Goal: Information Seeking & Learning: Learn about a topic

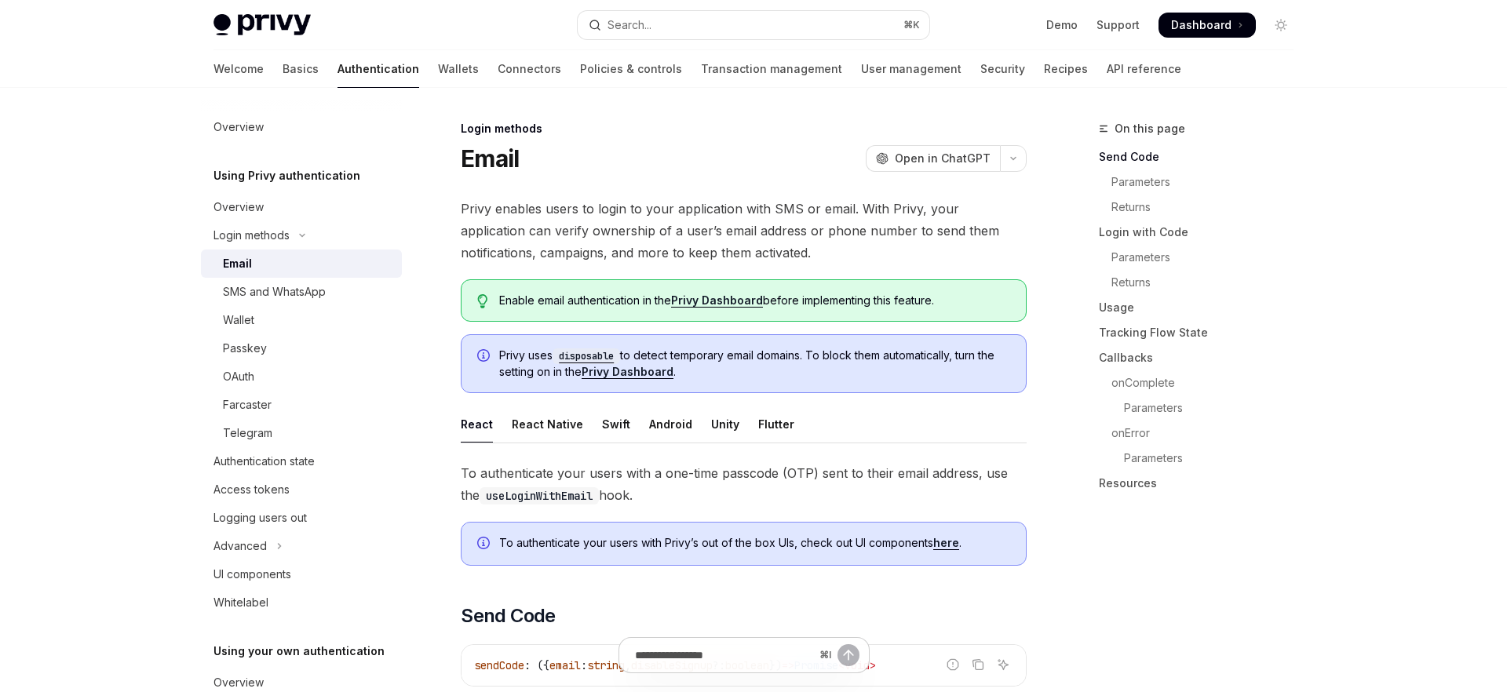
click at [499, 165] on h1 "Email" at bounding box center [490, 158] width 58 height 28
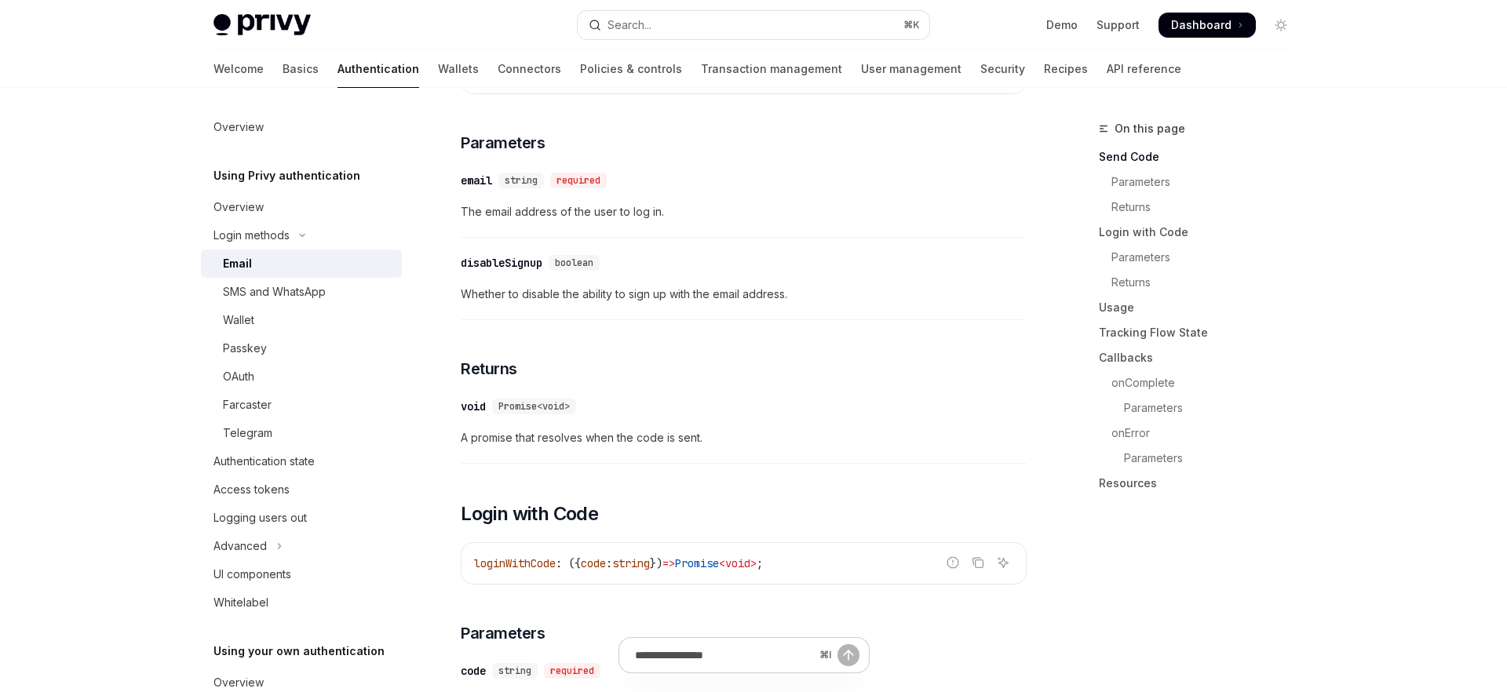
scroll to position [595, 0]
click at [262, 308] on link "Wallet" at bounding box center [301, 320] width 201 height 28
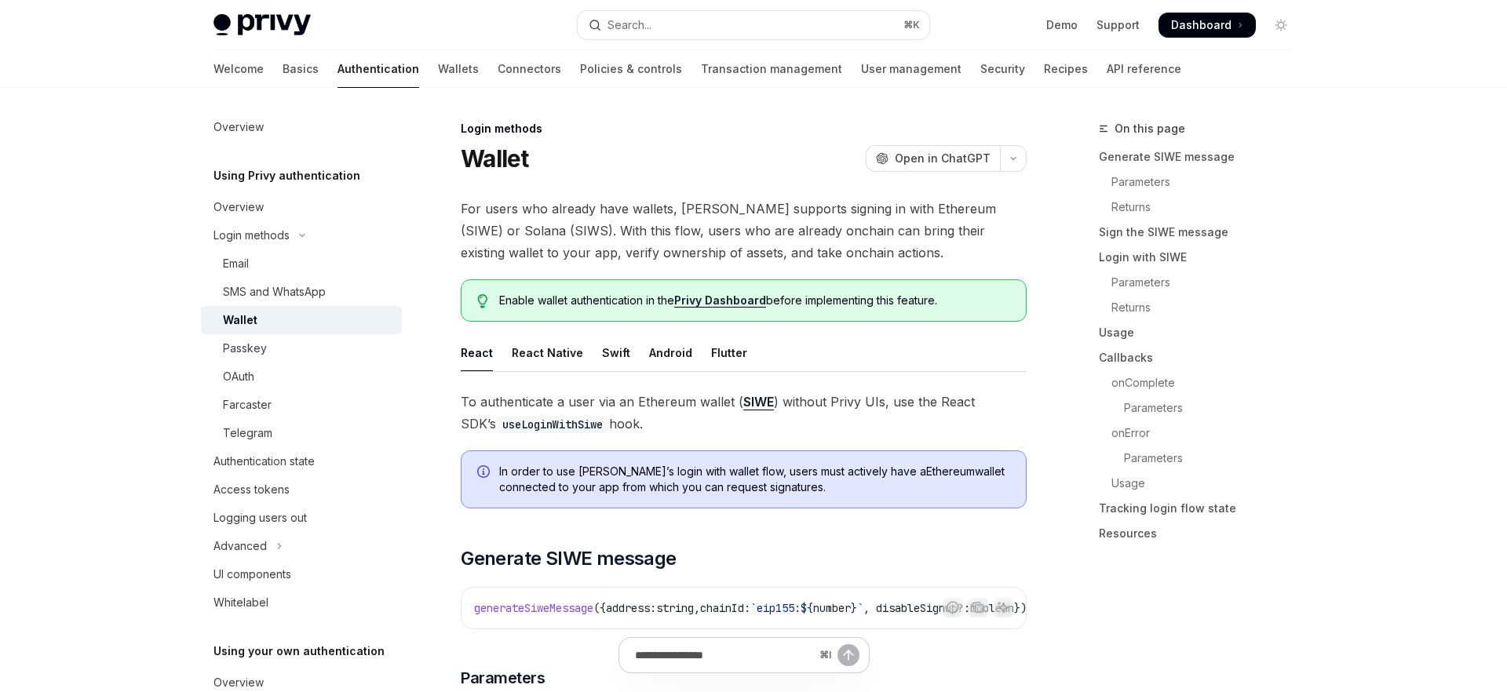
click at [262, 308] on link "Wallet" at bounding box center [301, 320] width 201 height 28
click at [262, 299] on div "SMS and WhatsApp" at bounding box center [274, 291] width 103 height 19
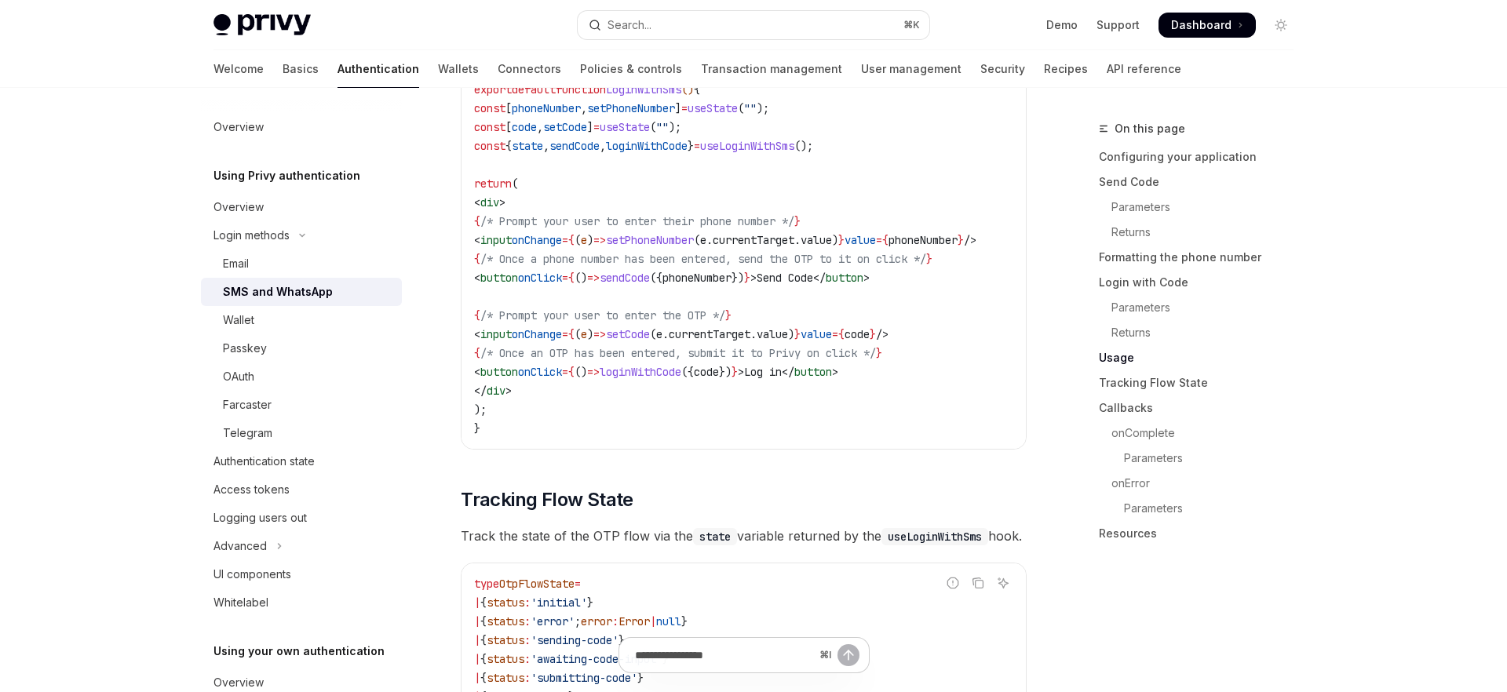
scroll to position [2164, 0]
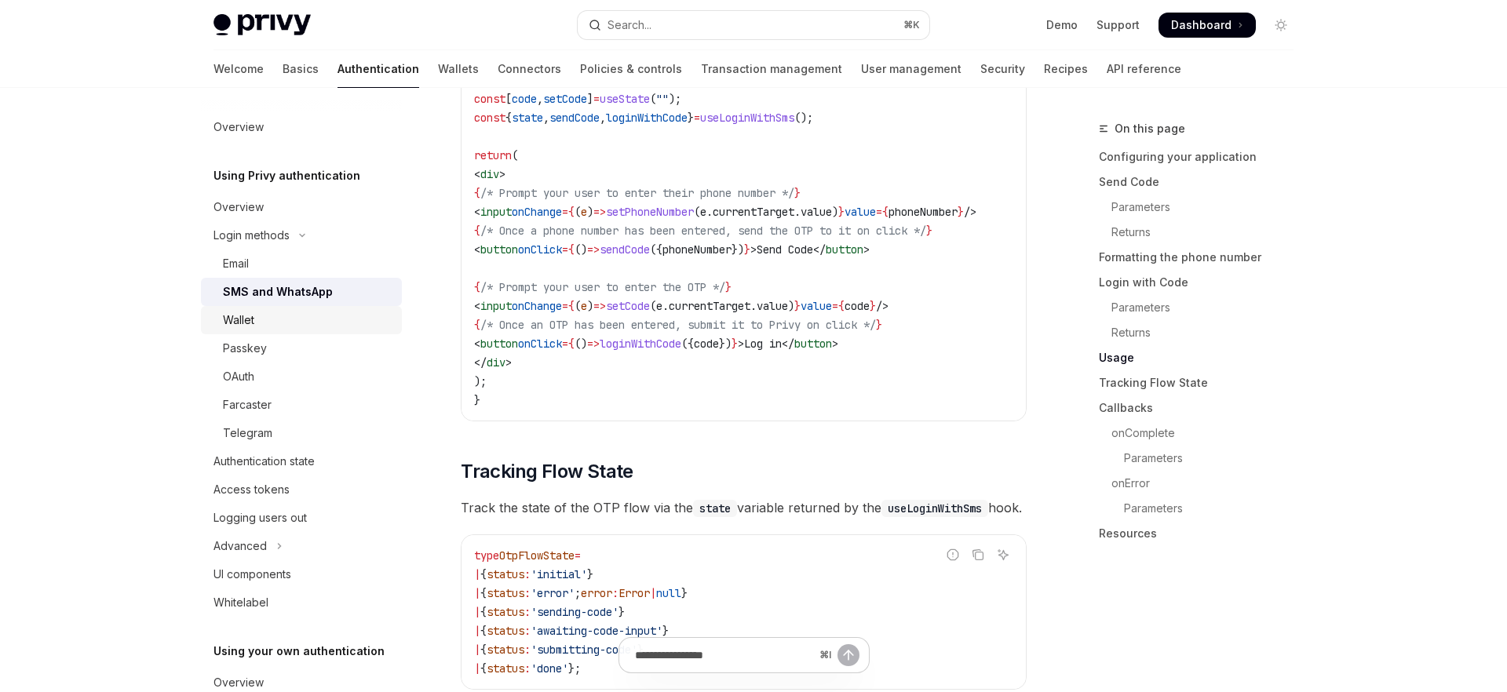
click at [267, 328] on div "Wallet" at bounding box center [307, 320] width 169 height 19
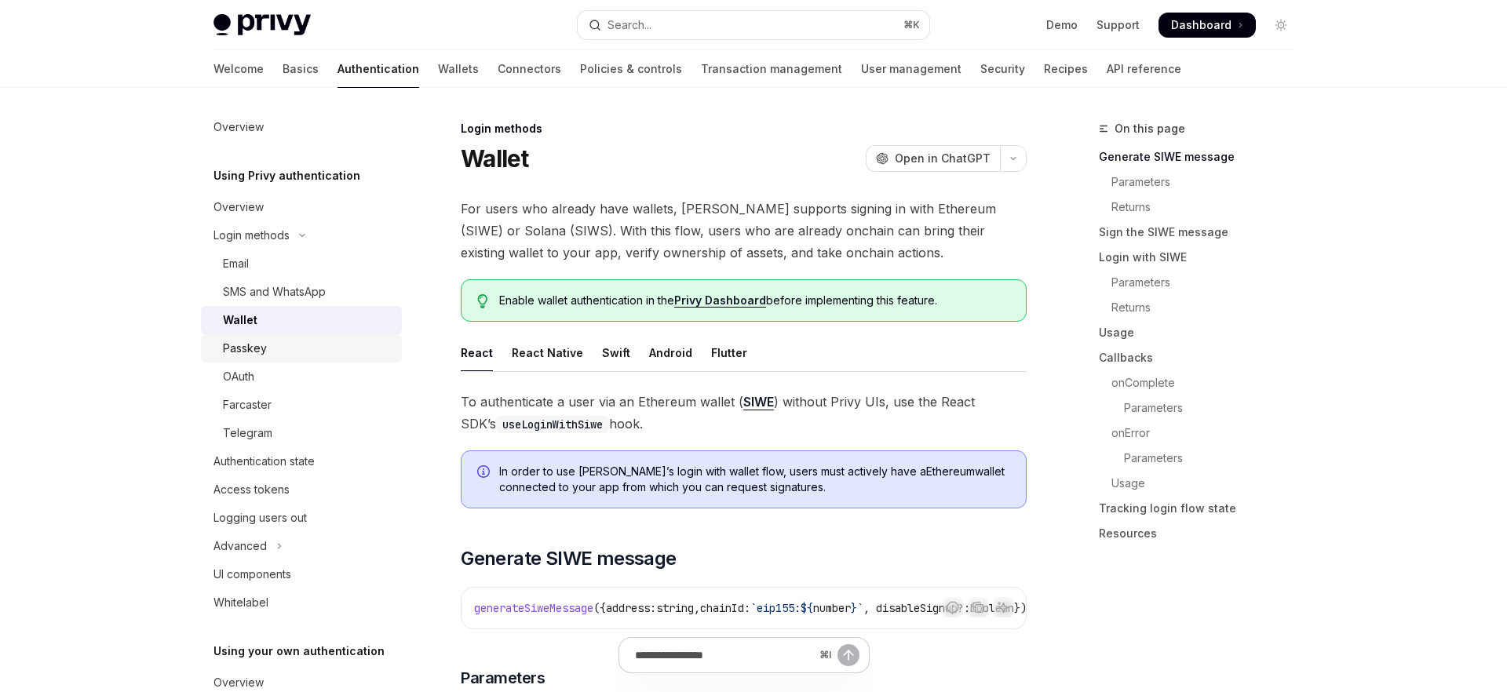
click at [253, 350] on div "Passkey" at bounding box center [245, 348] width 44 height 19
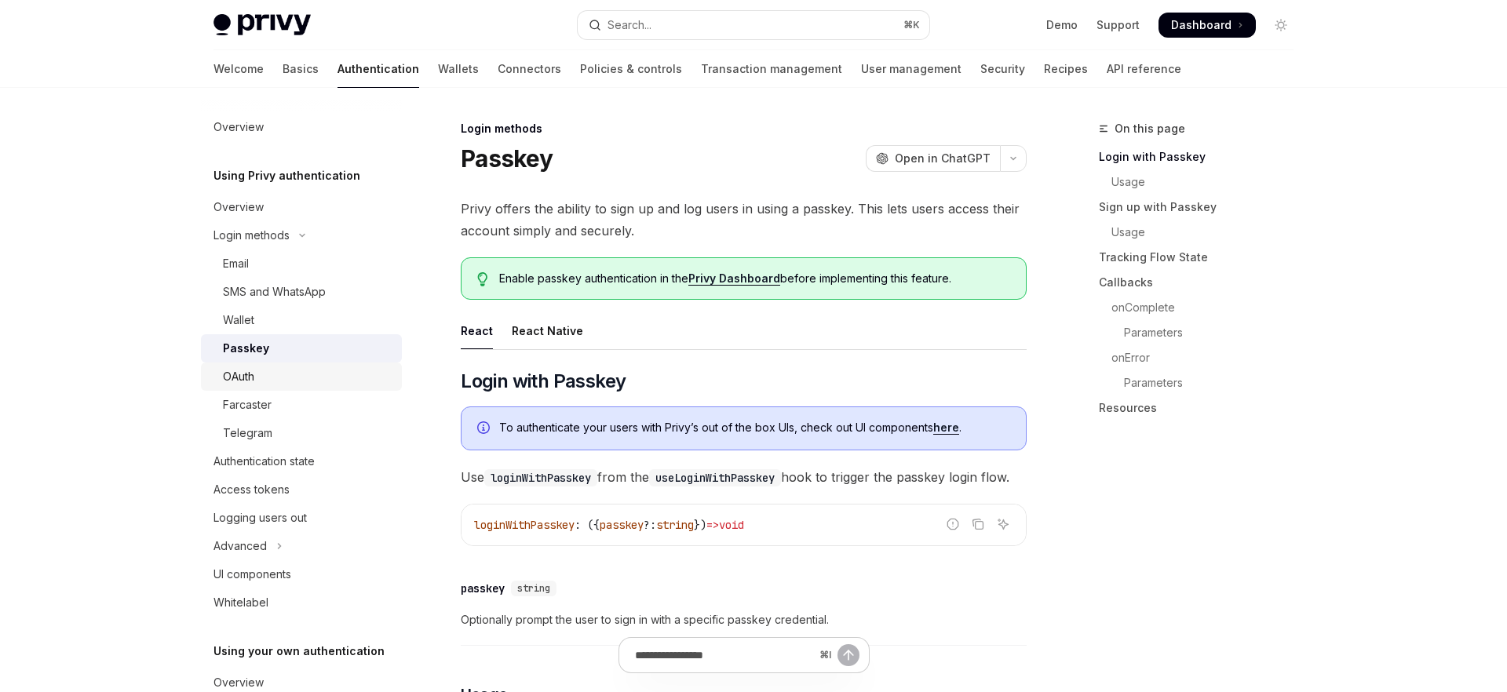
click at [250, 377] on div "OAuth" at bounding box center [238, 376] width 31 height 19
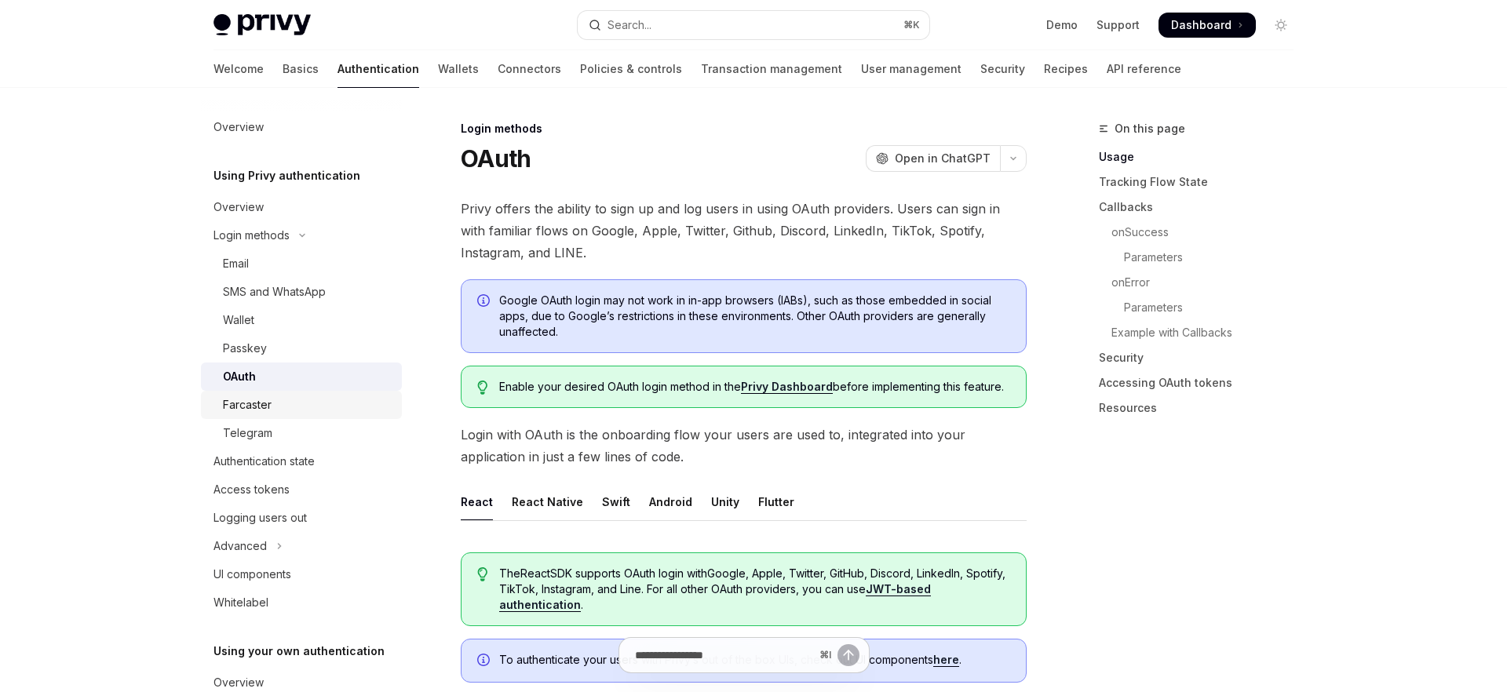
click at [253, 410] on div "Farcaster" at bounding box center [247, 404] width 49 height 19
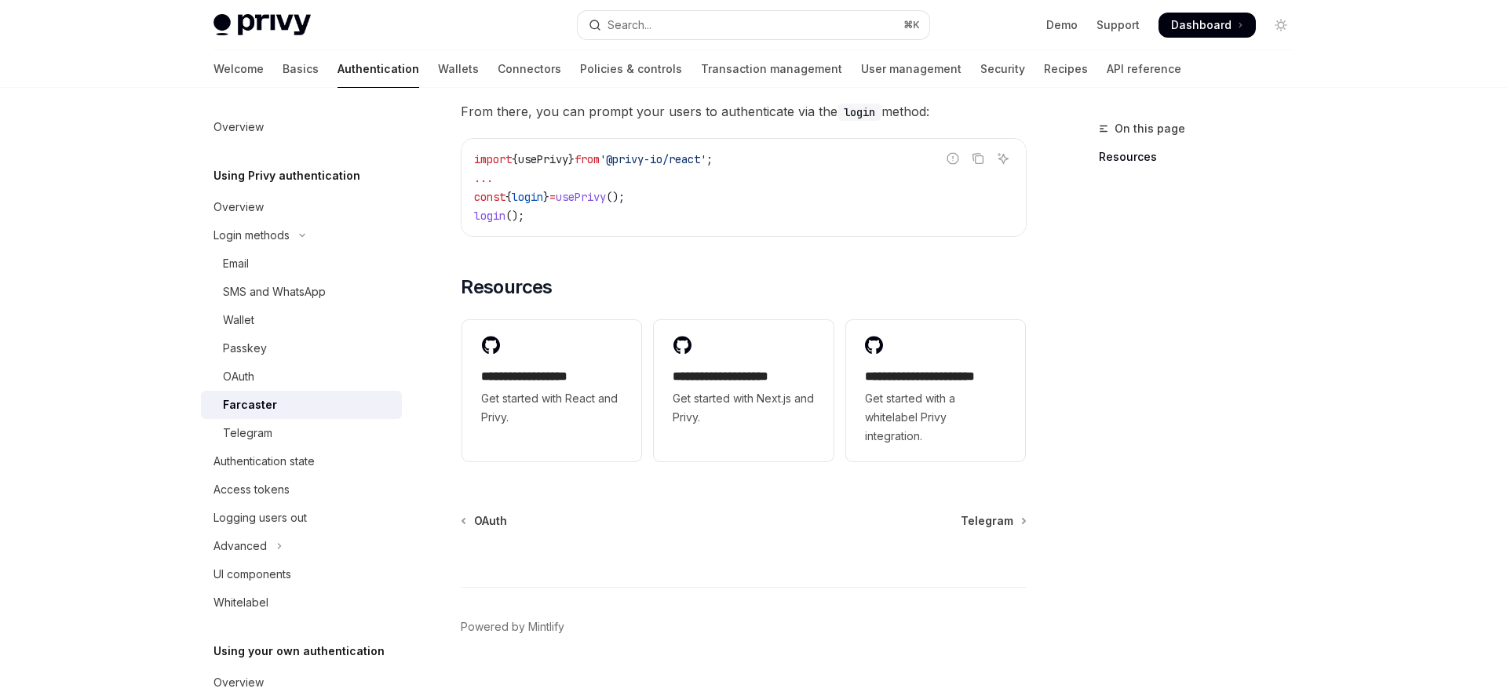
scroll to position [822, 0]
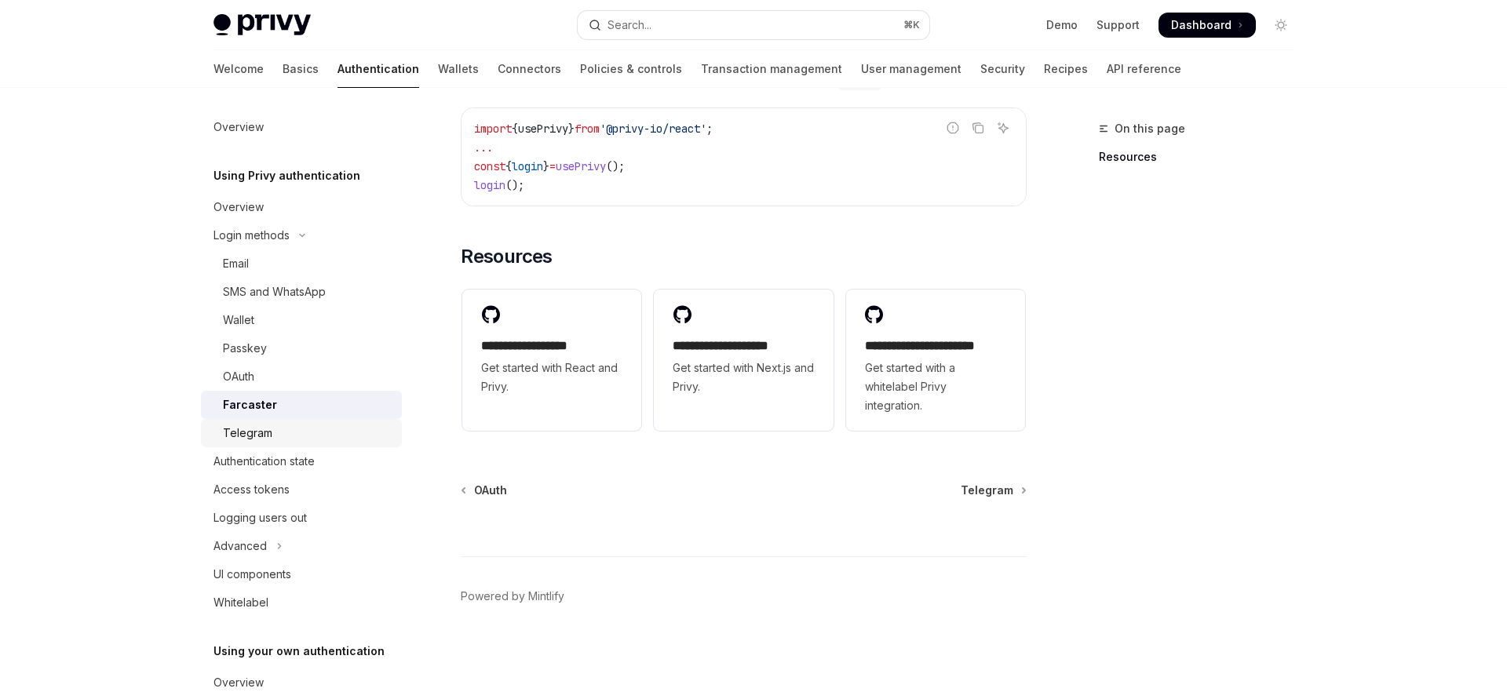
click at [288, 433] on div "Telegram" at bounding box center [307, 433] width 169 height 19
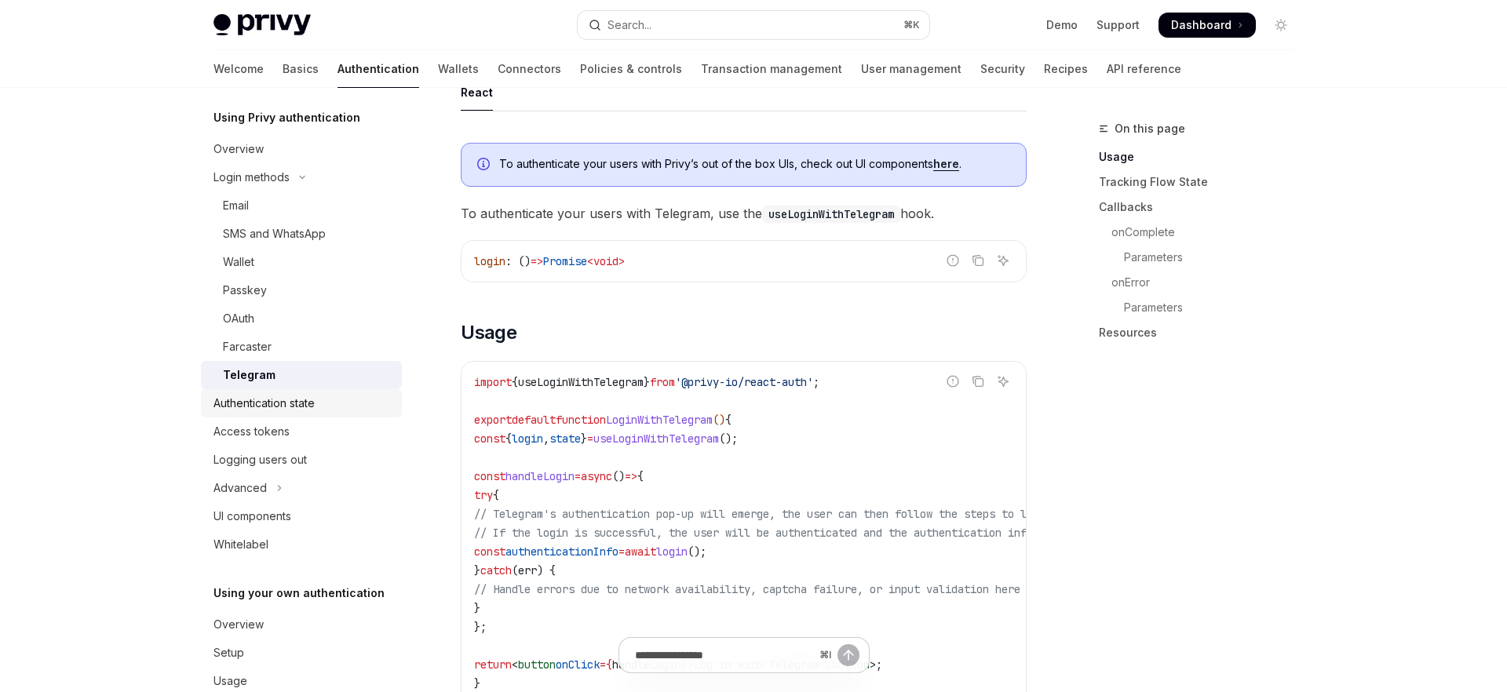
scroll to position [67, 0]
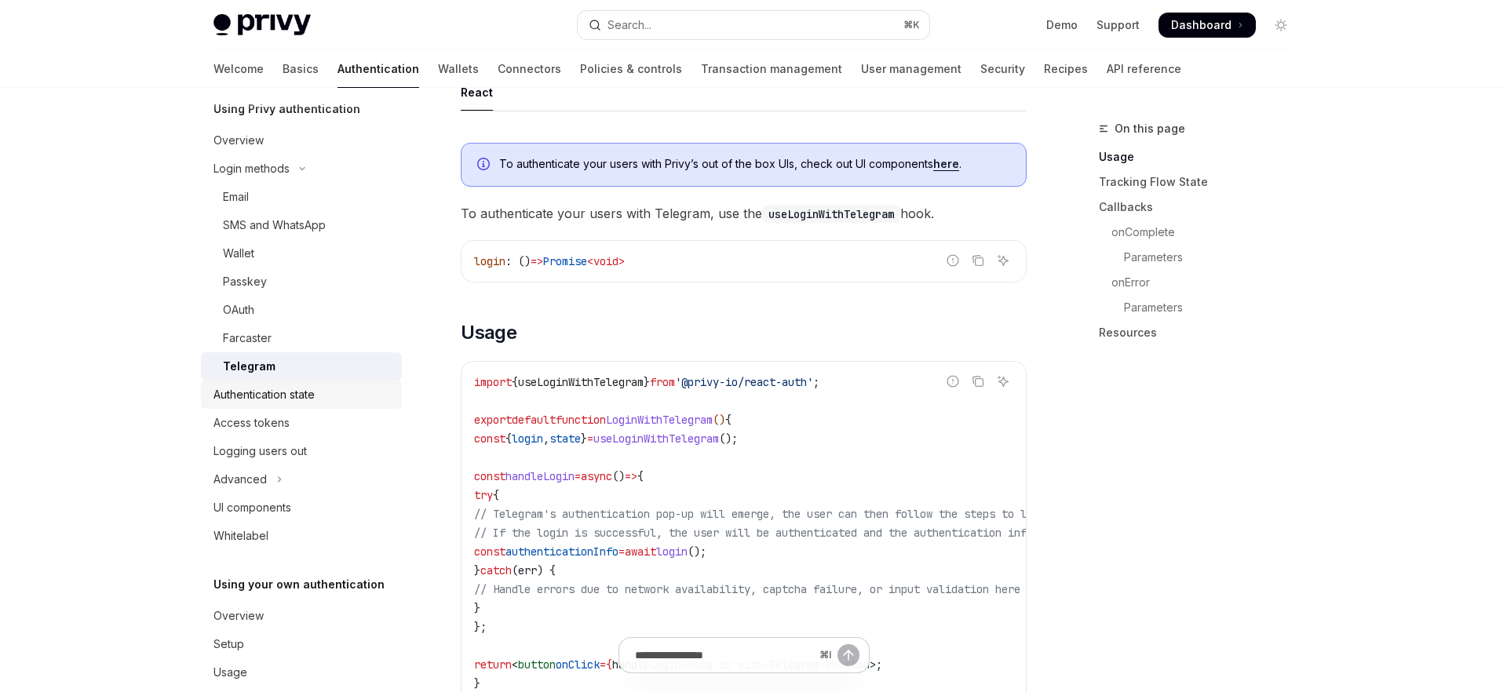
click at [295, 398] on div "Authentication state" at bounding box center [263, 394] width 101 height 19
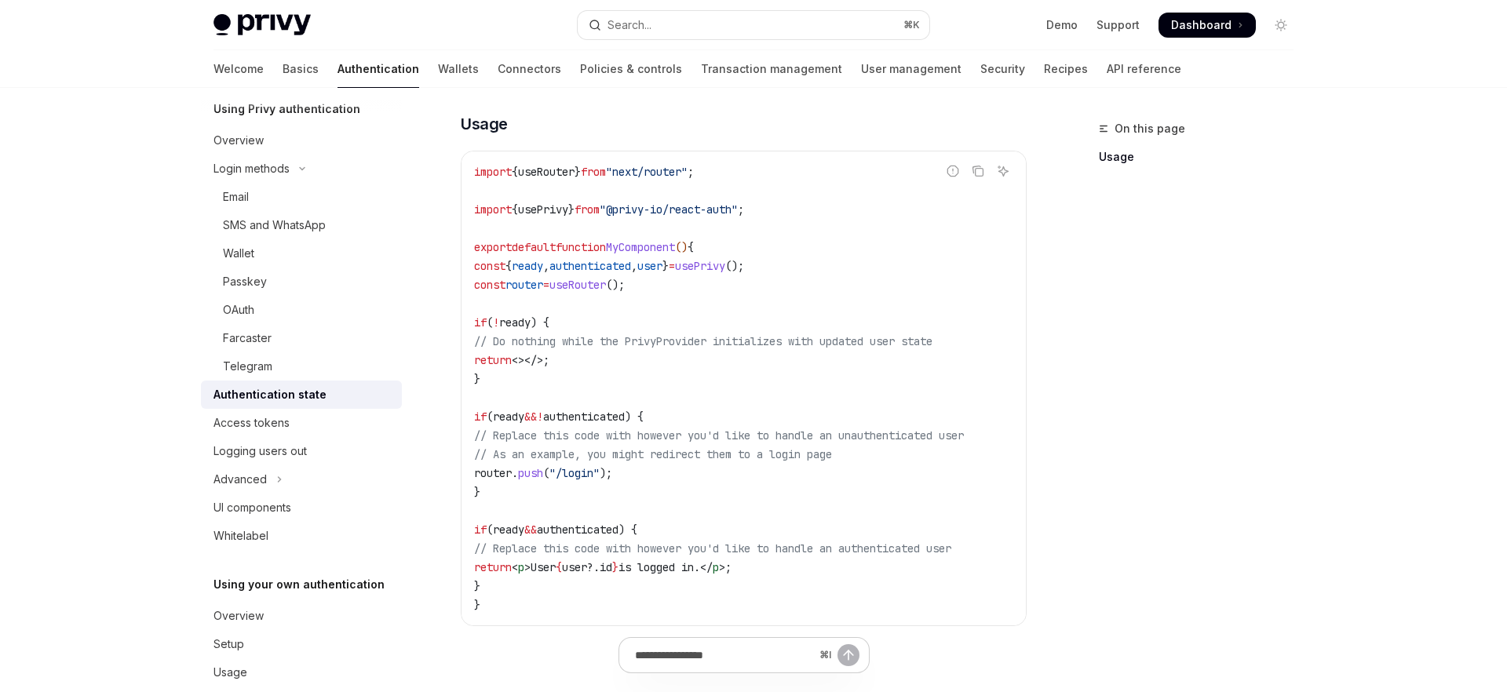
scroll to position [504, 0]
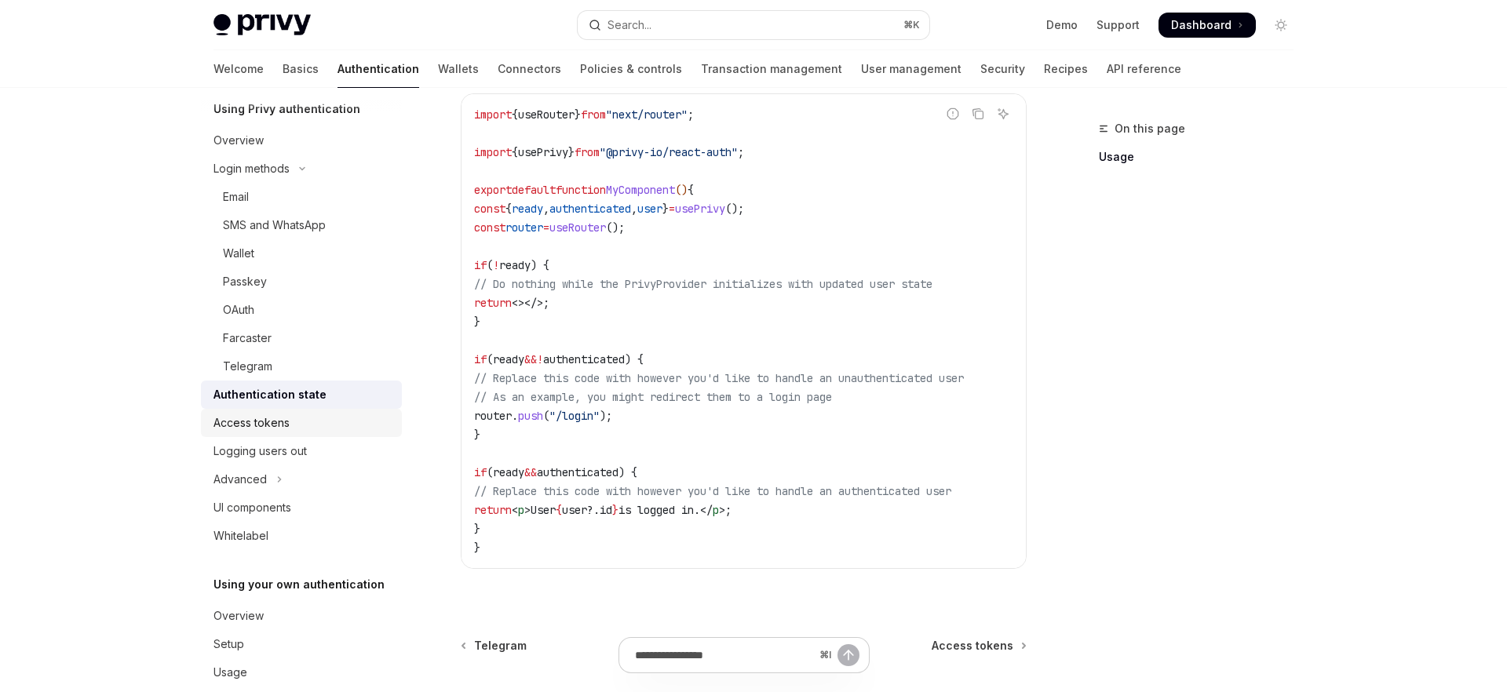
click at [303, 427] on div "Access tokens" at bounding box center [302, 423] width 179 height 19
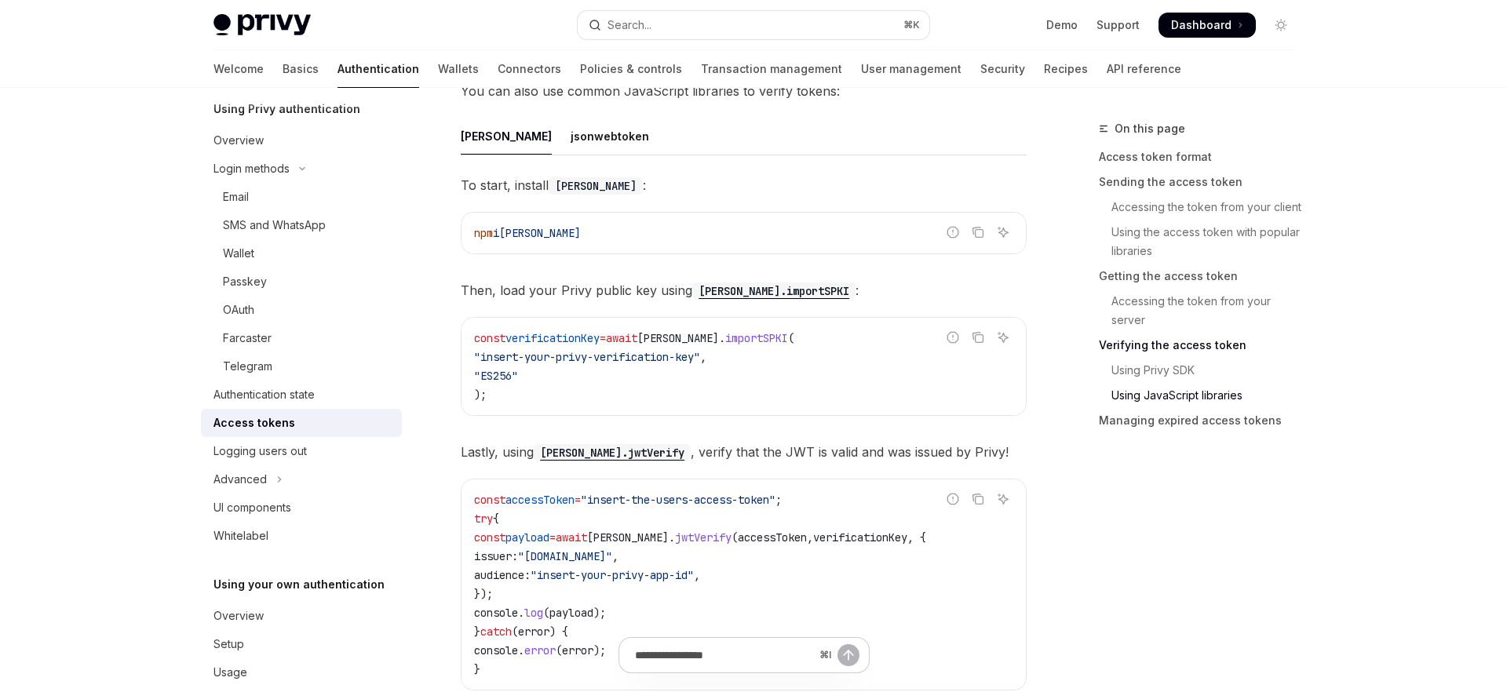
scroll to position [3831, 0]
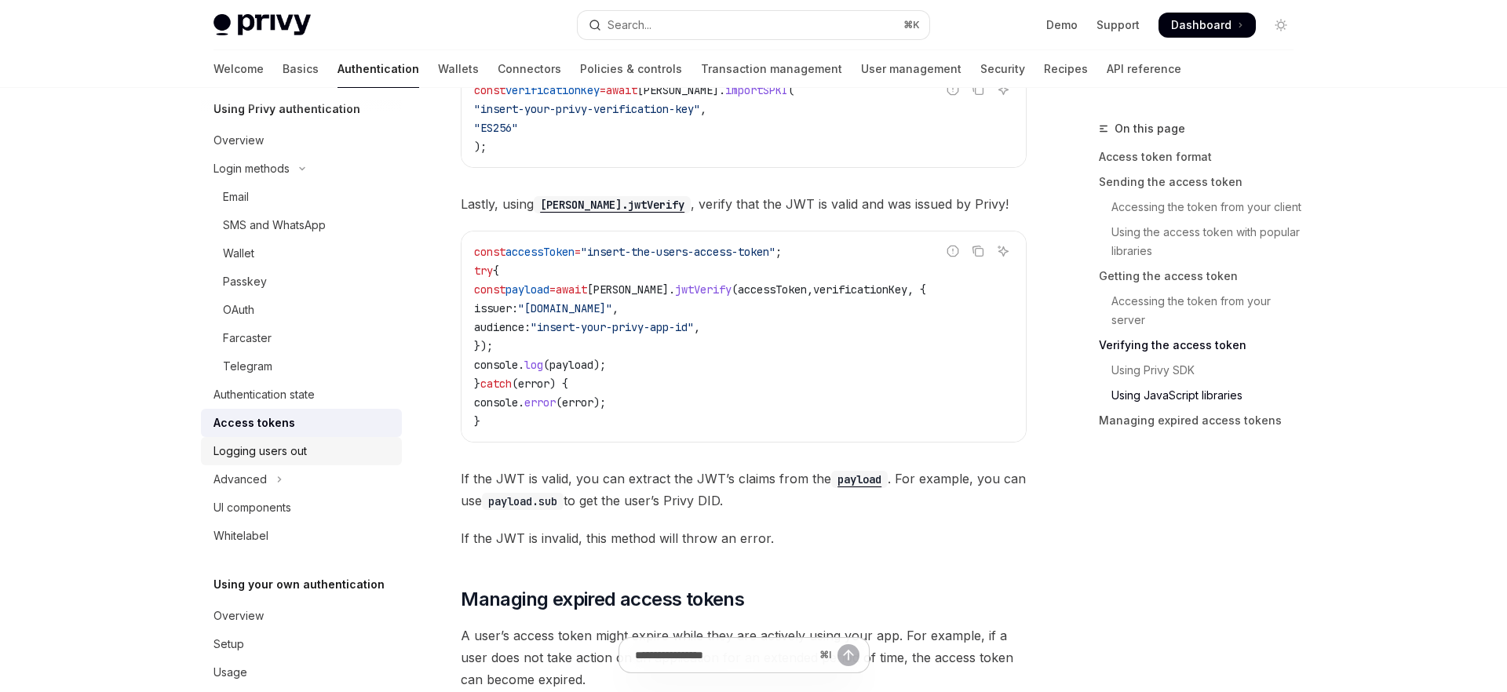
click at [302, 463] on link "Logging users out" at bounding box center [301, 451] width 201 height 28
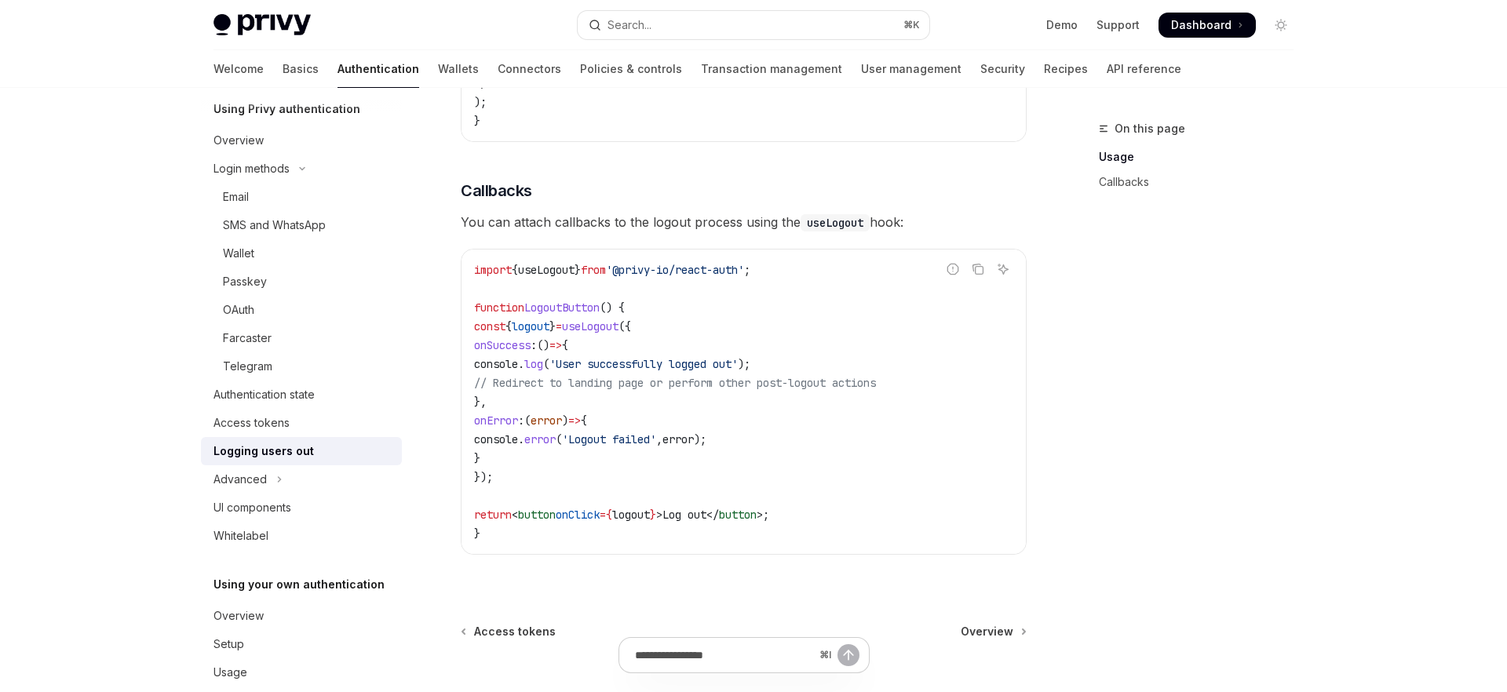
scroll to position [765, 0]
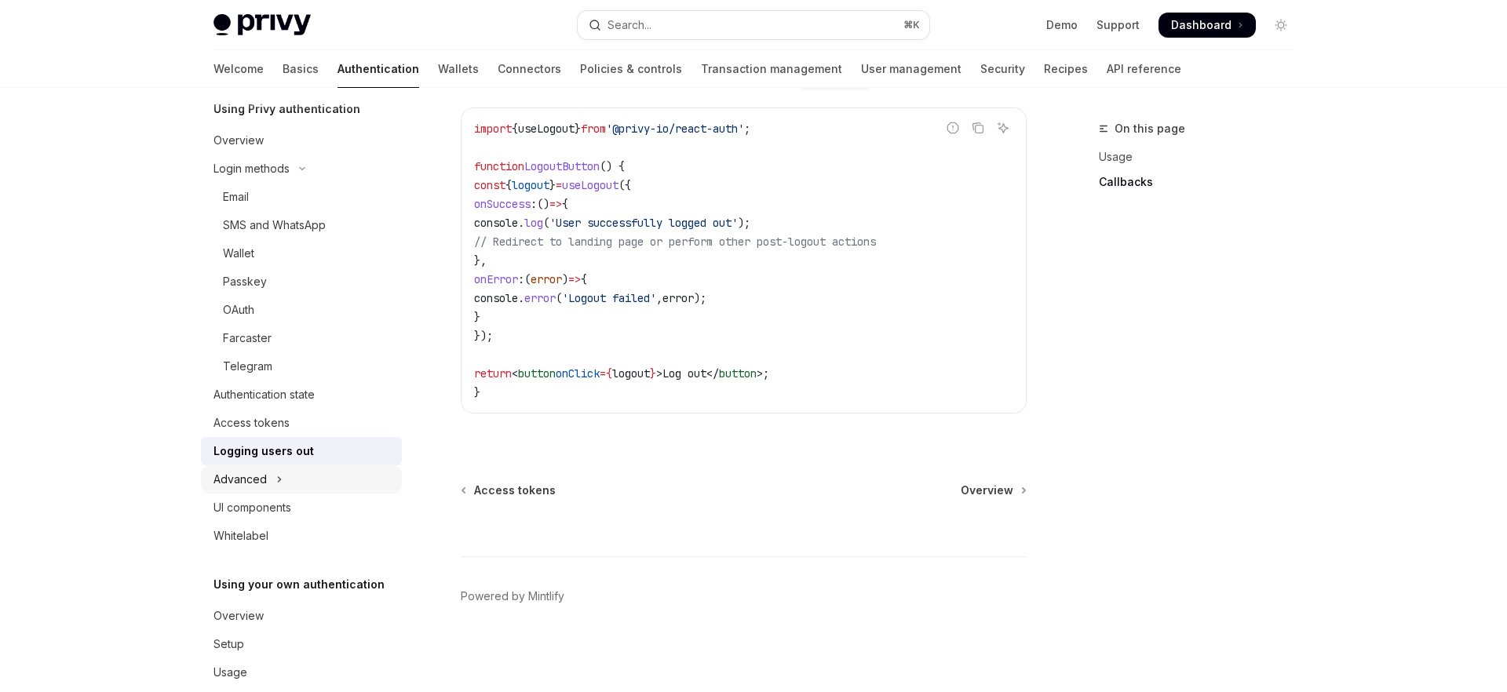
click at [293, 479] on button "Advanced" at bounding box center [301, 479] width 201 height 28
click at [242, 518] on button "MFA" at bounding box center [301, 508] width 201 height 28
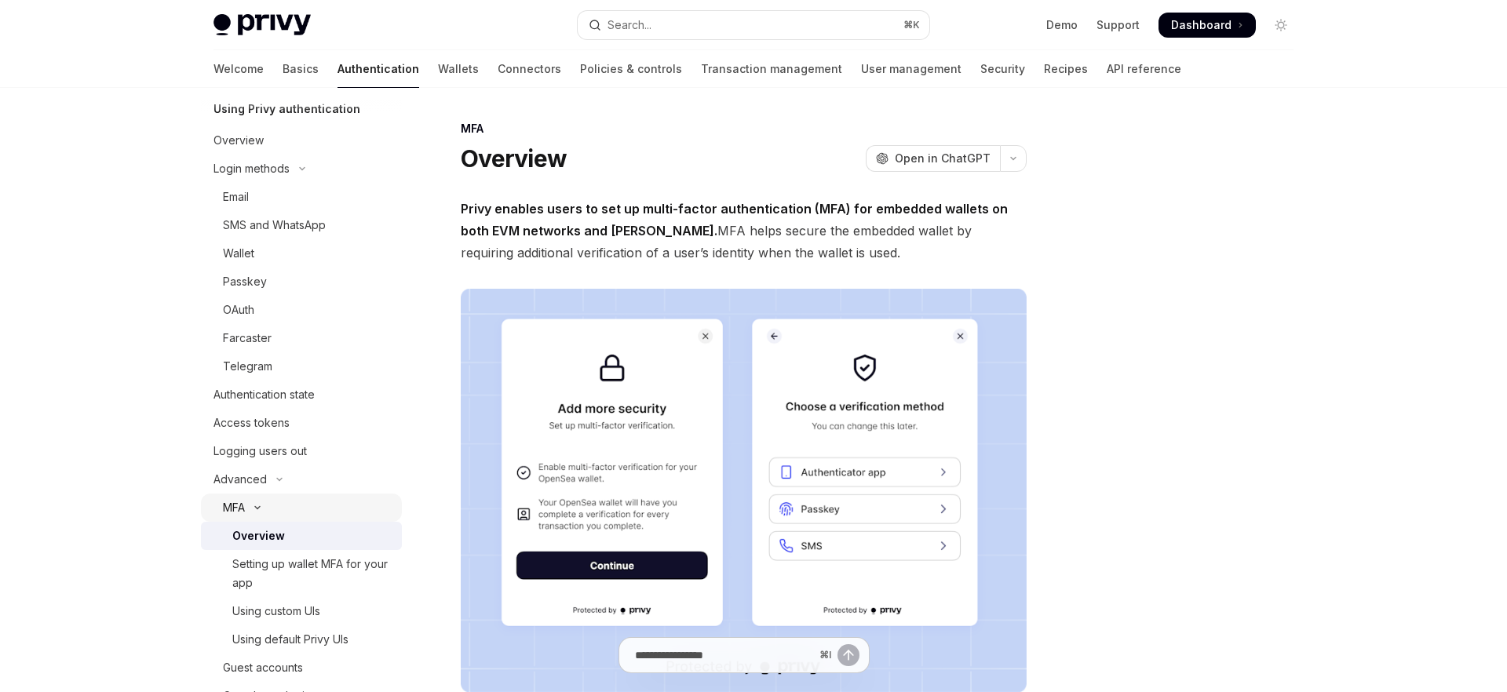
click at [269, 513] on button "MFA" at bounding box center [301, 508] width 201 height 28
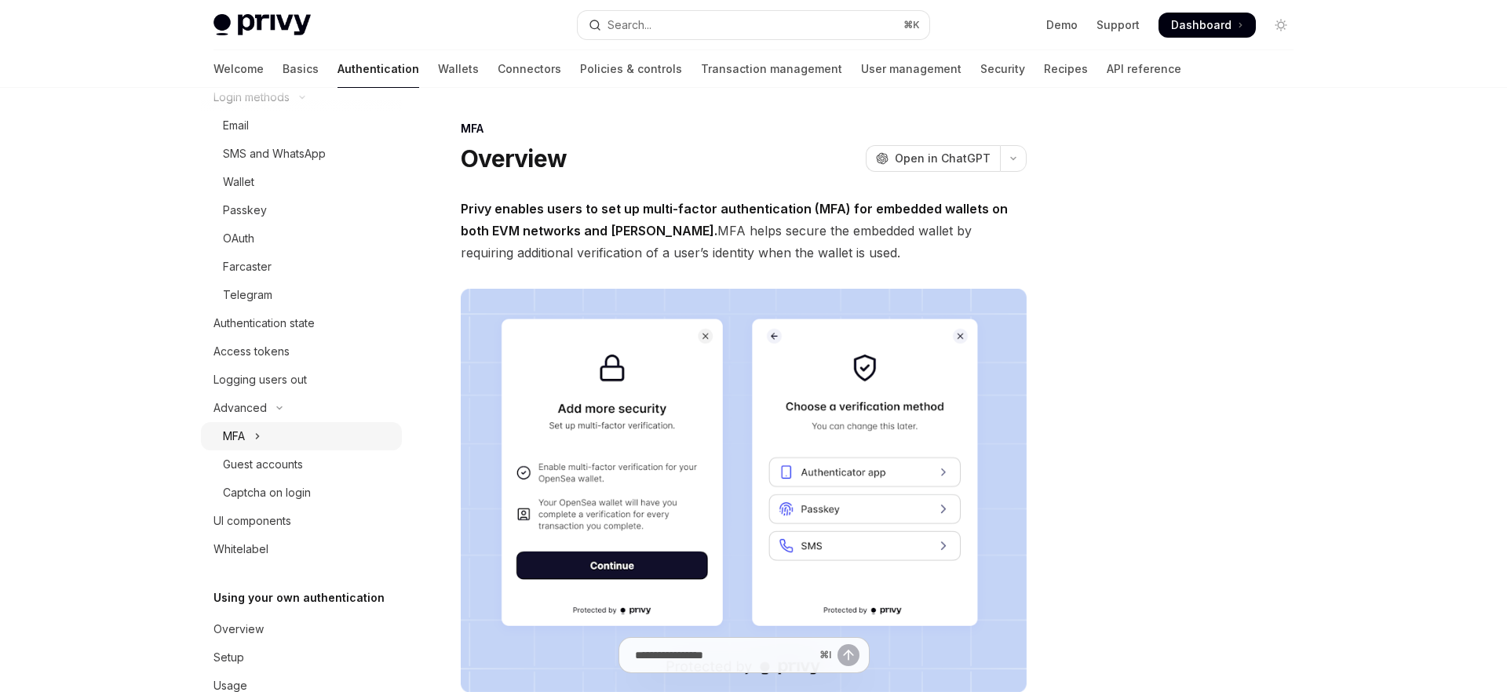
scroll to position [177, 0]
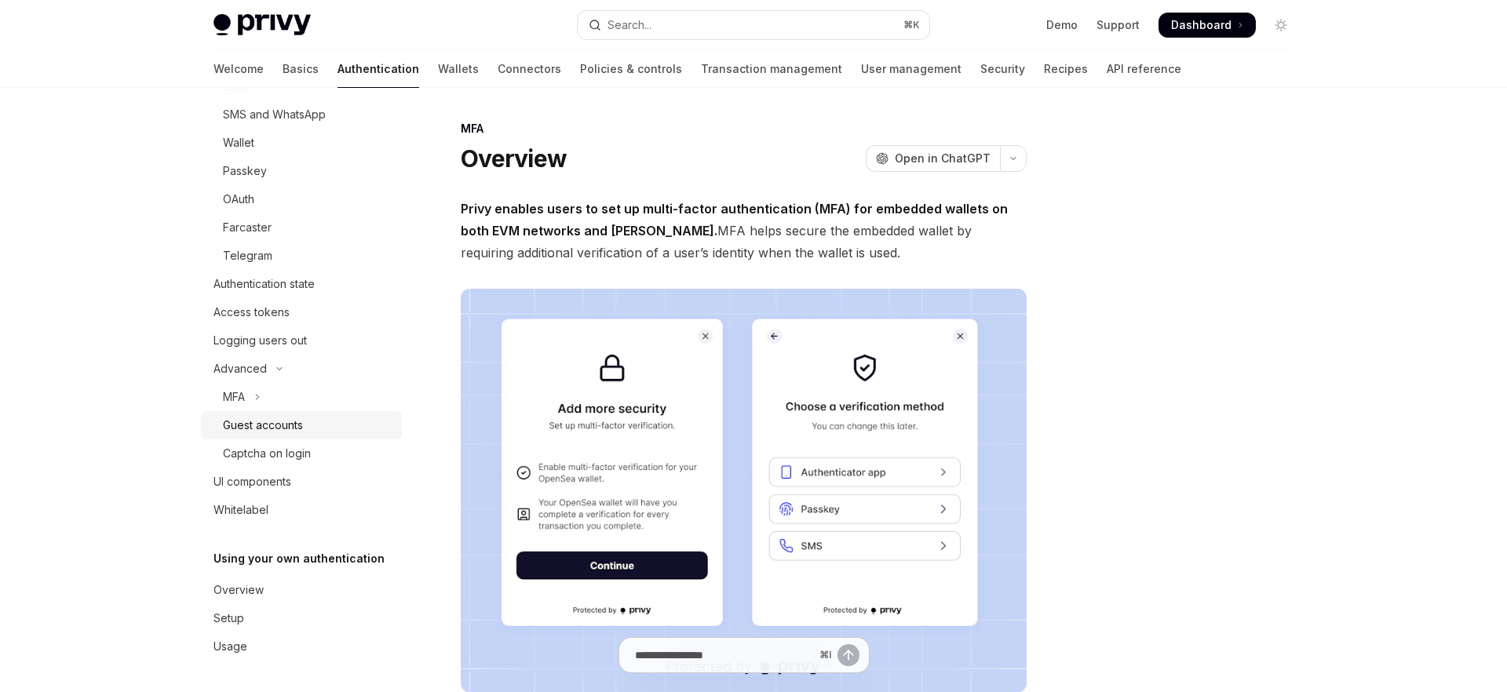
click at [313, 425] on div "Guest accounts" at bounding box center [307, 425] width 169 height 19
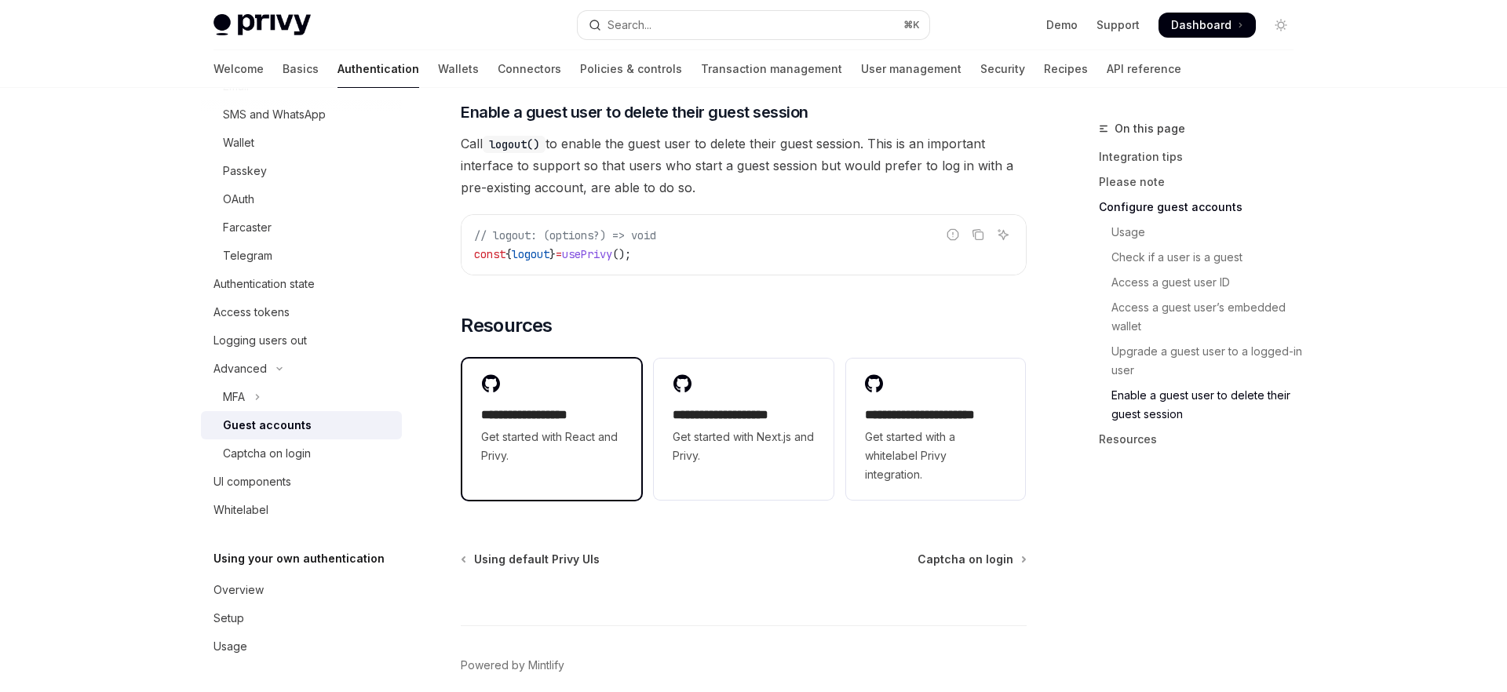
scroll to position [2656, 0]
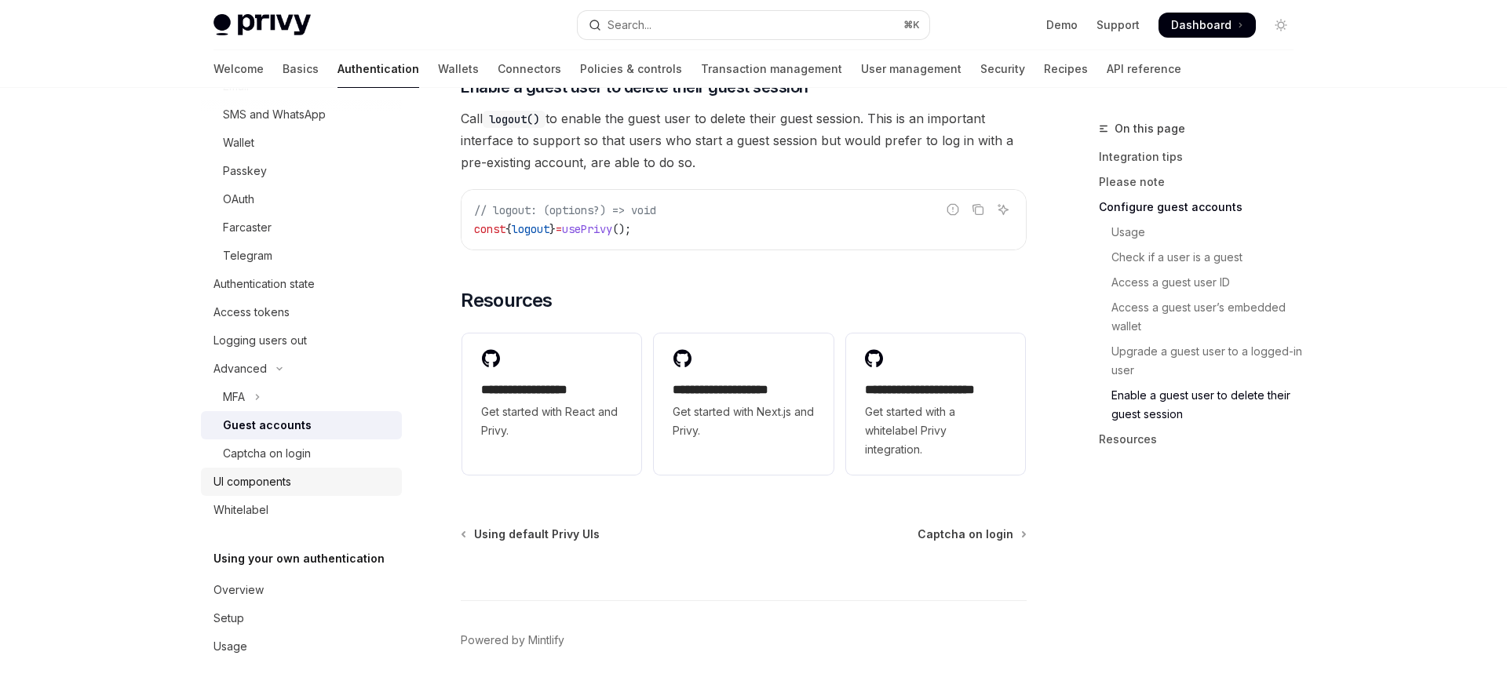
click at [292, 486] on div "UI components" at bounding box center [302, 481] width 179 height 19
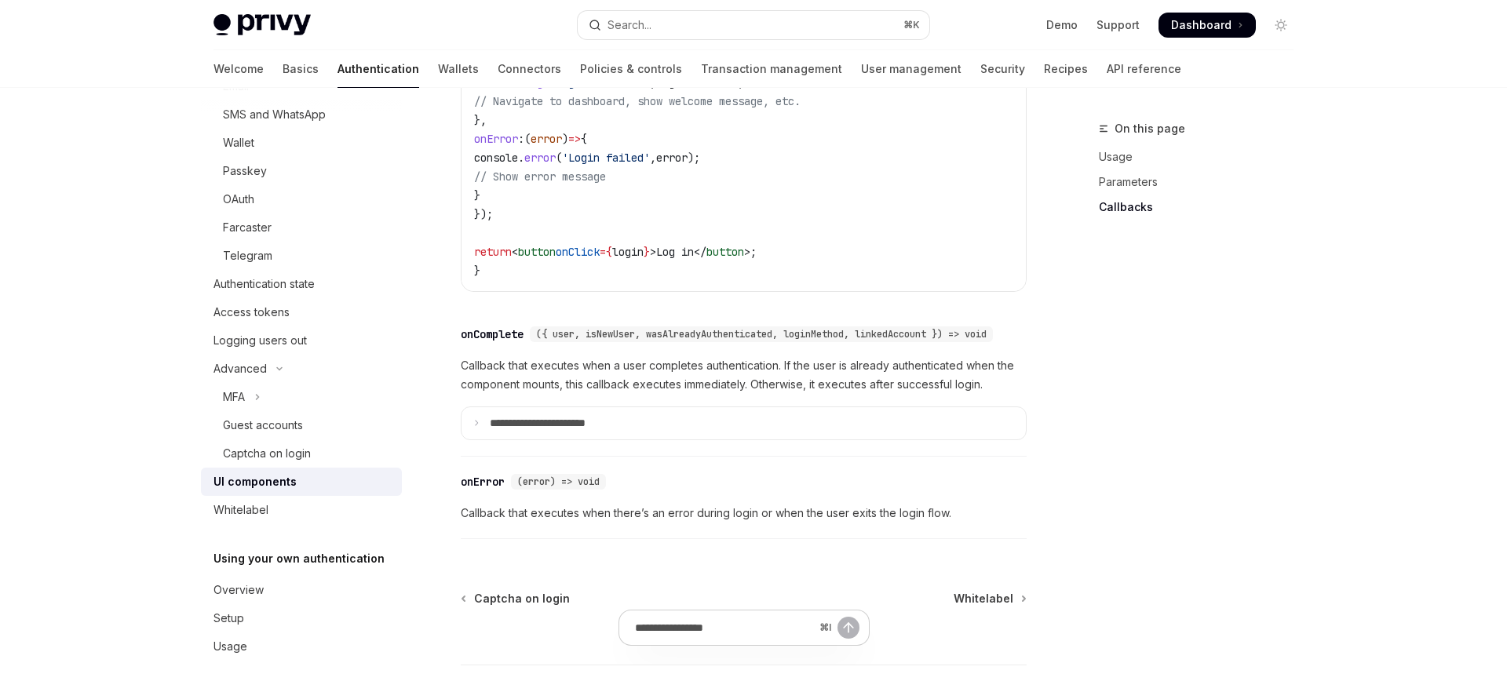
scroll to position [2219, 0]
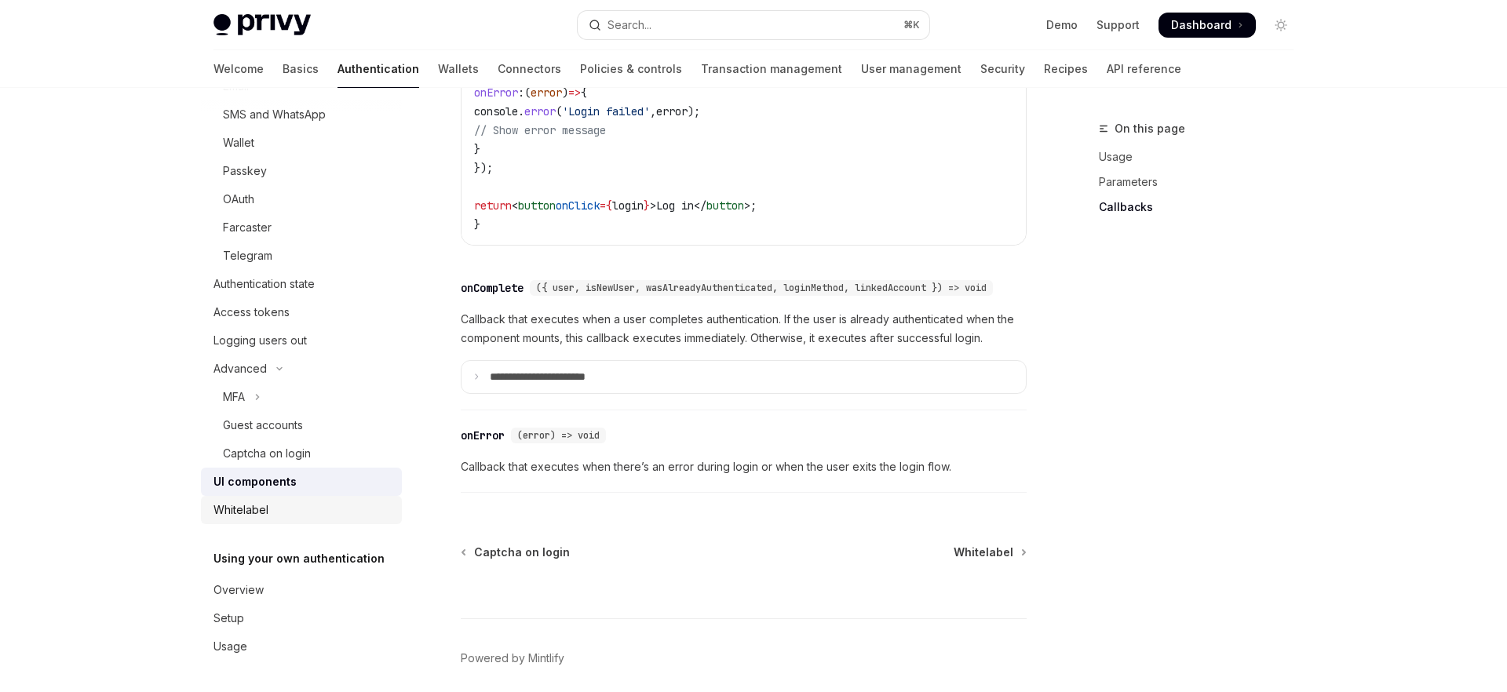
click at [266, 511] on div "Whitelabel" at bounding box center [240, 510] width 55 height 19
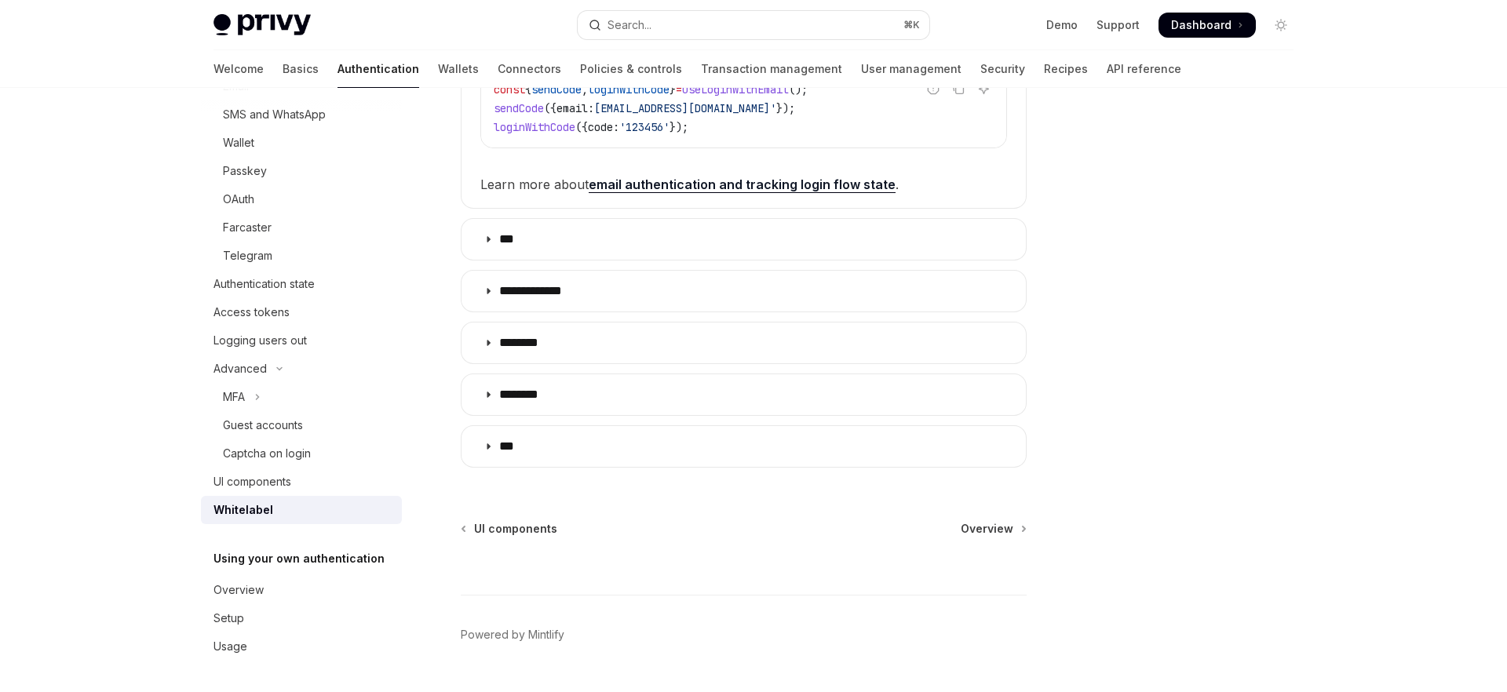
scroll to position [563, 0]
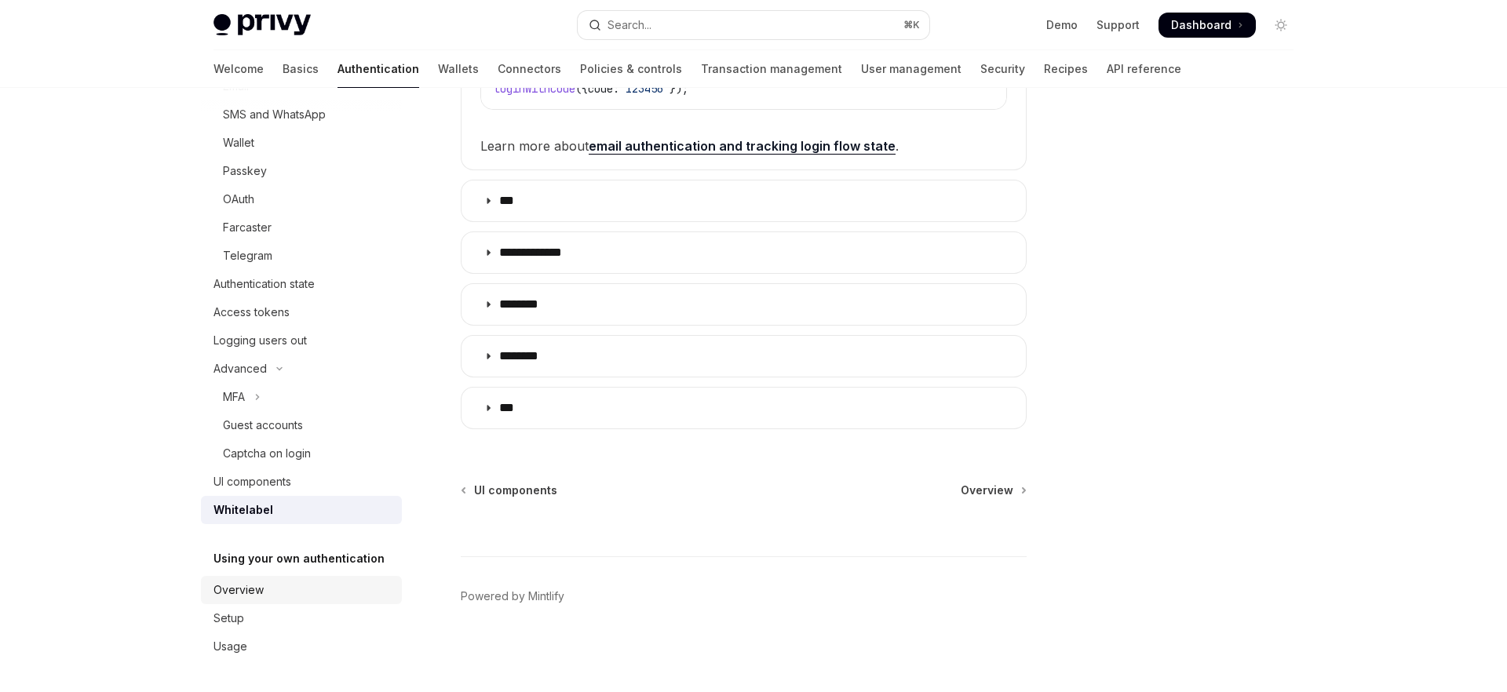
click at [239, 600] on link "Overview" at bounding box center [301, 590] width 201 height 28
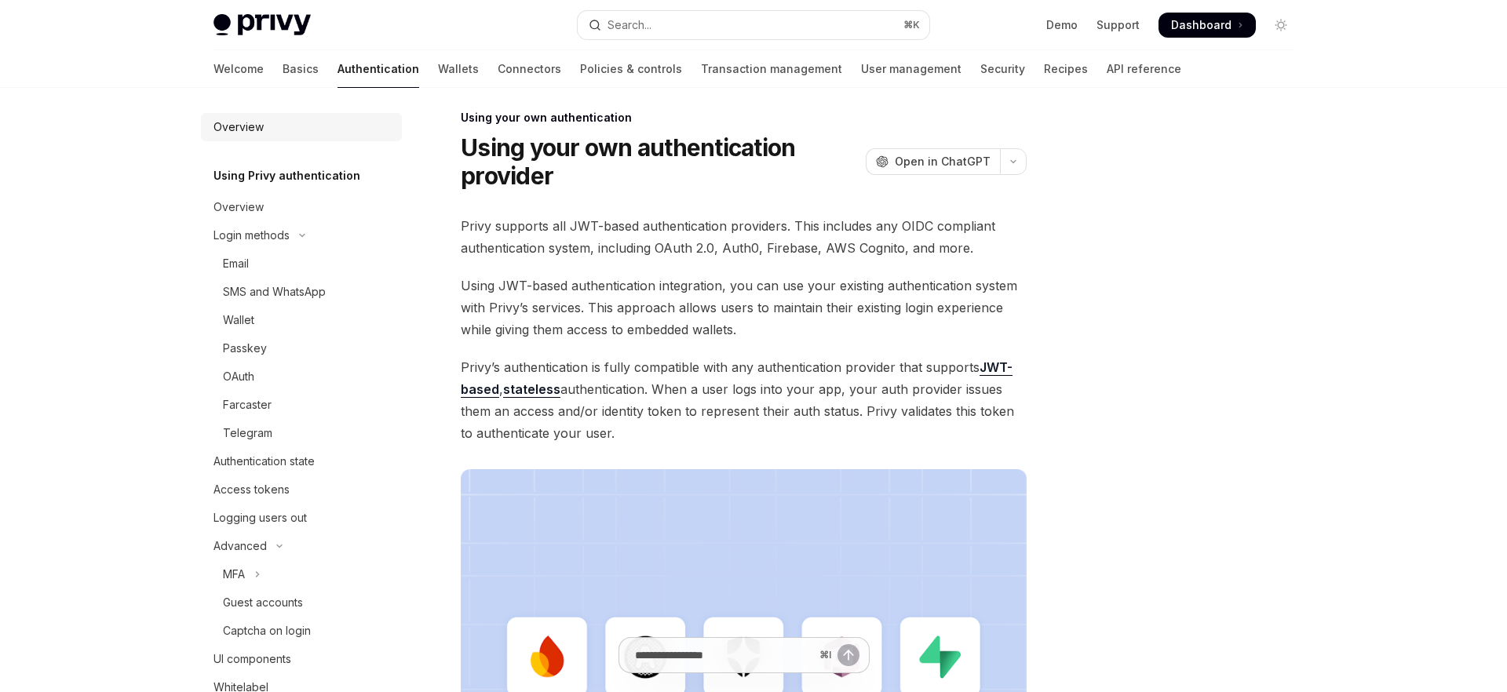
click at [250, 132] on div "Overview" at bounding box center [238, 127] width 50 height 19
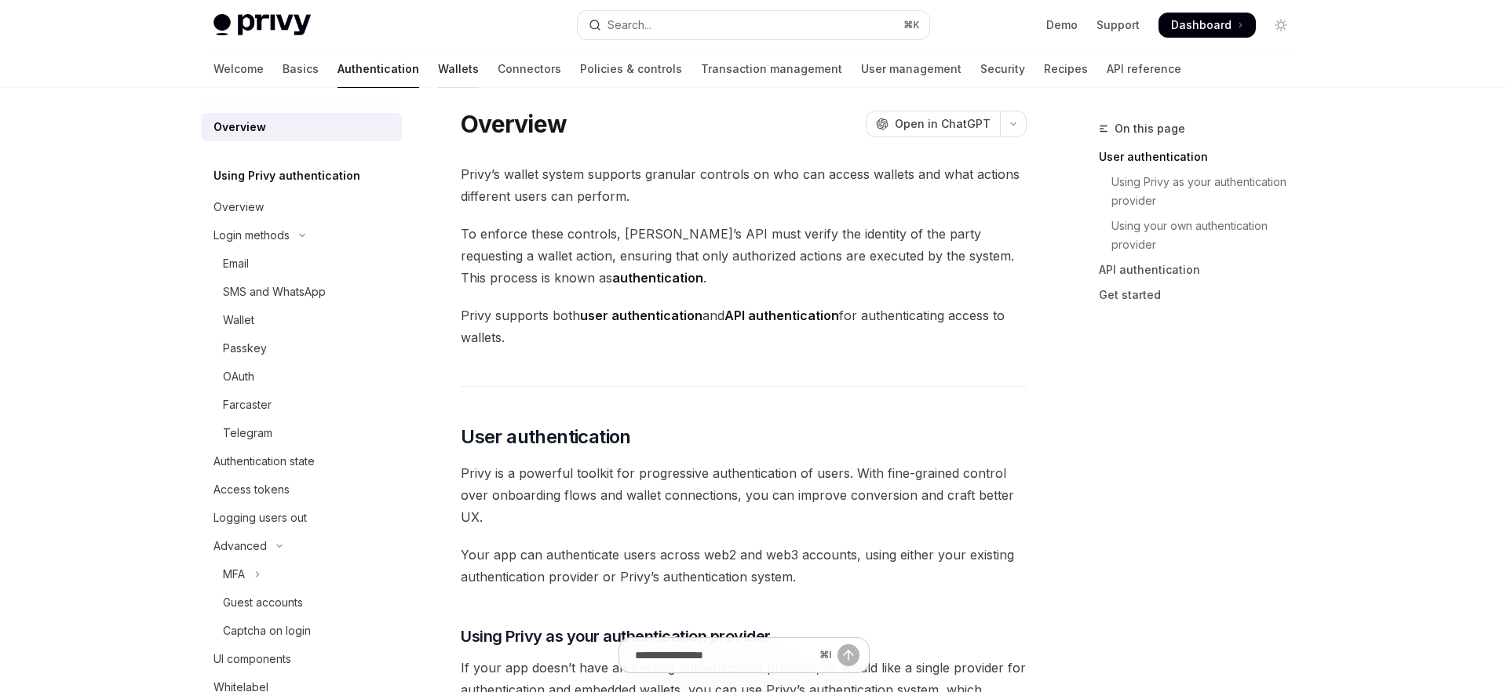
click at [438, 58] on link "Wallets" at bounding box center [458, 69] width 41 height 38
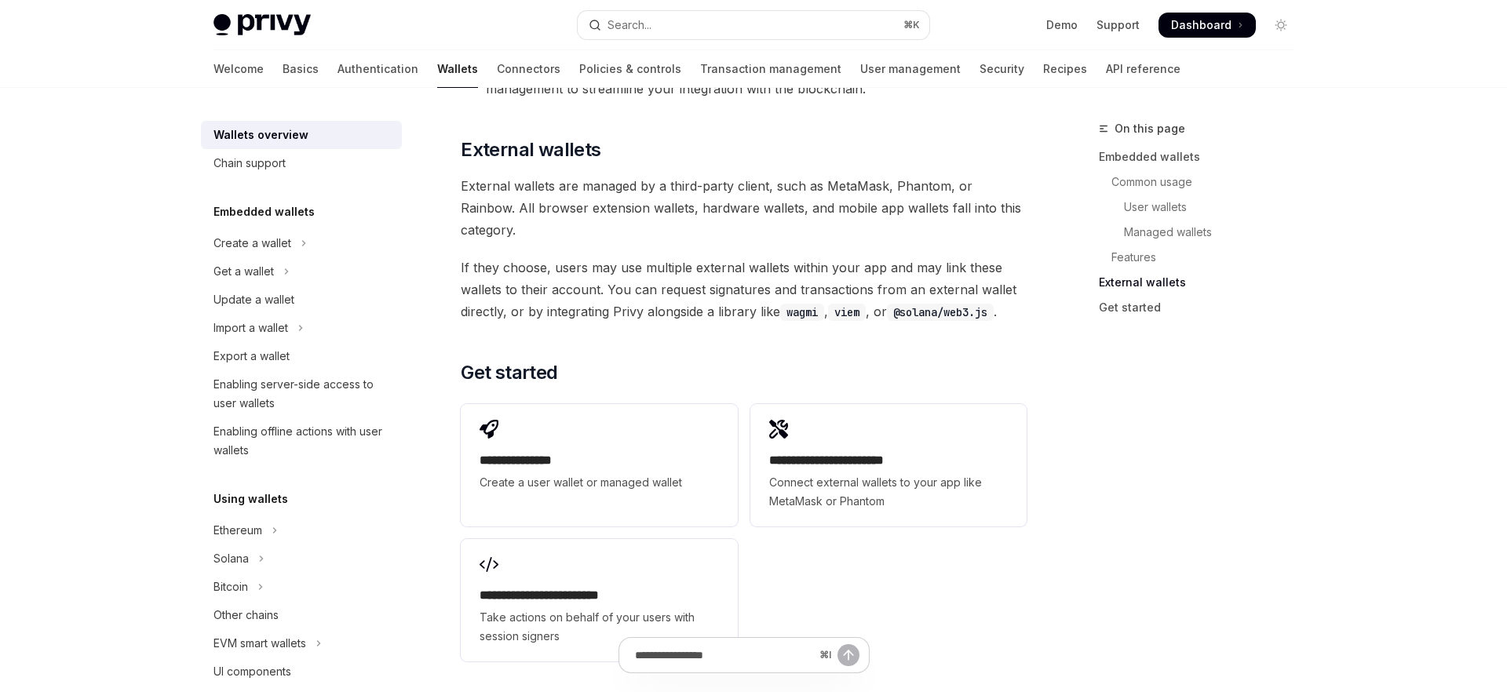
scroll to position [2452, 0]
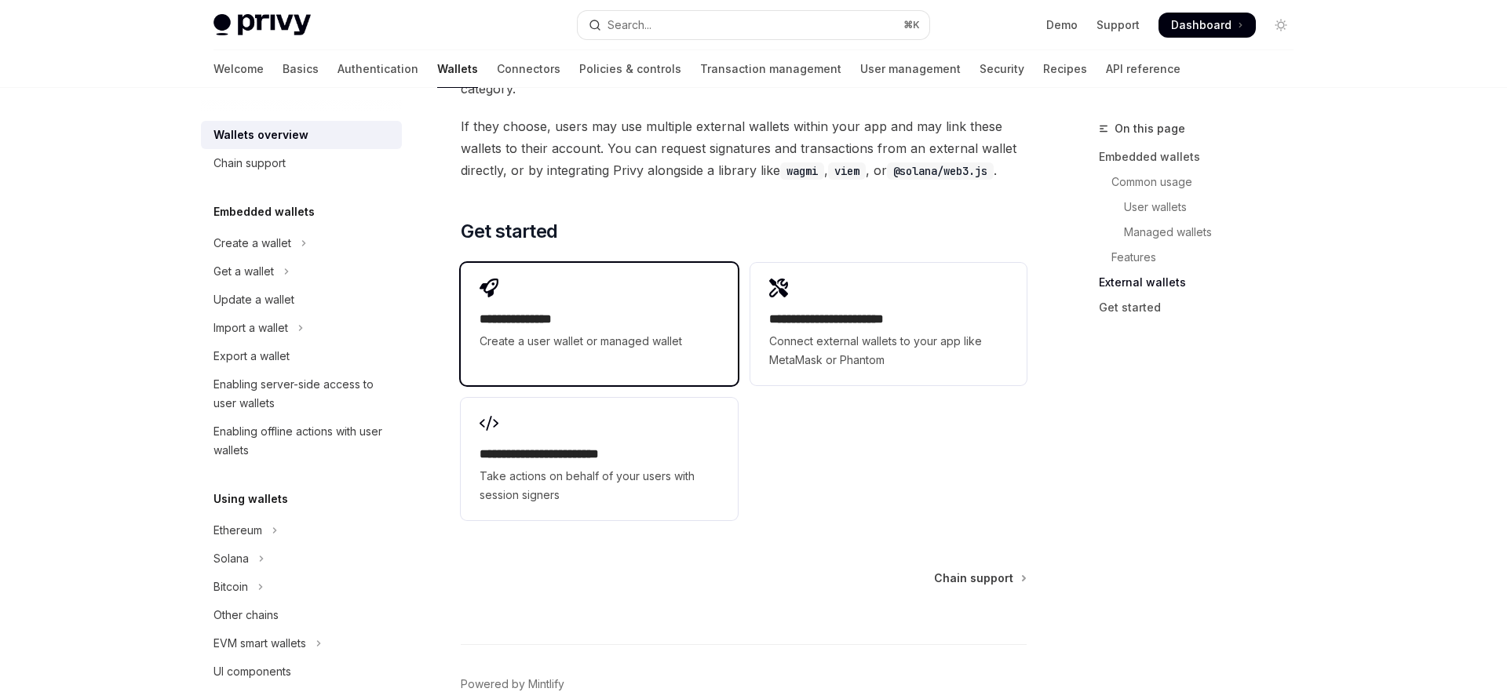
click at [625, 271] on div "**********" at bounding box center [599, 315] width 276 height 104
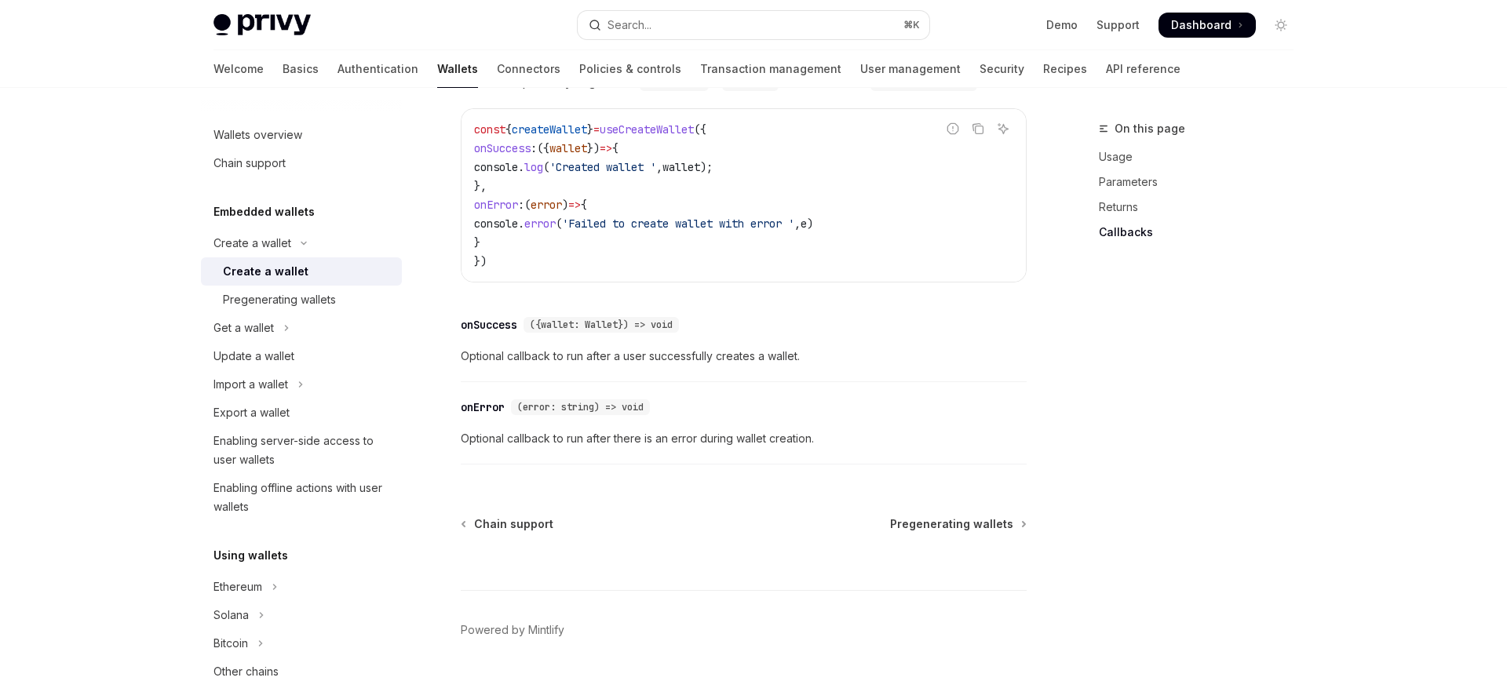
scroll to position [1162, 0]
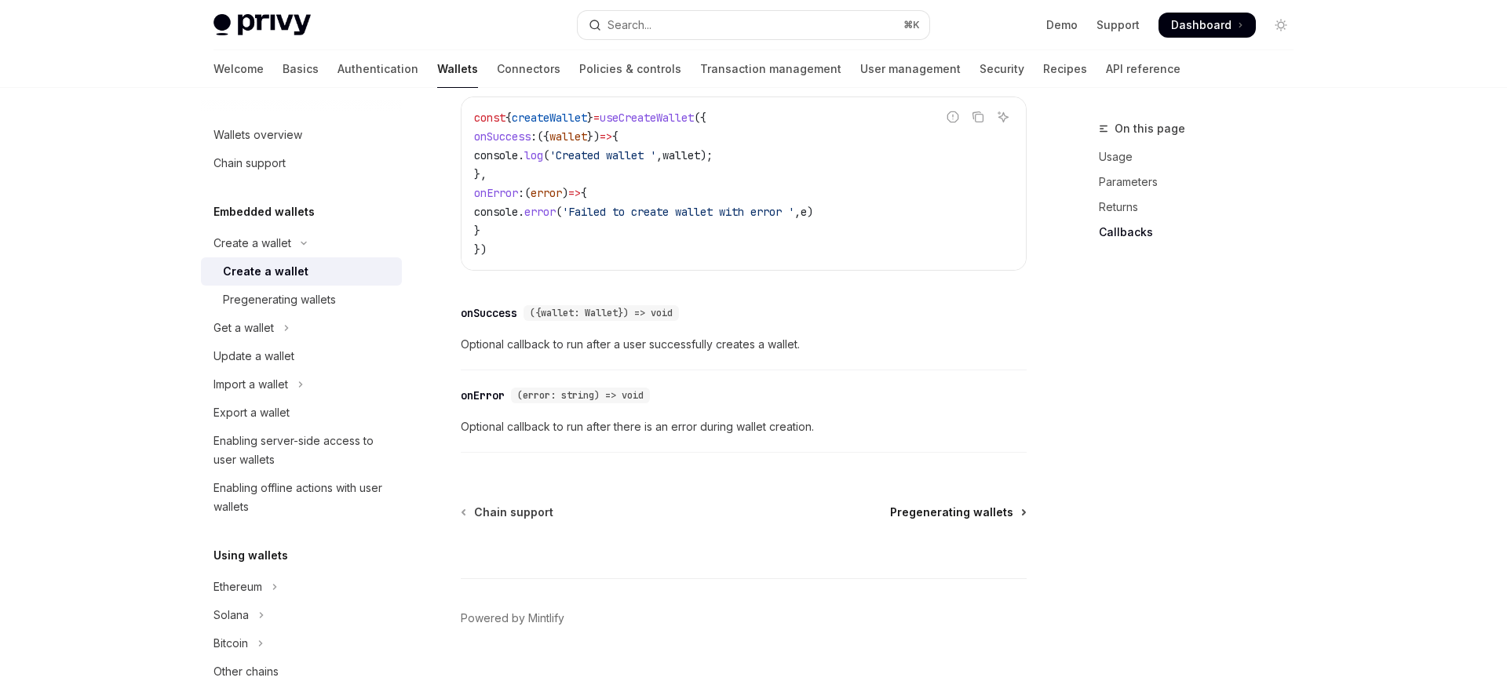
click at [958, 520] on span "Pregenerating wallets" at bounding box center [951, 513] width 123 height 16
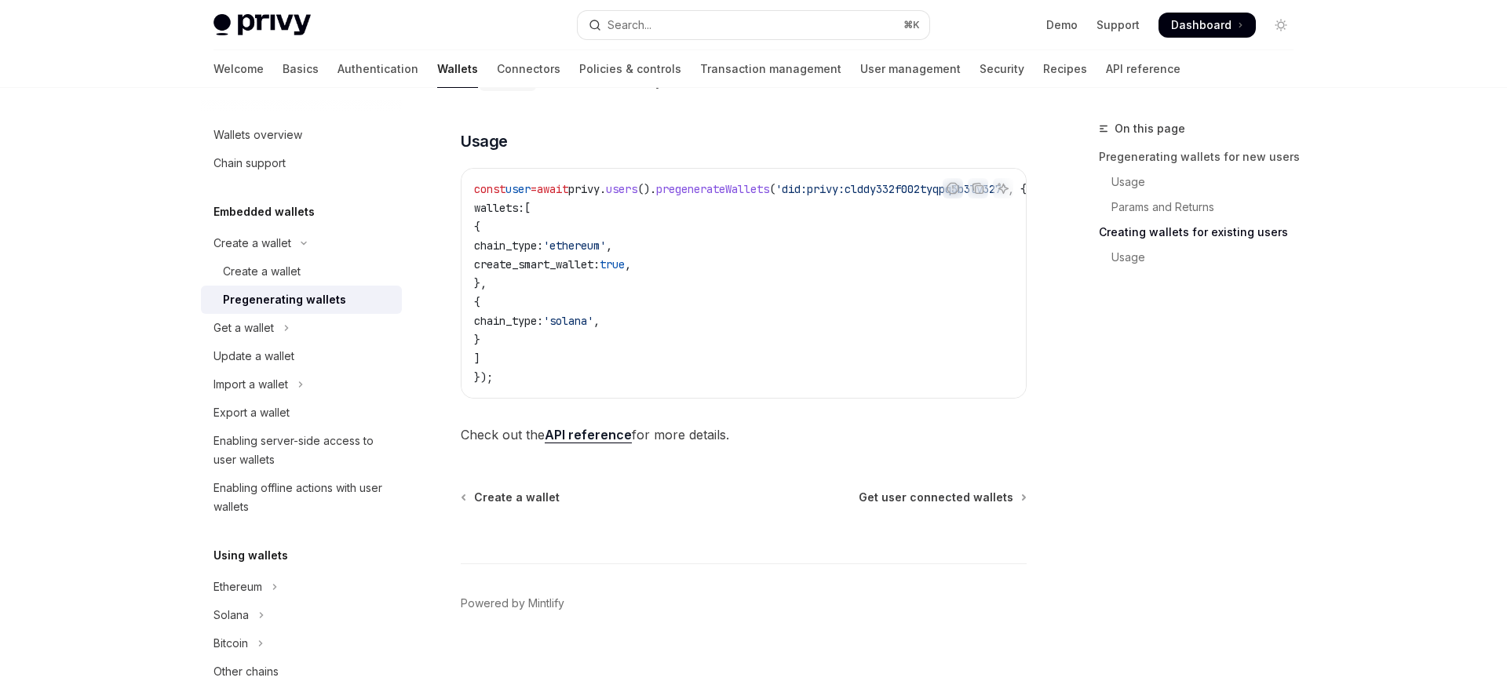
scroll to position [963, 0]
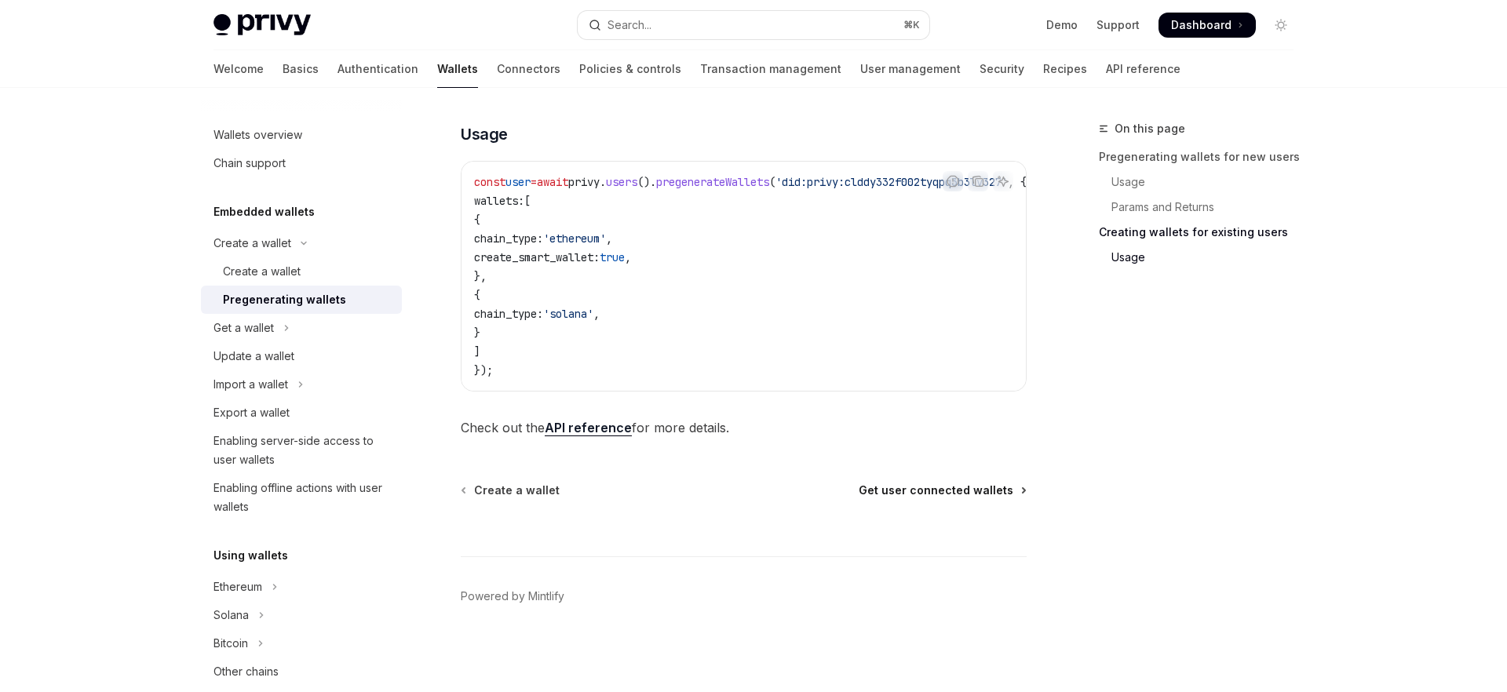
click at [967, 493] on span "Get user connected wallets" at bounding box center [935, 491] width 155 height 16
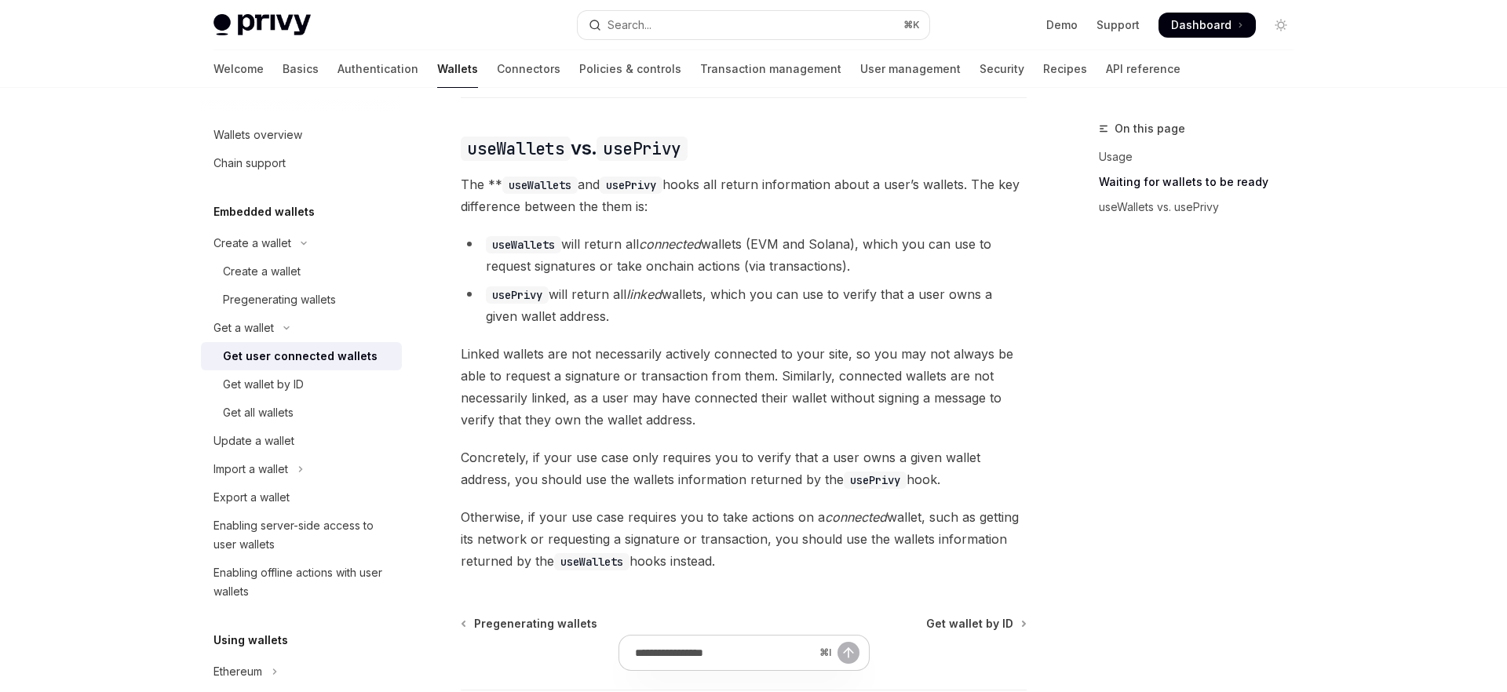
scroll to position [1406, 0]
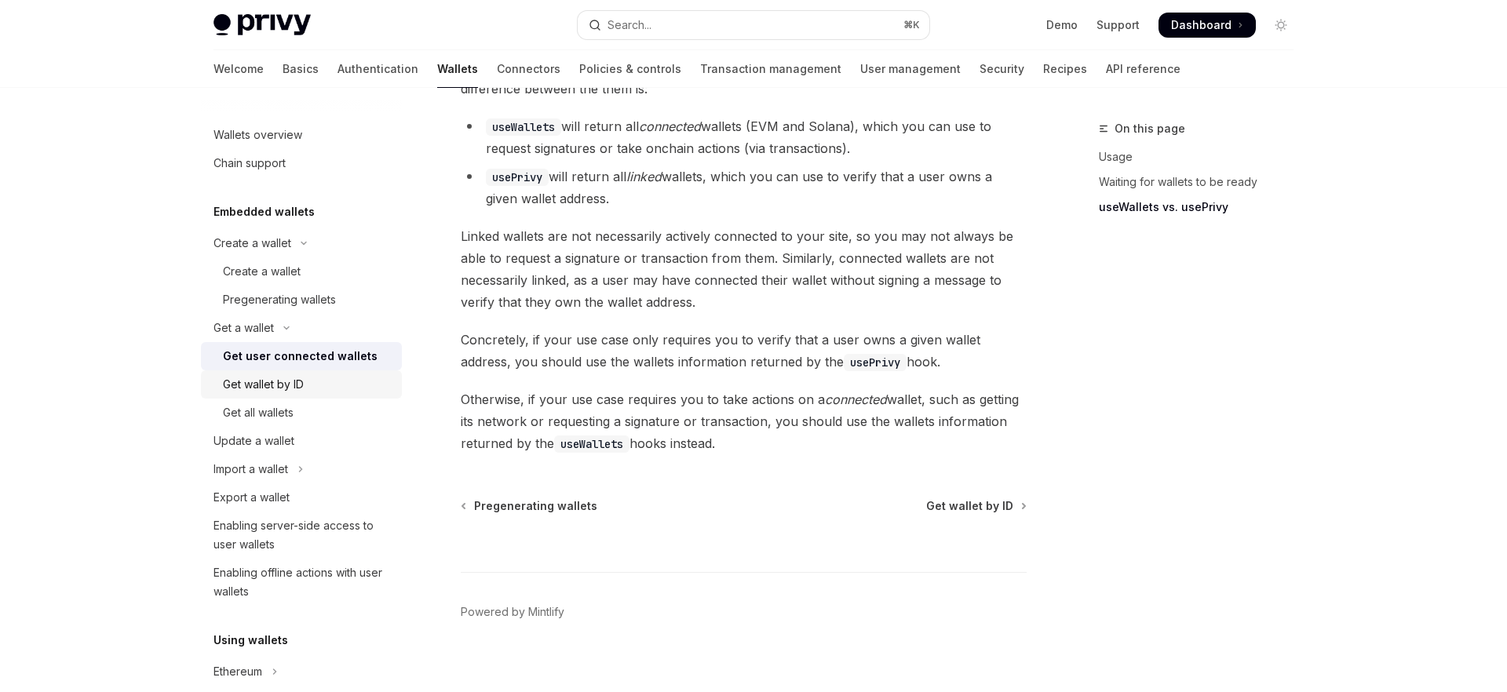
click at [270, 396] on link "Get wallet by ID" at bounding box center [301, 384] width 201 height 28
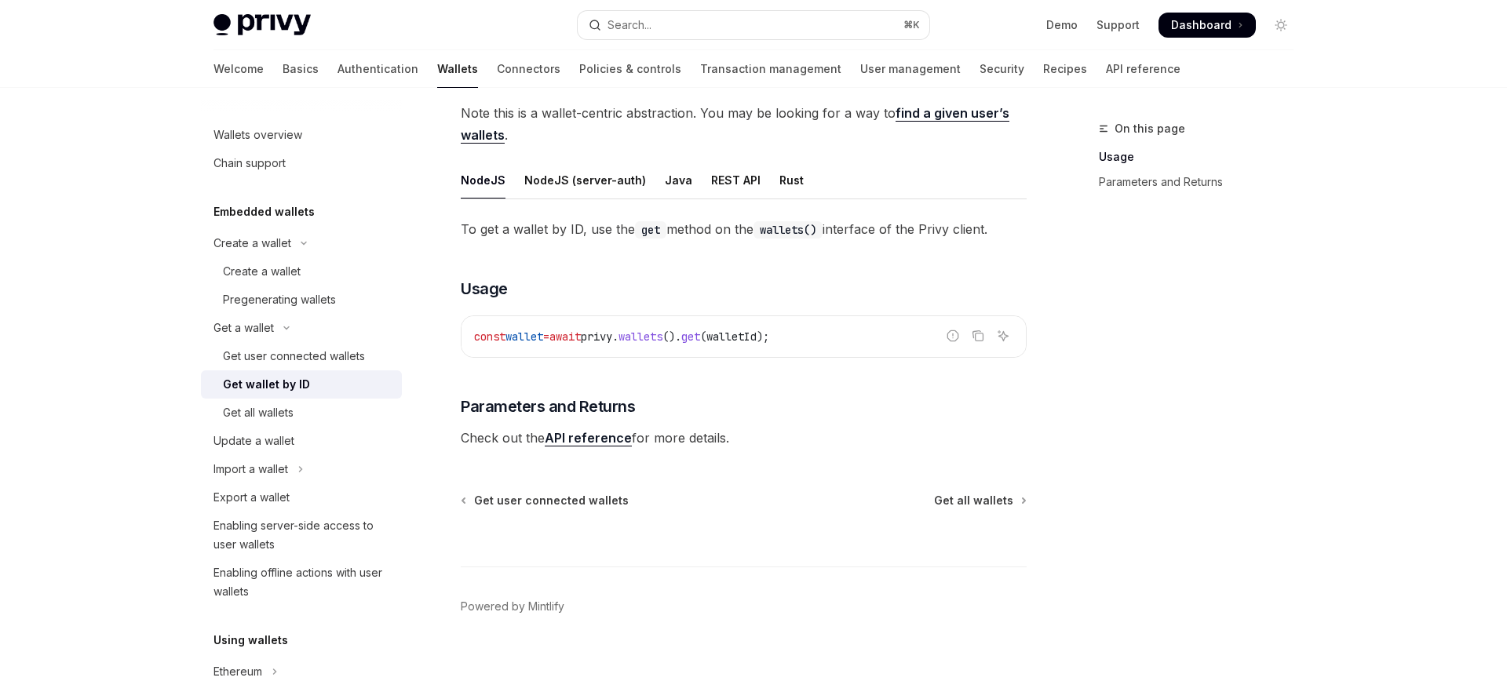
scroll to position [144, 0]
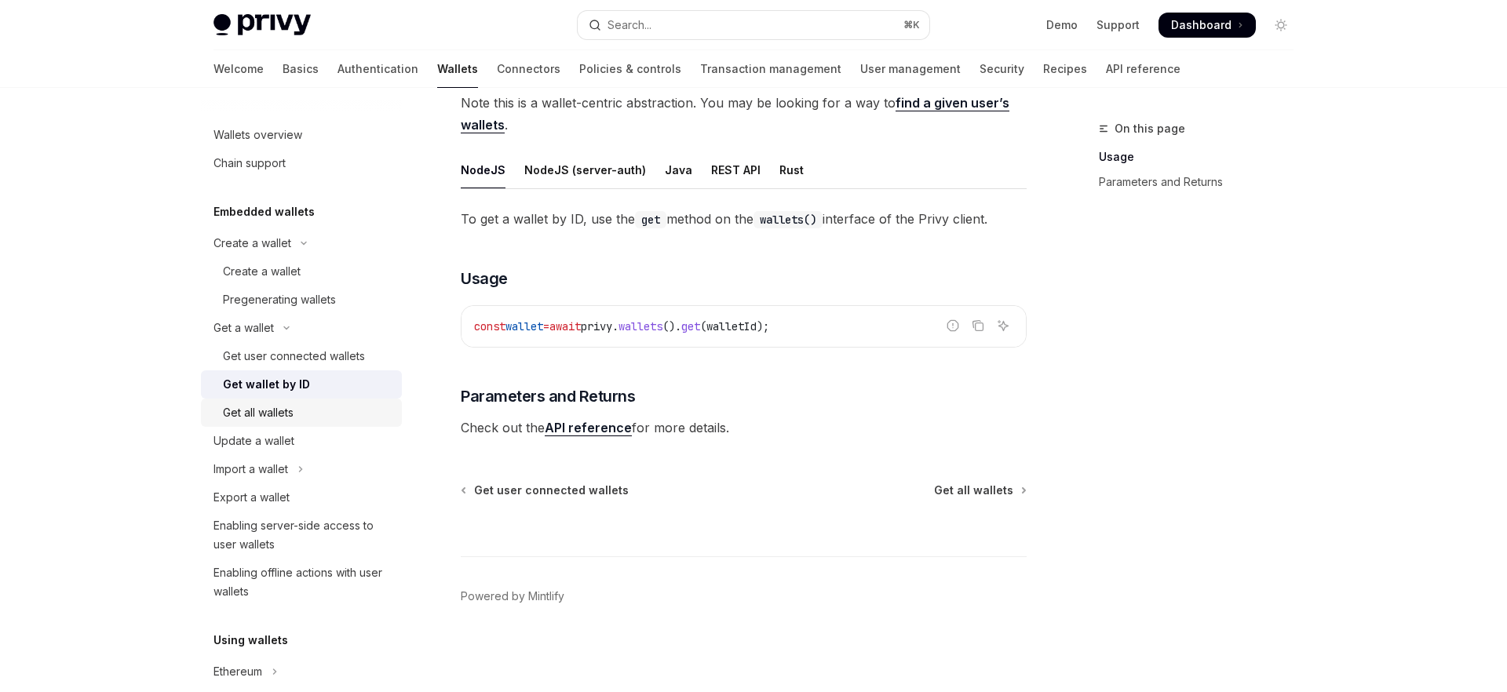
click at [252, 415] on div "Get all wallets" at bounding box center [258, 412] width 71 height 19
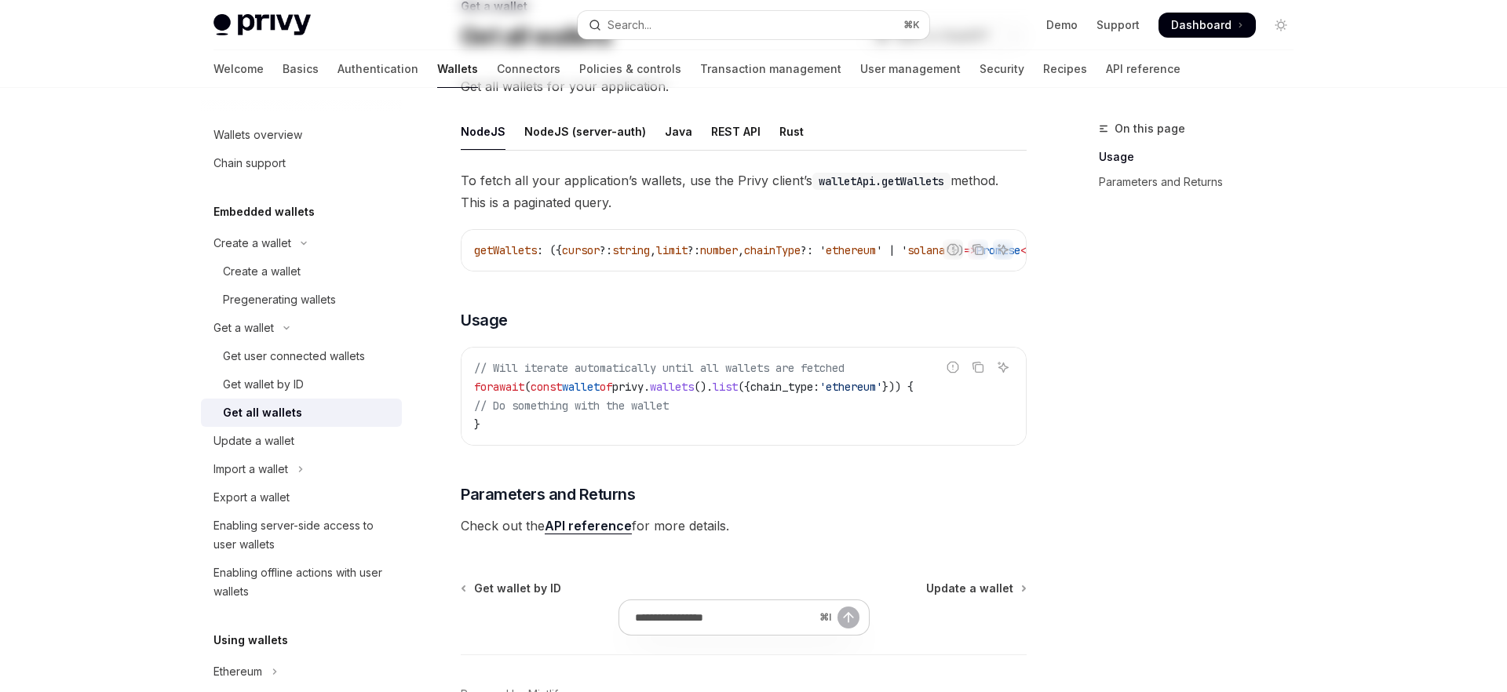
scroll to position [227, 0]
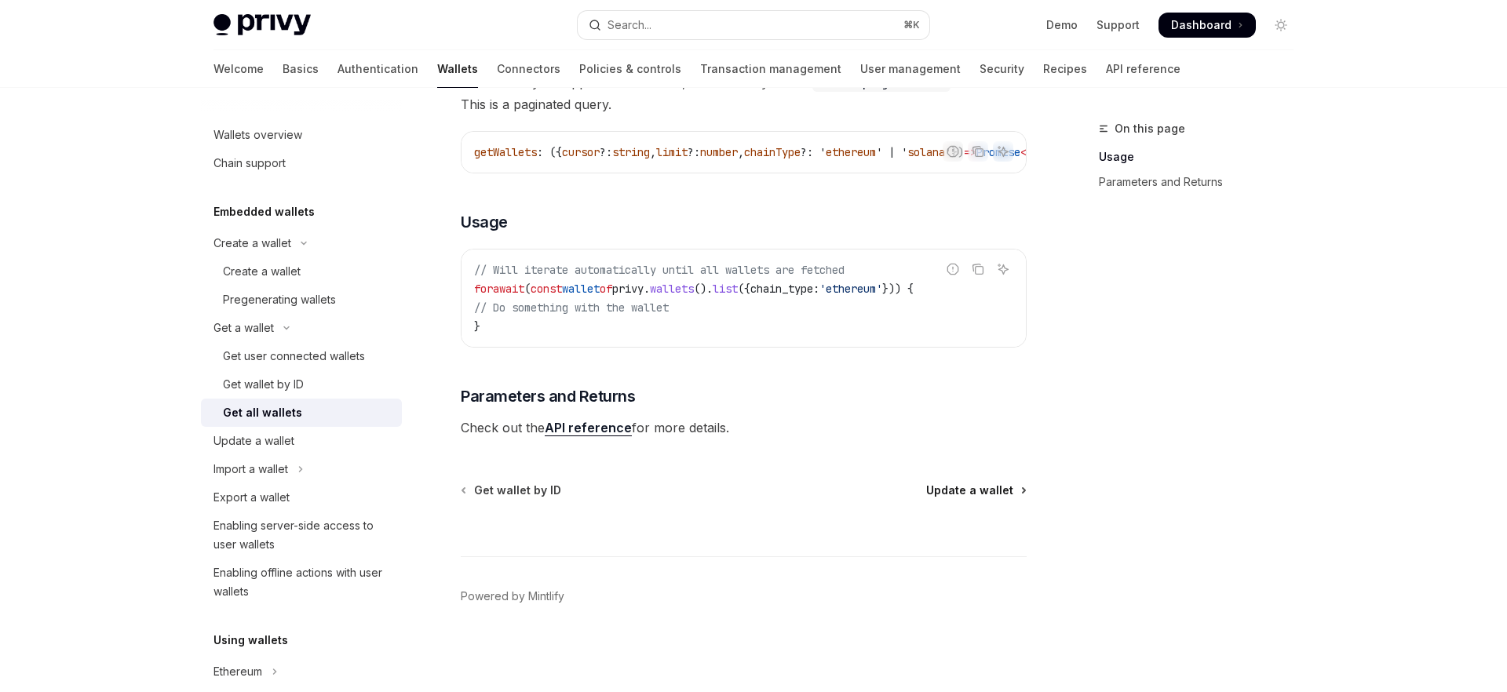
click at [1003, 486] on span "Update a wallet" at bounding box center [969, 491] width 87 height 16
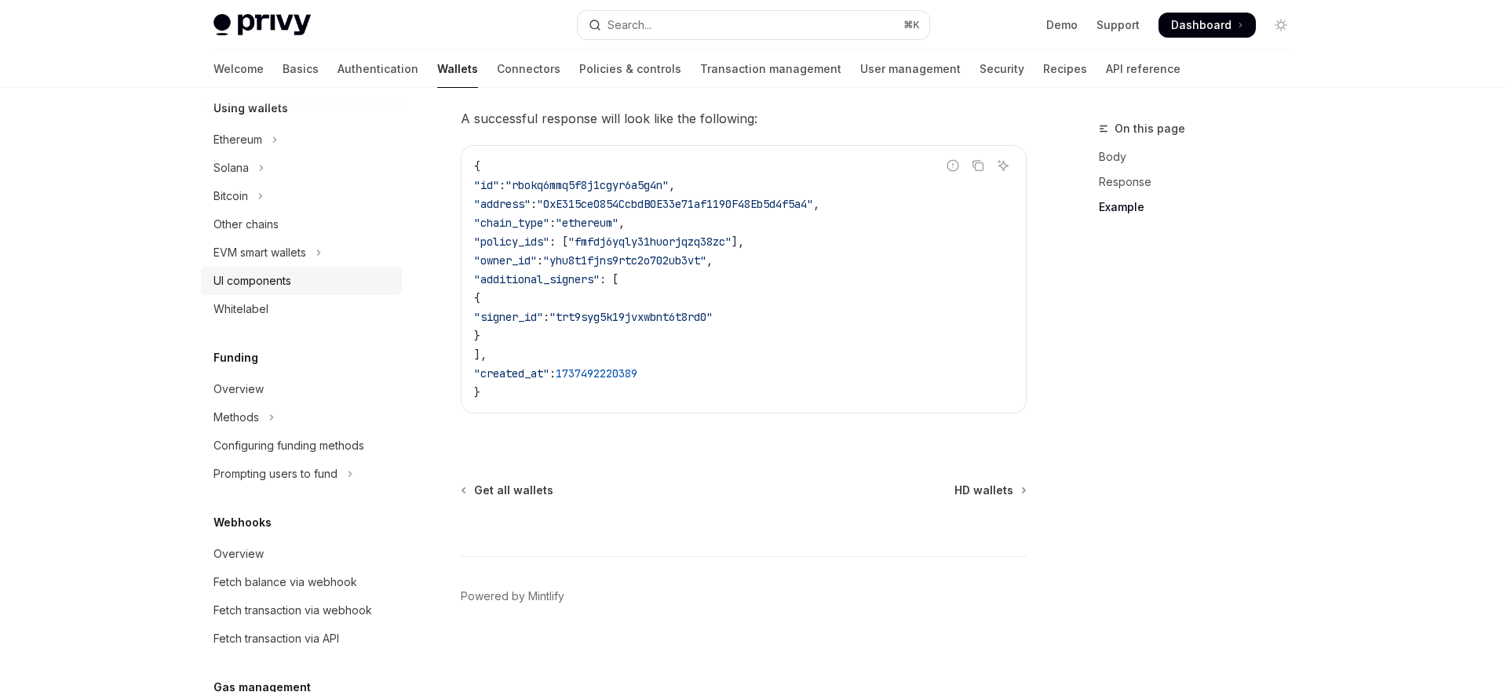
scroll to position [508, 0]
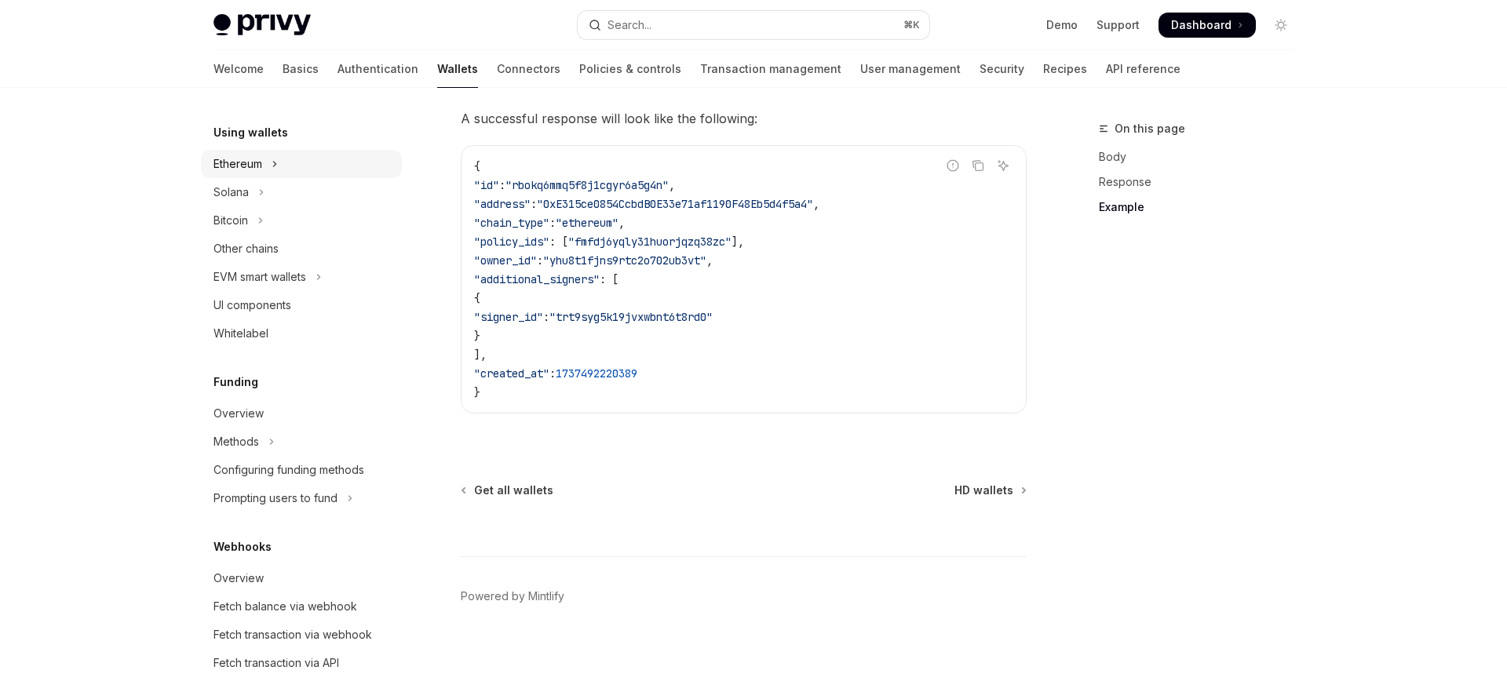
click at [252, 172] on div "Ethereum" at bounding box center [237, 164] width 49 height 19
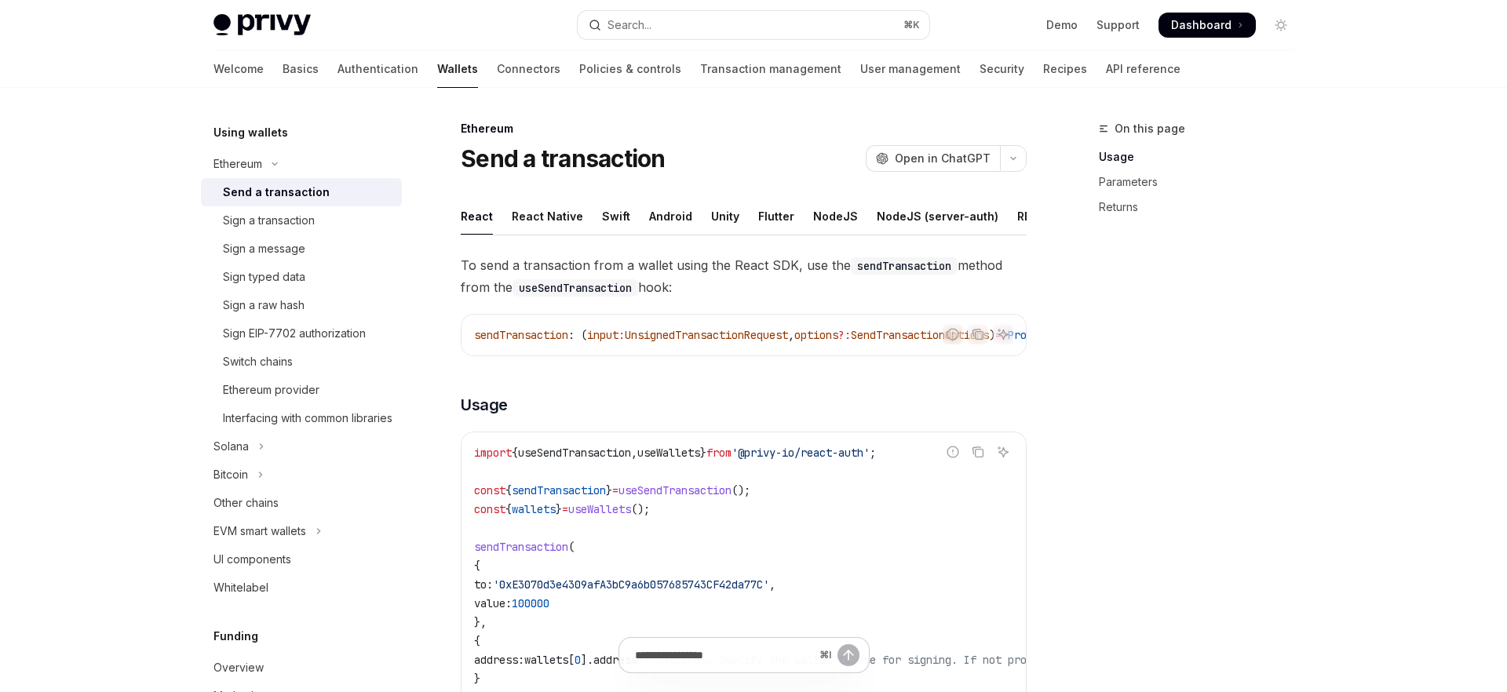
click at [321, 199] on div "Send a transaction" at bounding box center [276, 192] width 107 height 19
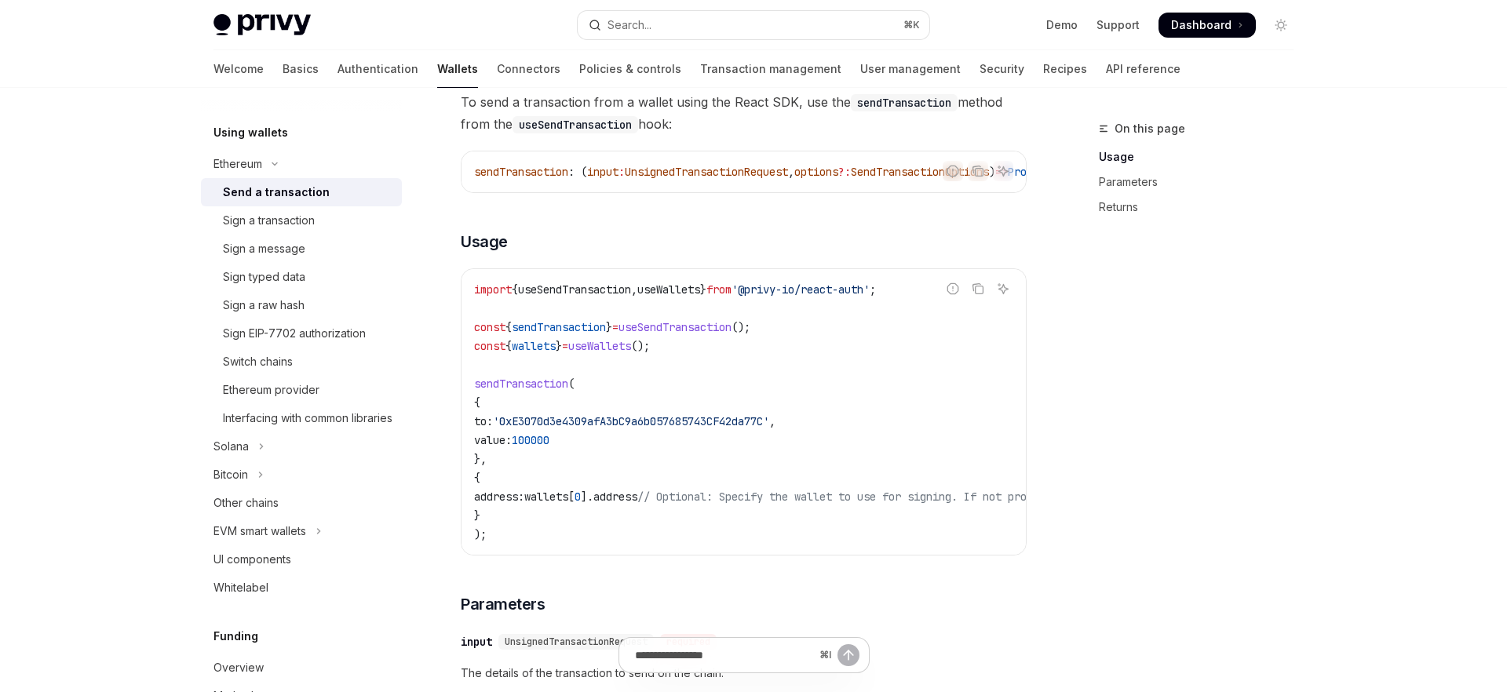
scroll to position [176, 0]
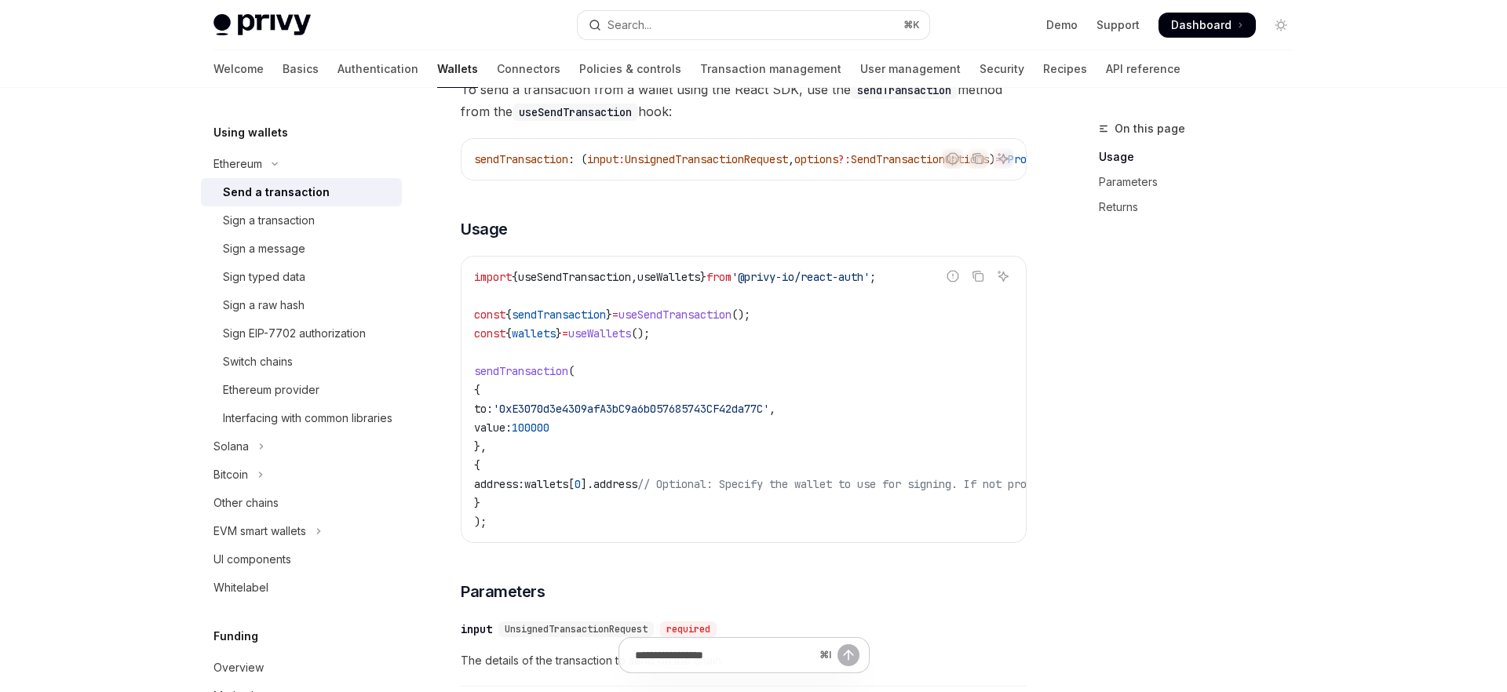
click at [493, 414] on span "to:" at bounding box center [483, 409] width 19 height 14
click at [512, 431] on span "value:" at bounding box center [493, 428] width 38 height 14
click at [541, 481] on code "import { useSendTransaction , useWallets } from '@privy-io/react-auth' ; const …" at bounding box center [885, 400] width 822 height 264
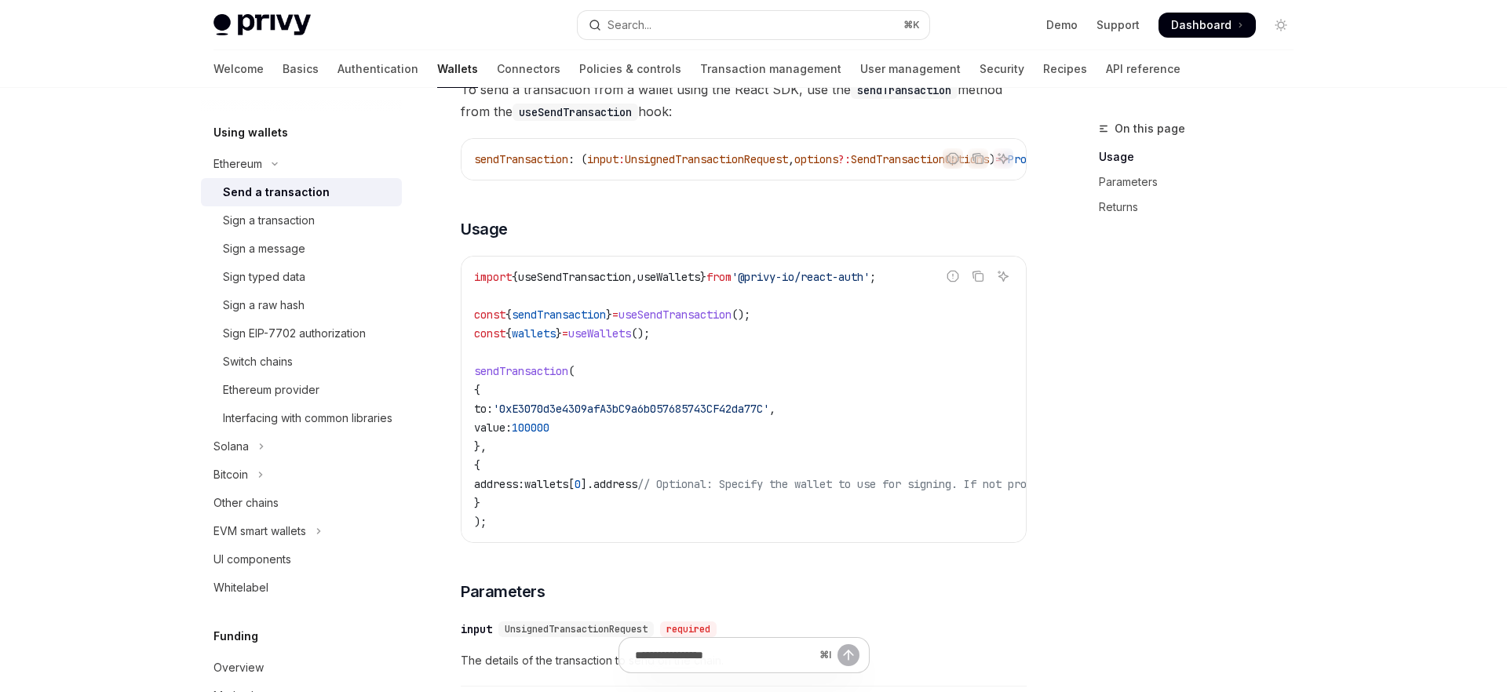
click at [541, 481] on code "import { useSendTransaction , useWallets } from '@privy-io/react-auth' ; const …" at bounding box center [885, 400] width 822 height 264
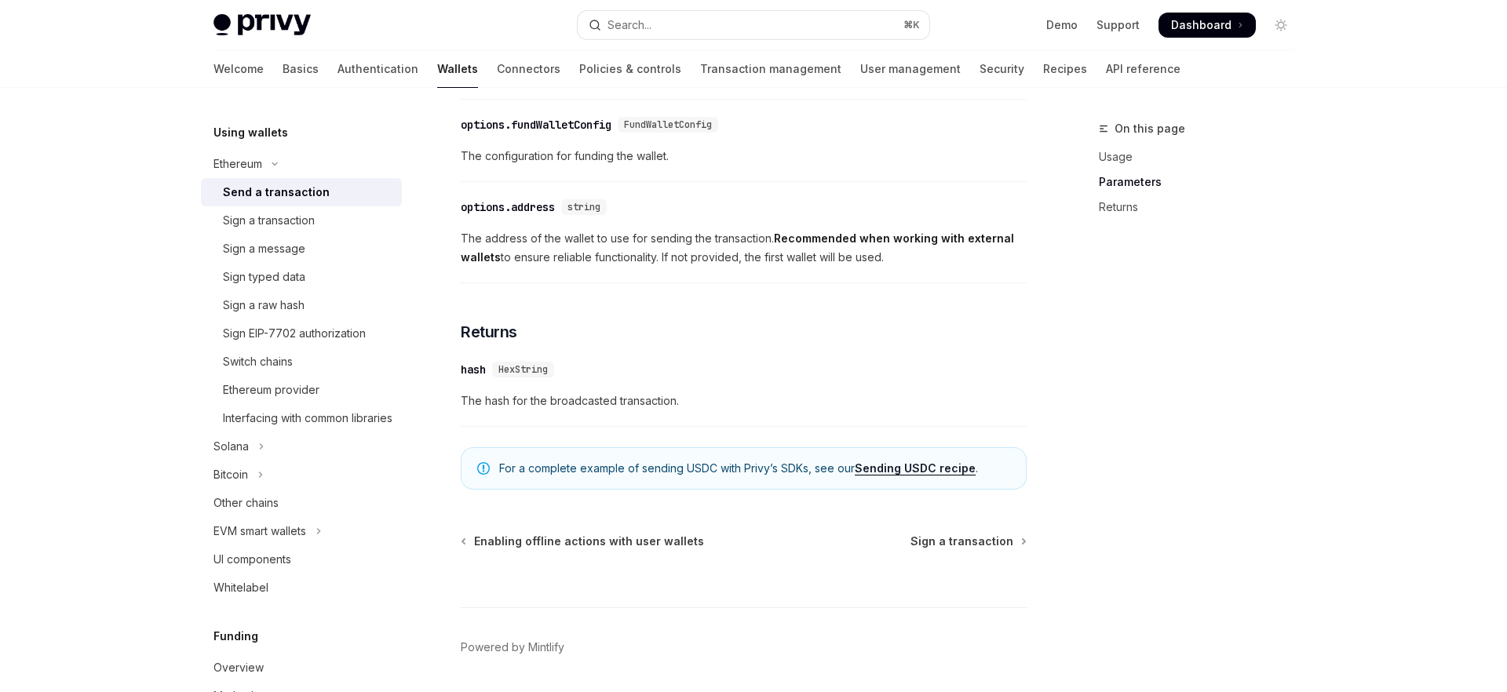
scroll to position [932, 0]
click at [297, 224] on div "Sign a transaction" at bounding box center [269, 220] width 92 height 19
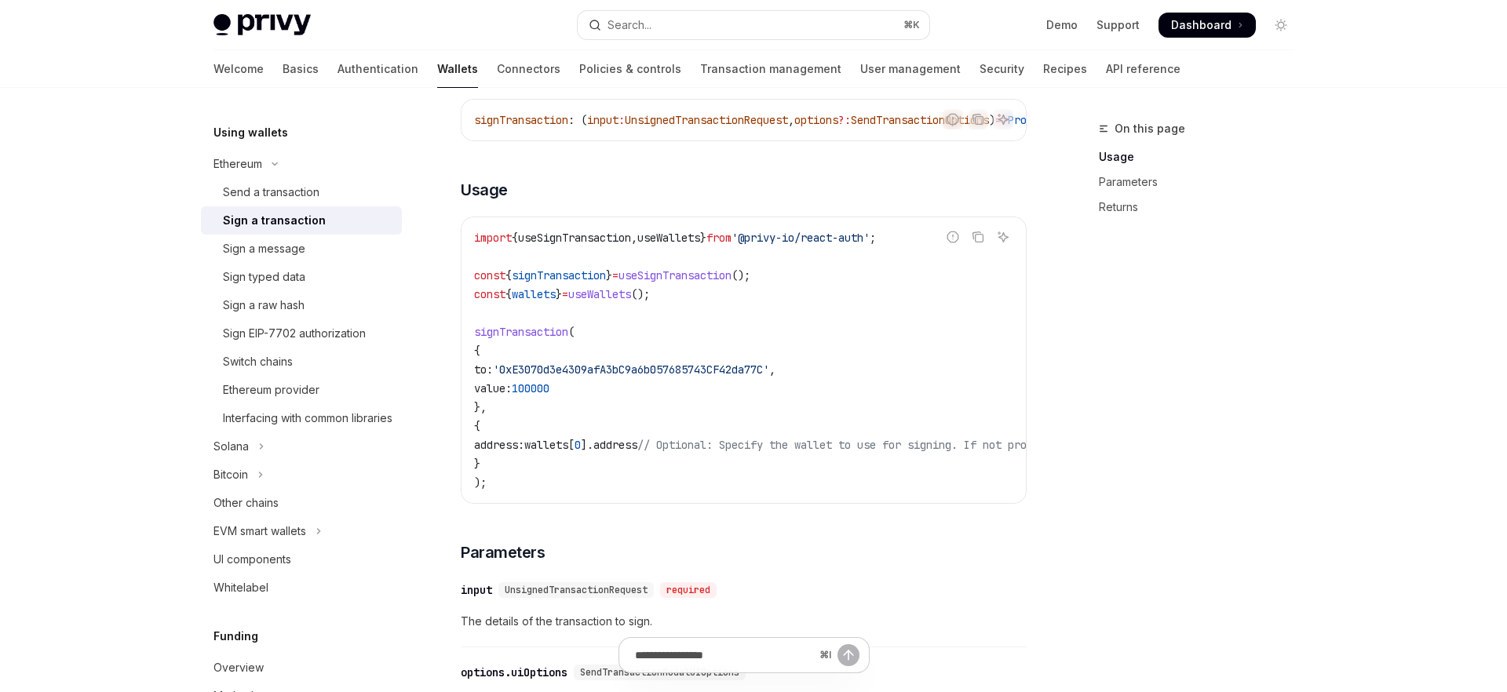
scroll to position [218, 0]
click at [564, 371] on span "'0xE3070d3e4309afA3bC9a6b057685743CF42da77C'" at bounding box center [631, 366] width 276 height 14
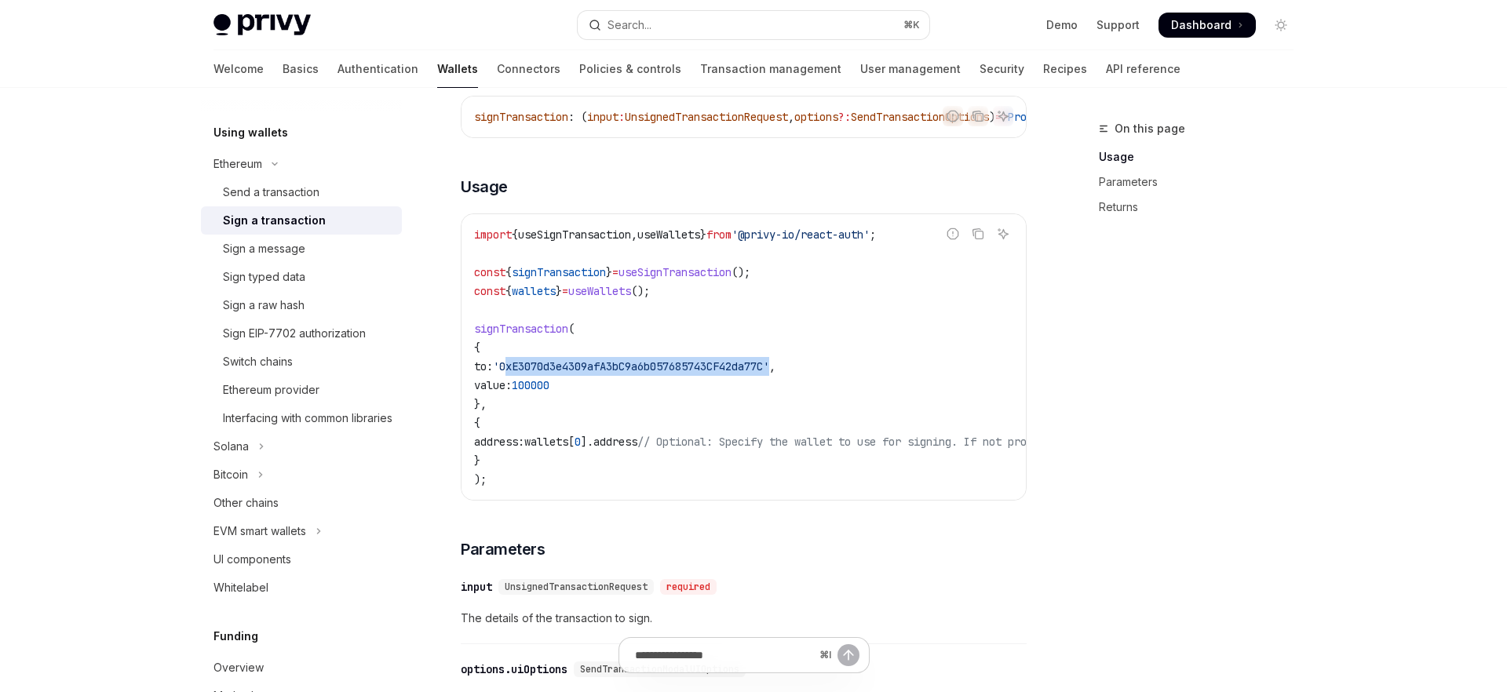
click at [564, 371] on span "'0xE3070d3e4309afA3bC9a6b057685743CF42da77C'" at bounding box center [631, 366] width 276 height 14
click at [512, 392] on span "value:" at bounding box center [493, 385] width 38 height 14
click at [556, 432] on code "import { useSignTransaction , useWallets } from '@privy-io/react-auth' ; const …" at bounding box center [885, 357] width 822 height 264
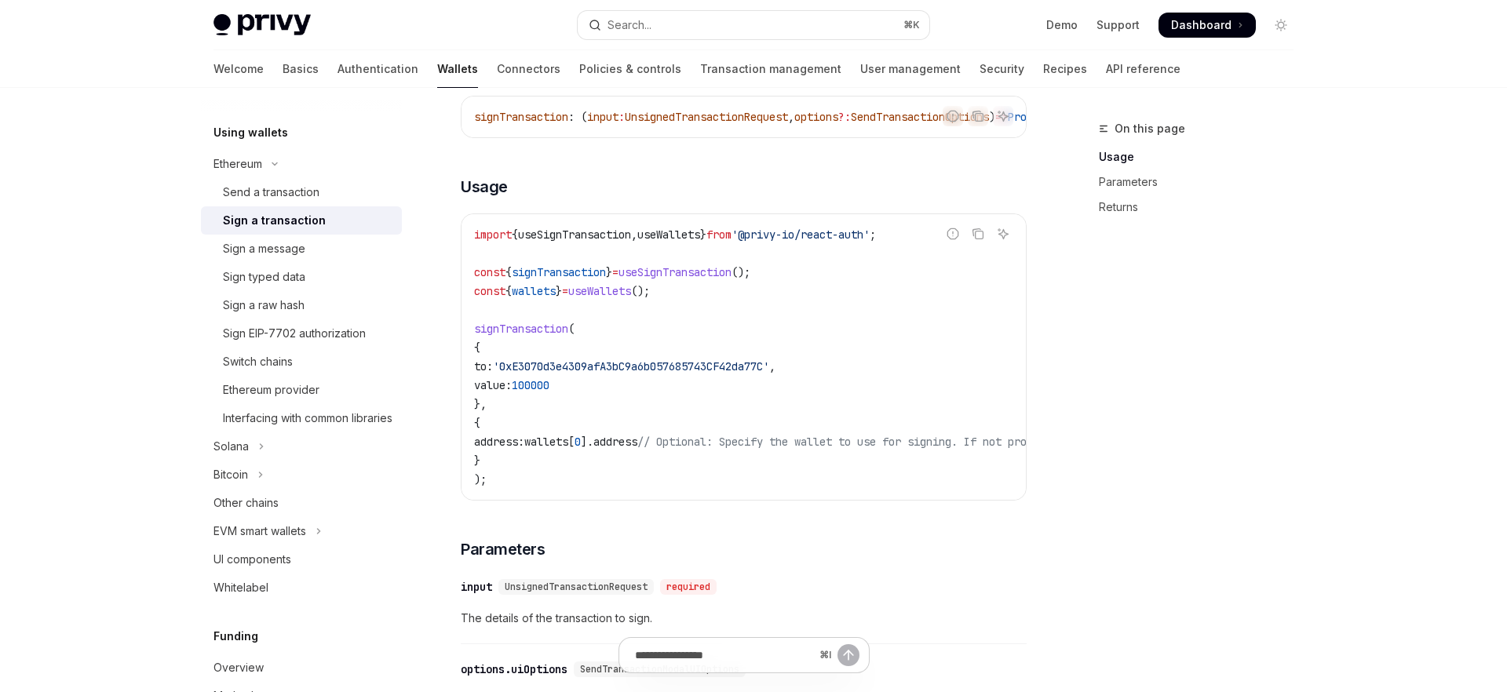
click at [567, 439] on code "import { useSignTransaction , useWallets } from '@privy-io/react-auth' ; const …" at bounding box center [885, 357] width 822 height 264
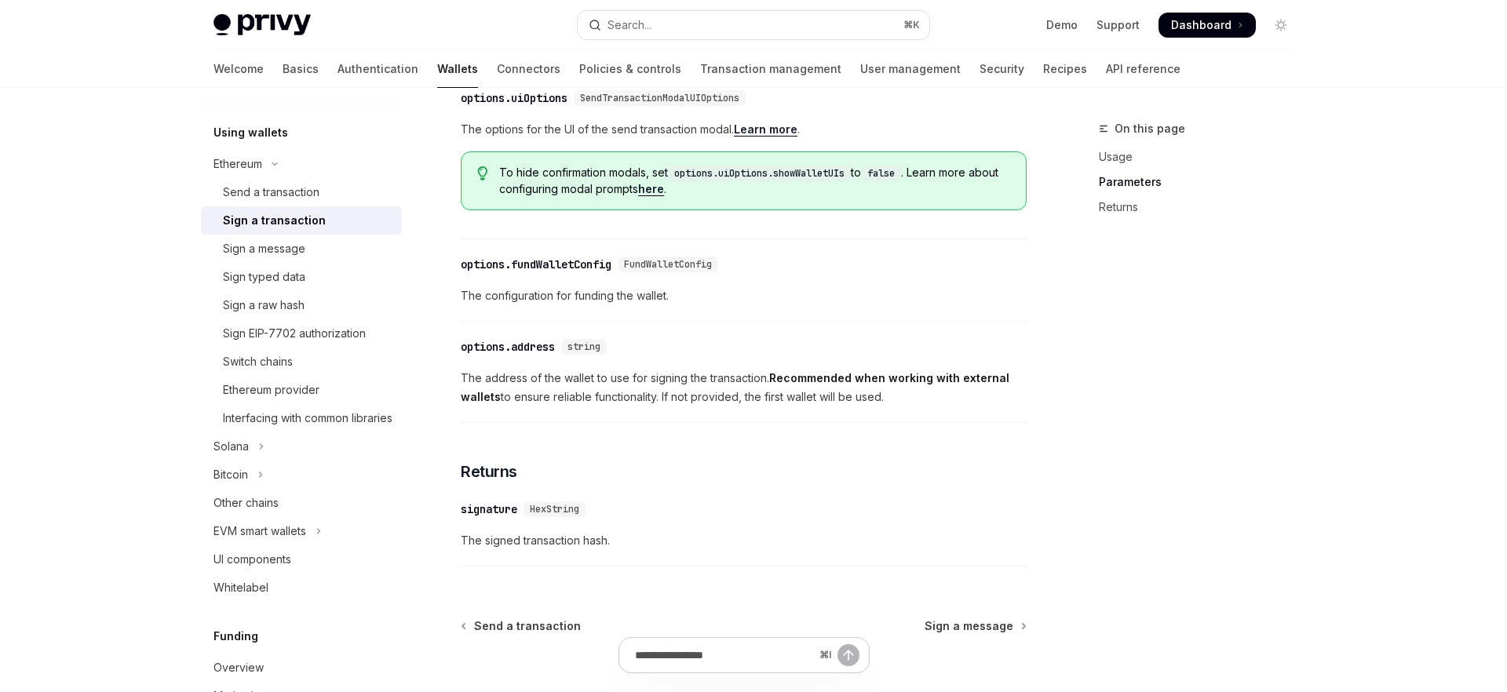
scroll to position [791, 0]
click at [269, 248] on div "Sign a message" at bounding box center [264, 248] width 82 height 19
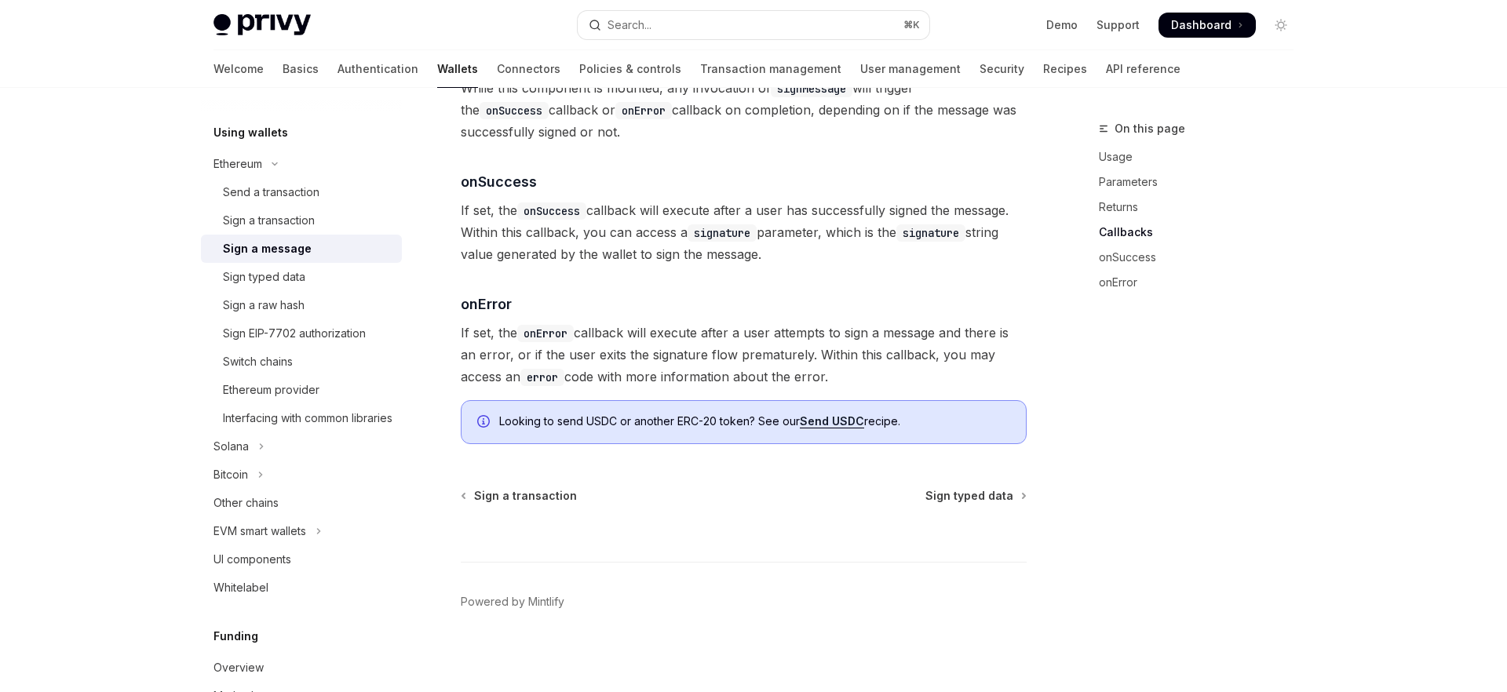
scroll to position [1851, 0]
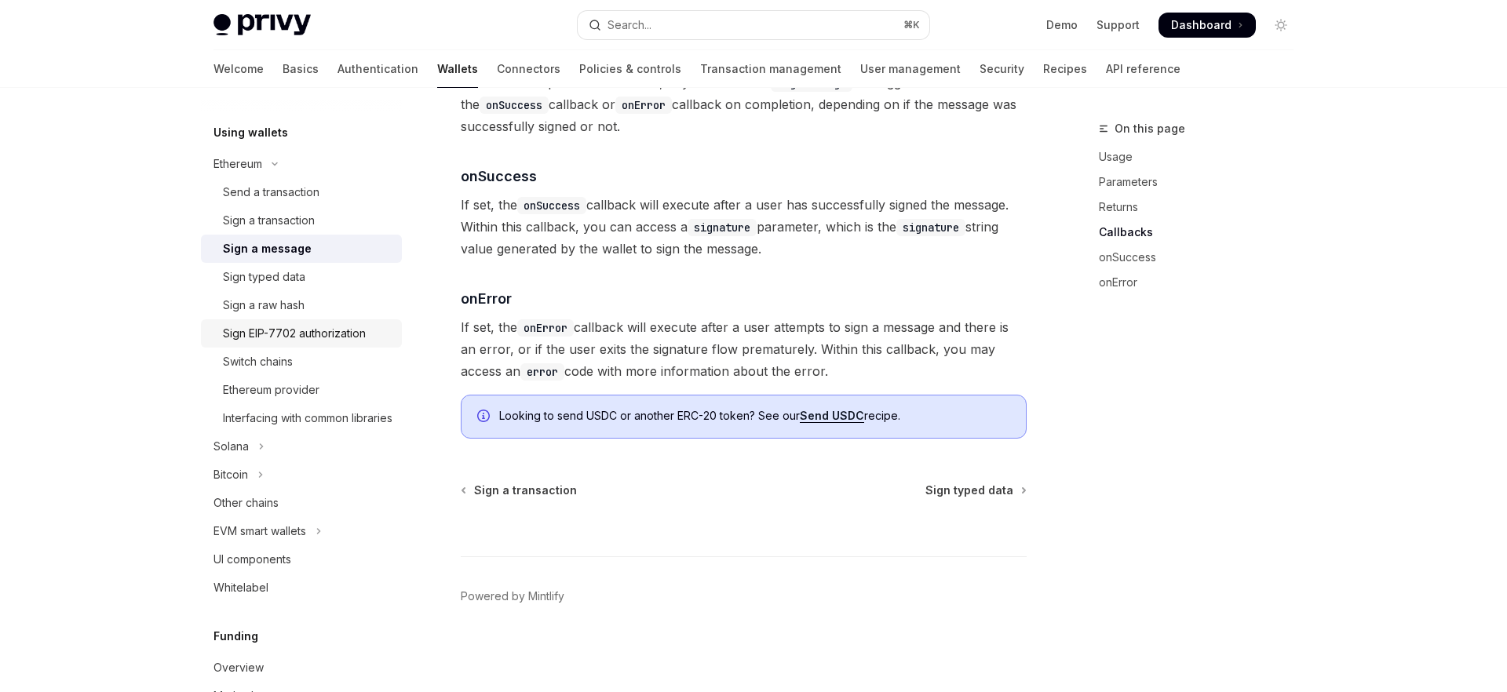
click at [300, 319] on link "Sign EIP-7702 authorization" at bounding box center [301, 333] width 201 height 28
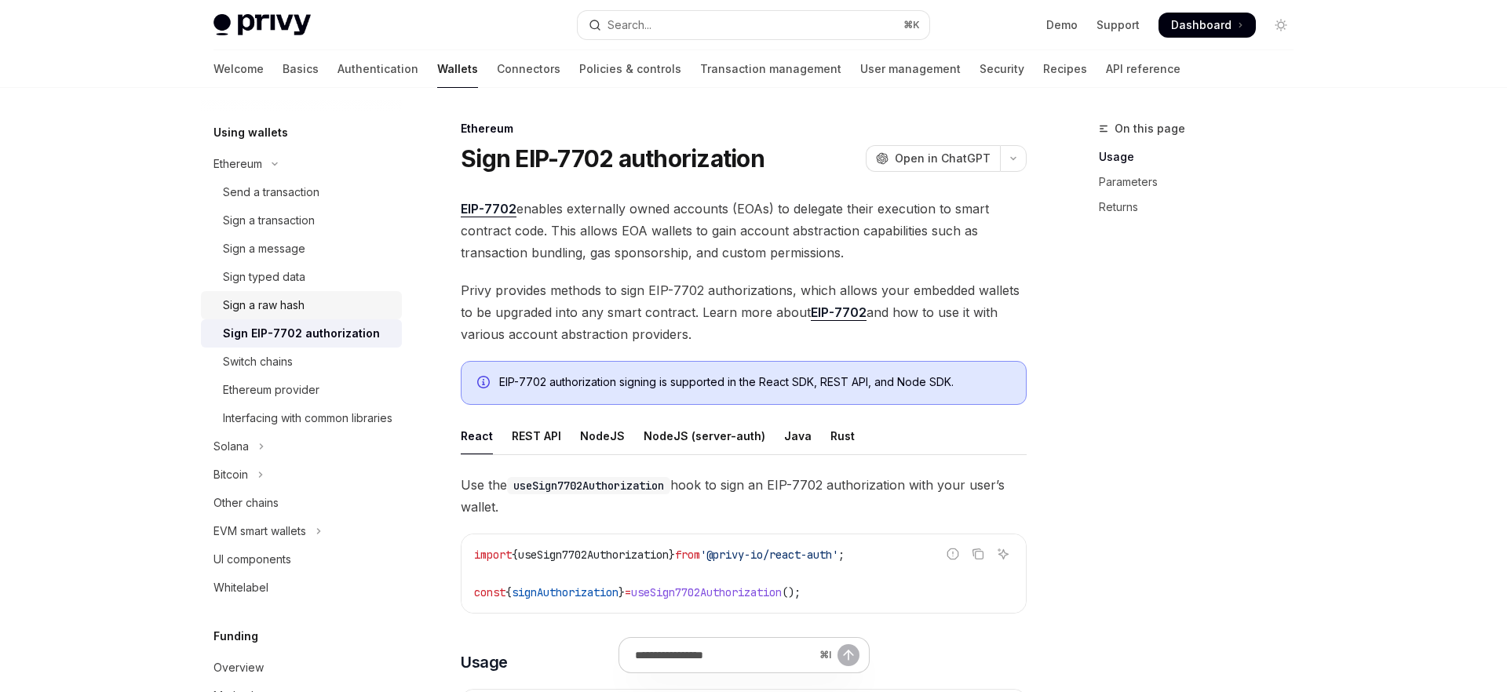
click at [294, 307] on div "Sign a raw hash" at bounding box center [264, 305] width 82 height 19
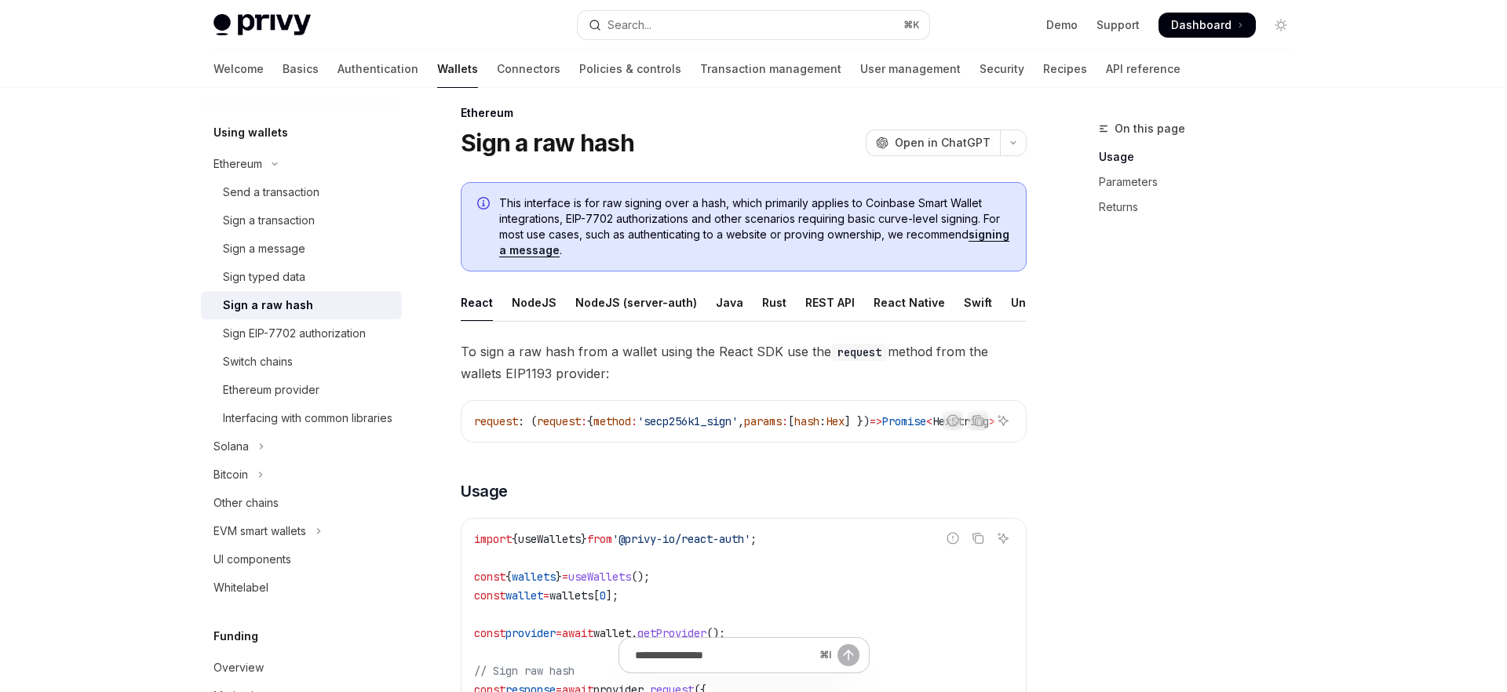
scroll to position [15, 0]
click at [275, 337] on div "Sign EIP-7702 authorization" at bounding box center [294, 333] width 143 height 19
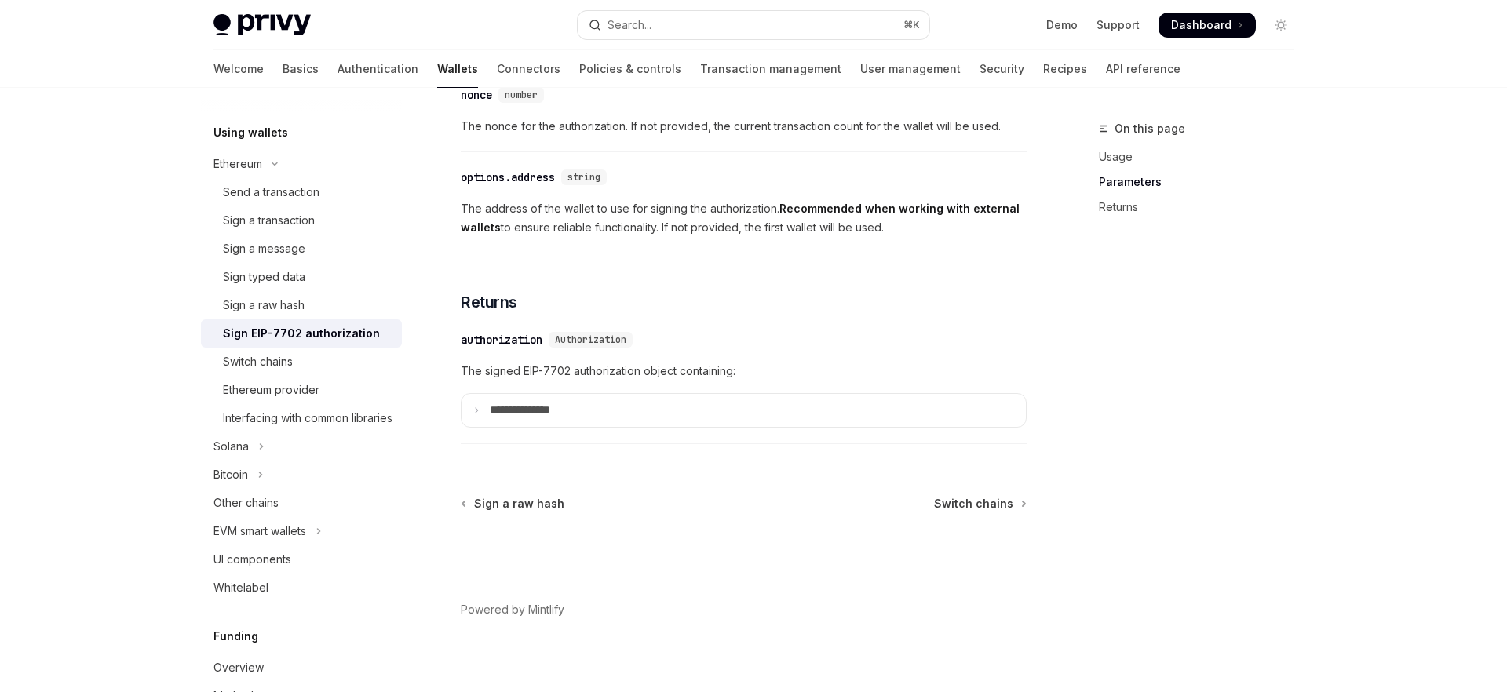
scroll to position [1453, 0]
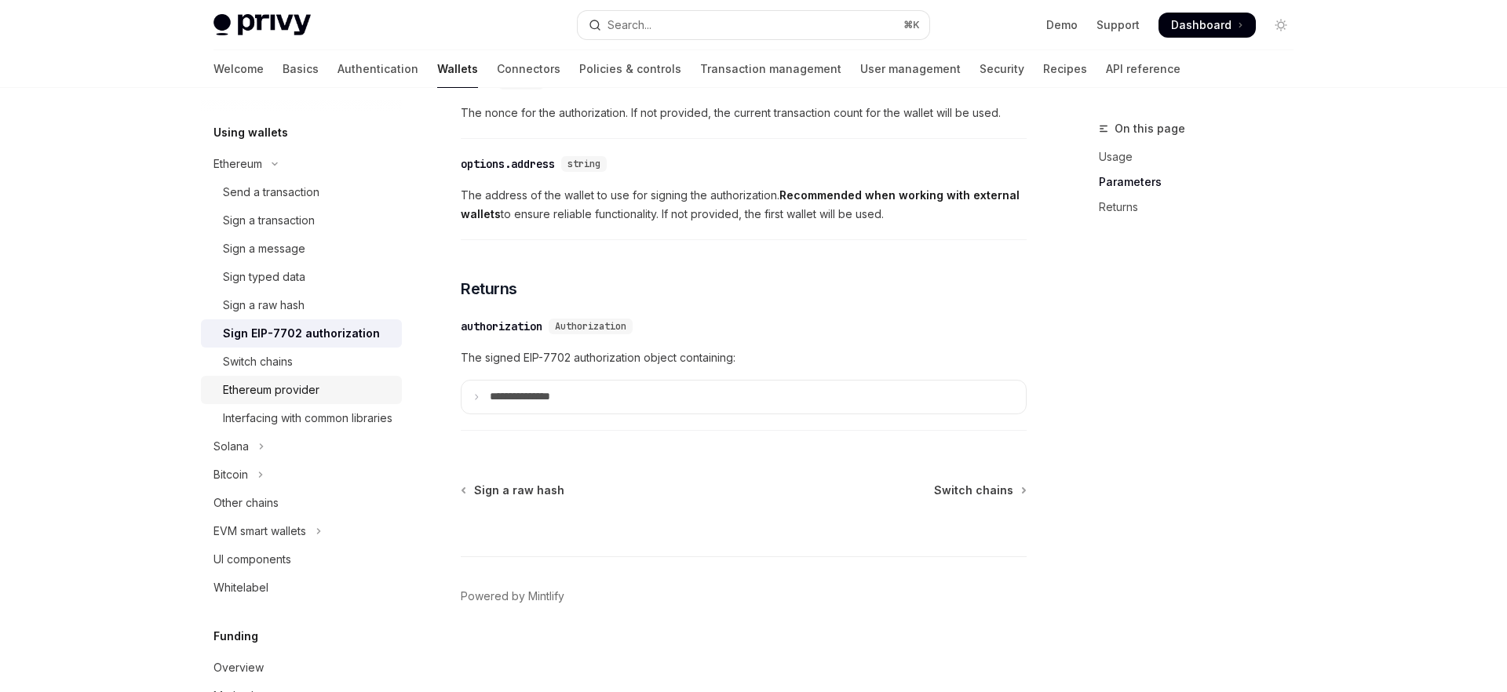
click at [306, 398] on div "Ethereum provider" at bounding box center [271, 390] width 97 height 19
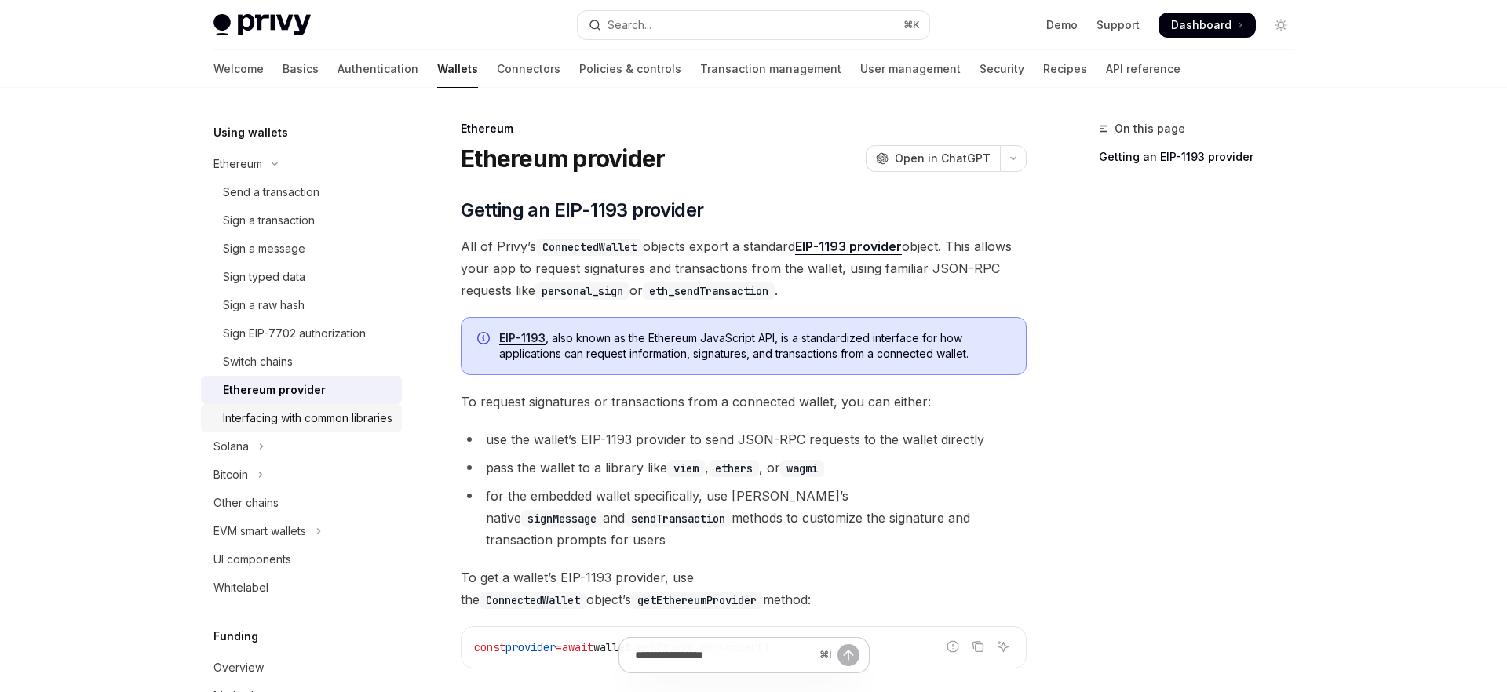
click at [306, 423] on div "Interfacing with common libraries" at bounding box center [307, 418] width 169 height 19
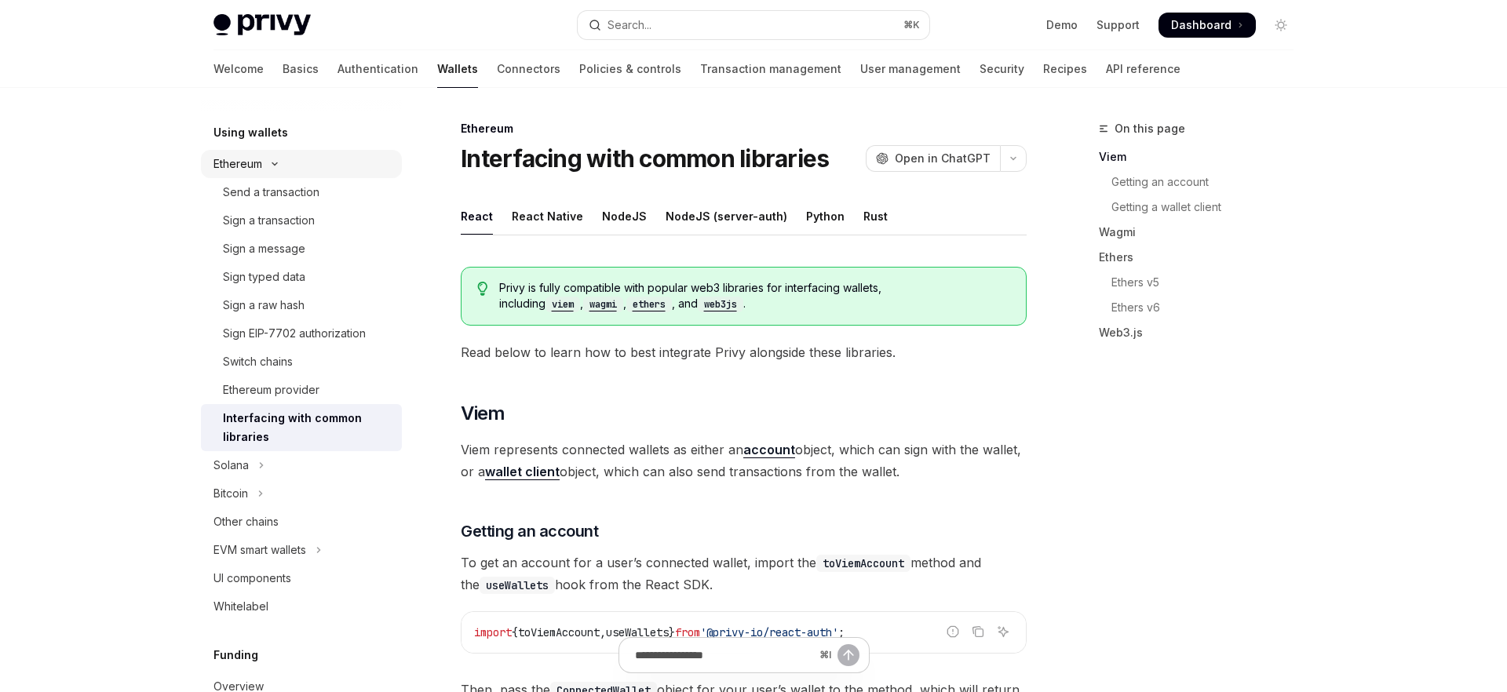
click at [241, 166] on div "Ethereum" at bounding box center [237, 164] width 49 height 19
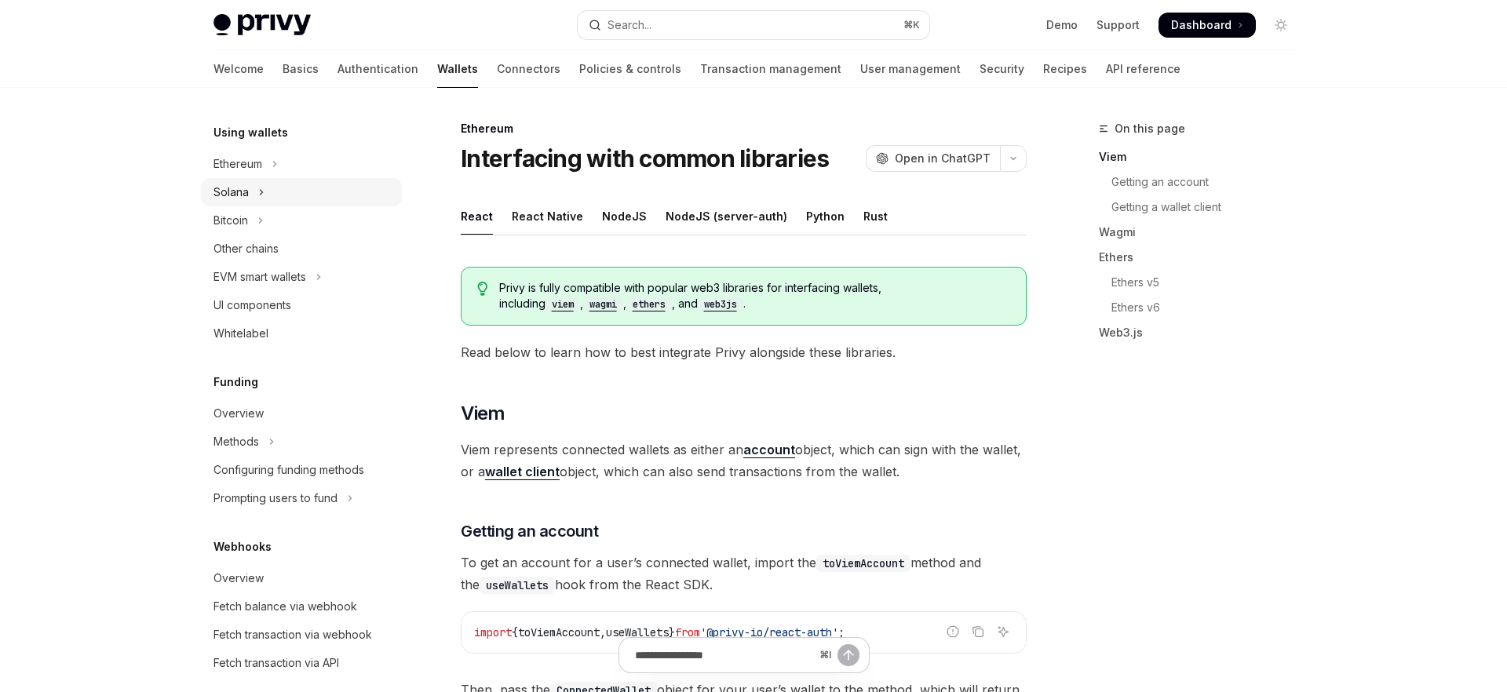
click at [253, 190] on button "Solana" at bounding box center [301, 192] width 201 height 28
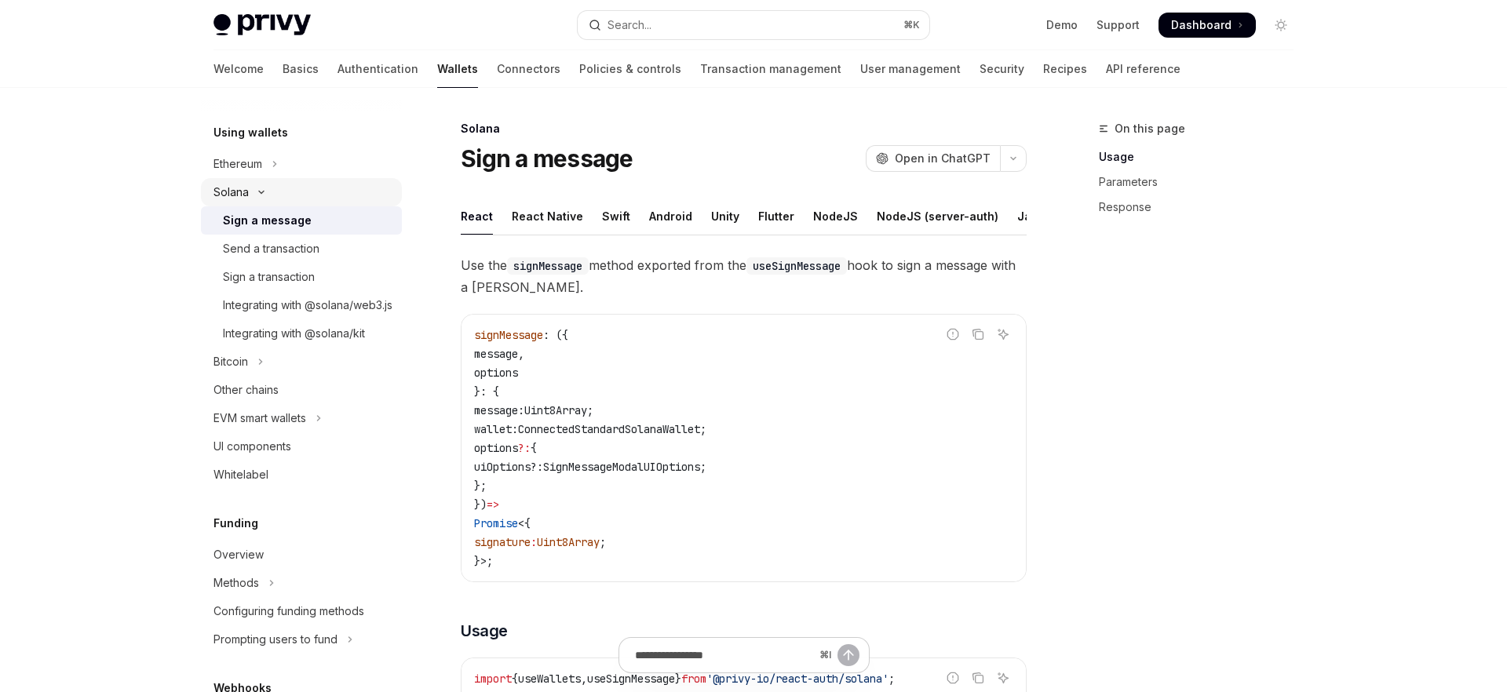
click at [268, 196] on button "Solana" at bounding box center [301, 192] width 201 height 28
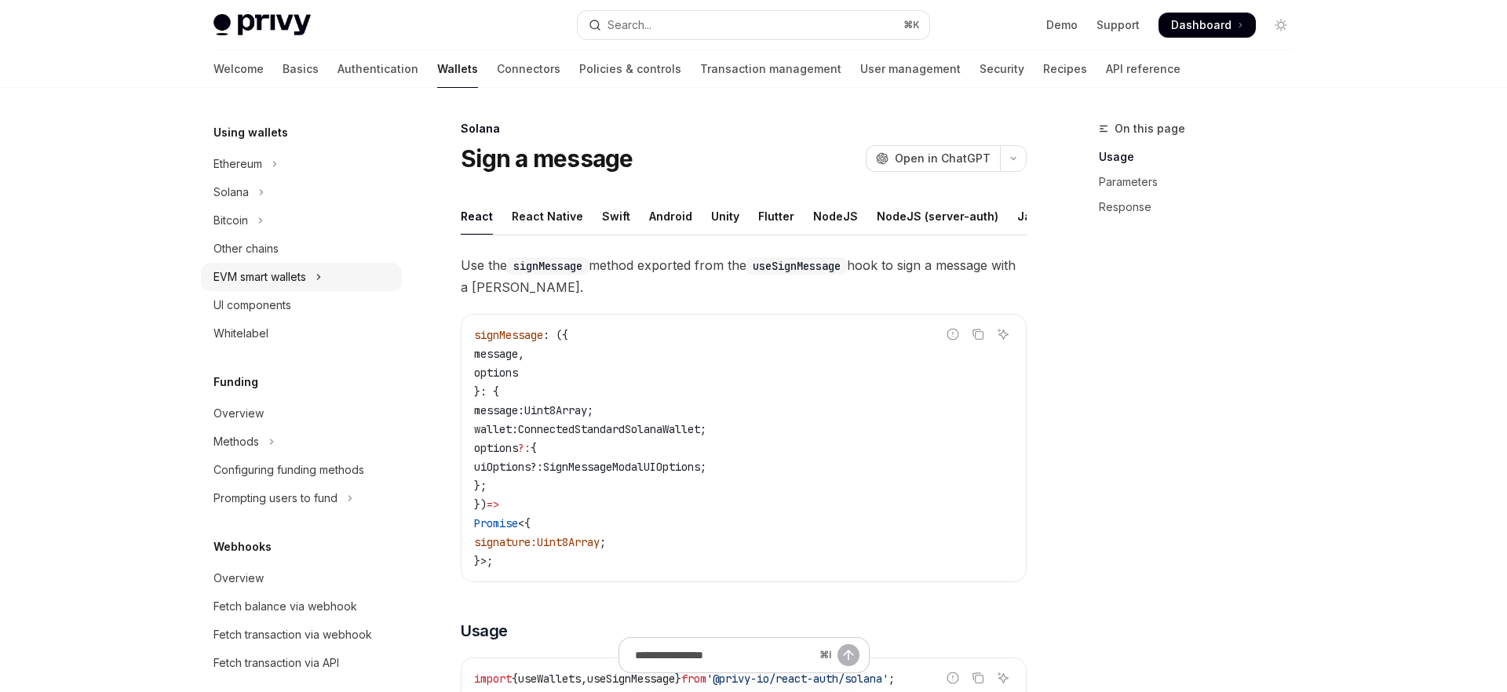
click at [313, 282] on button "EVM smart wallets" at bounding box center [301, 277] width 201 height 28
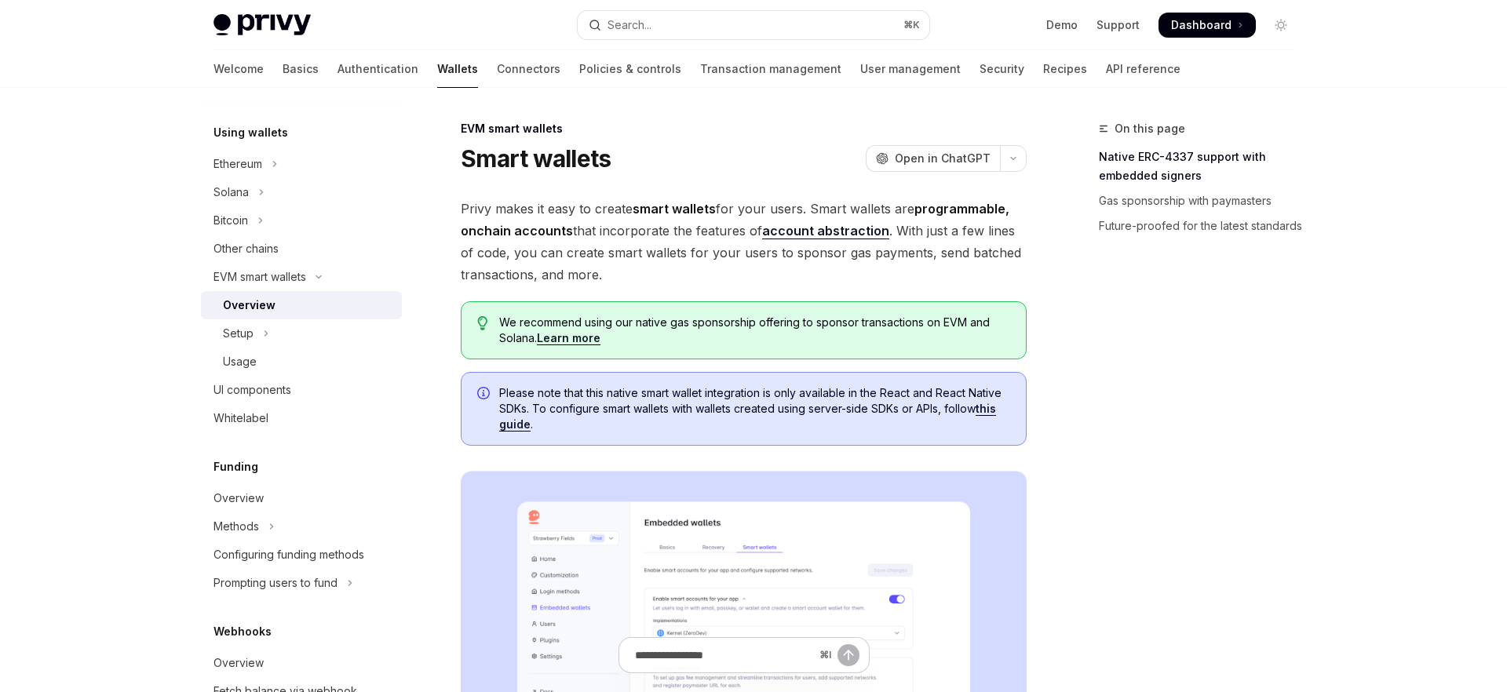
click at [297, 308] on div "Overview" at bounding box center [307, 305] width 169 height 19
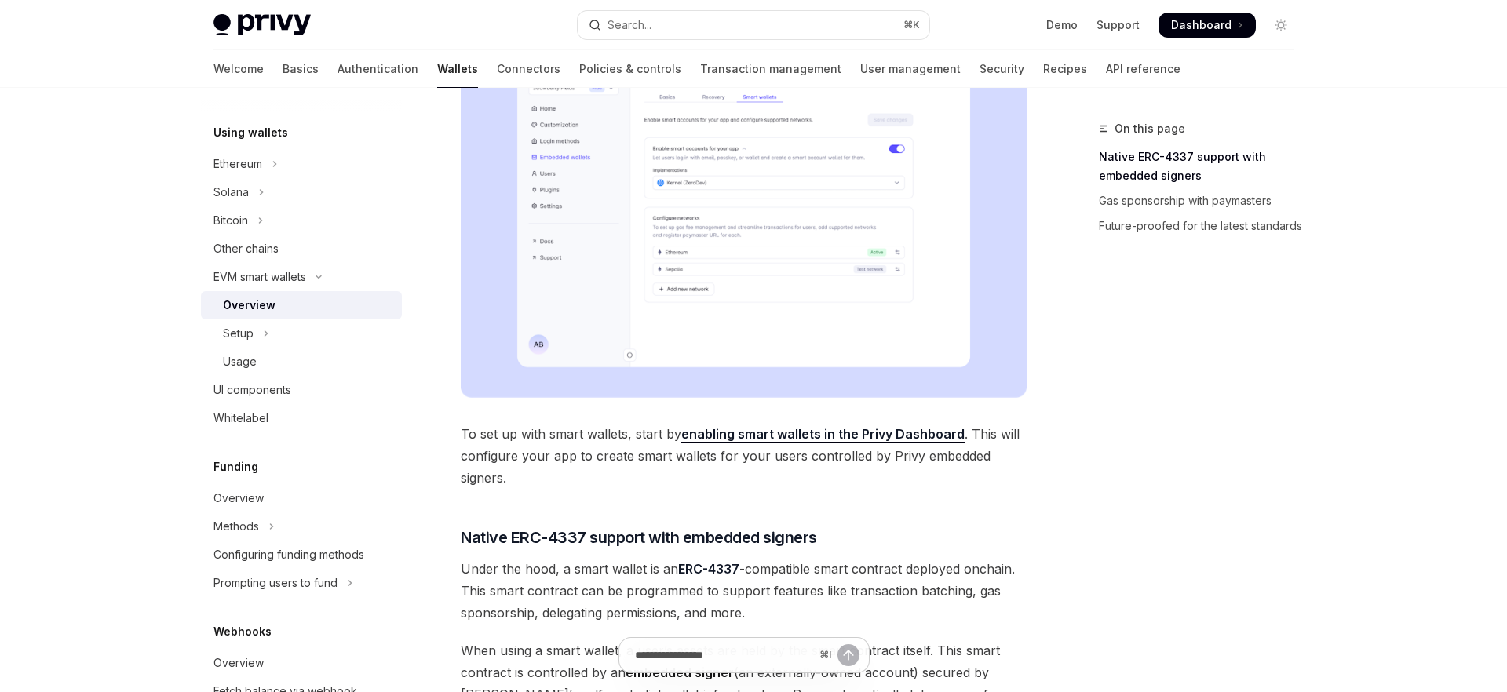
scroll to position [453, 0]
click at [271, 333] on button "Setup" at bounding box center [301, 333] width 201 height 28
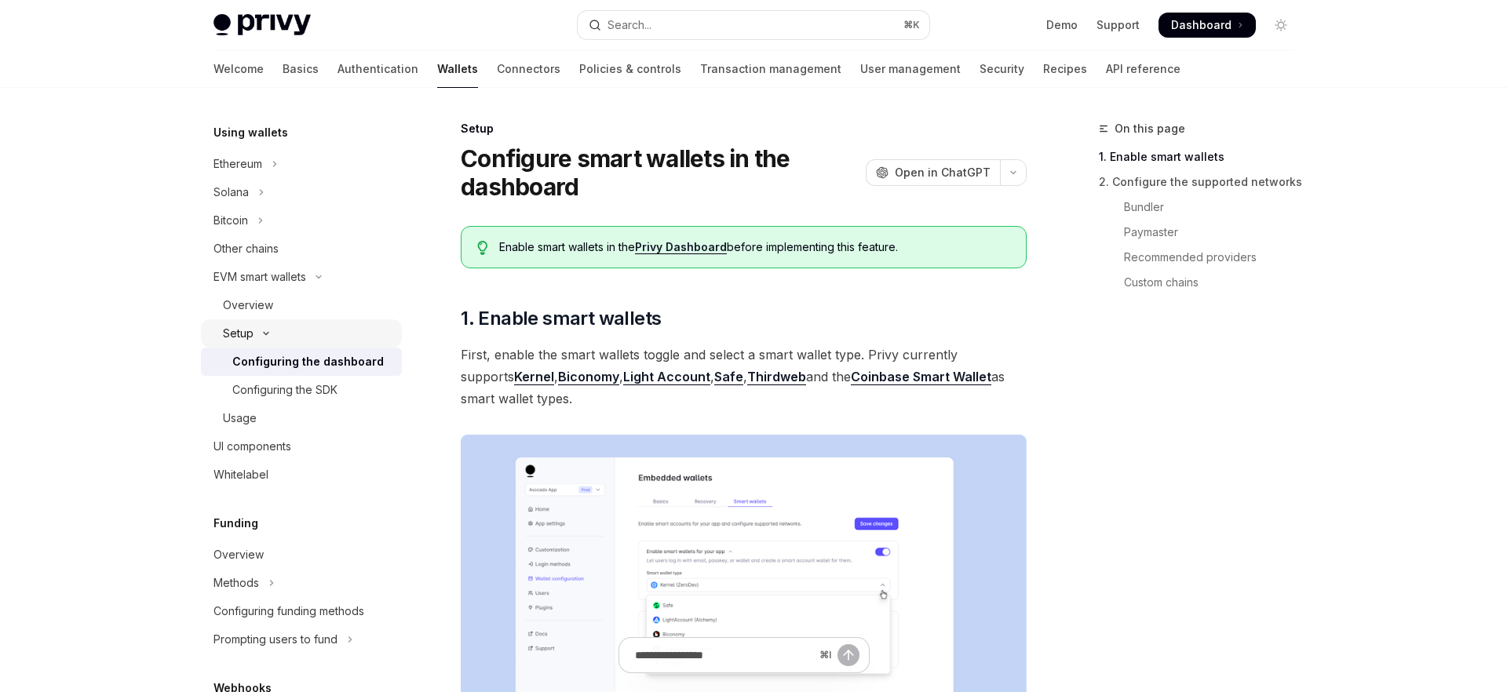
click at [249, 333] on div "Setup" at bounding box center [238, 333] width 31 height 19
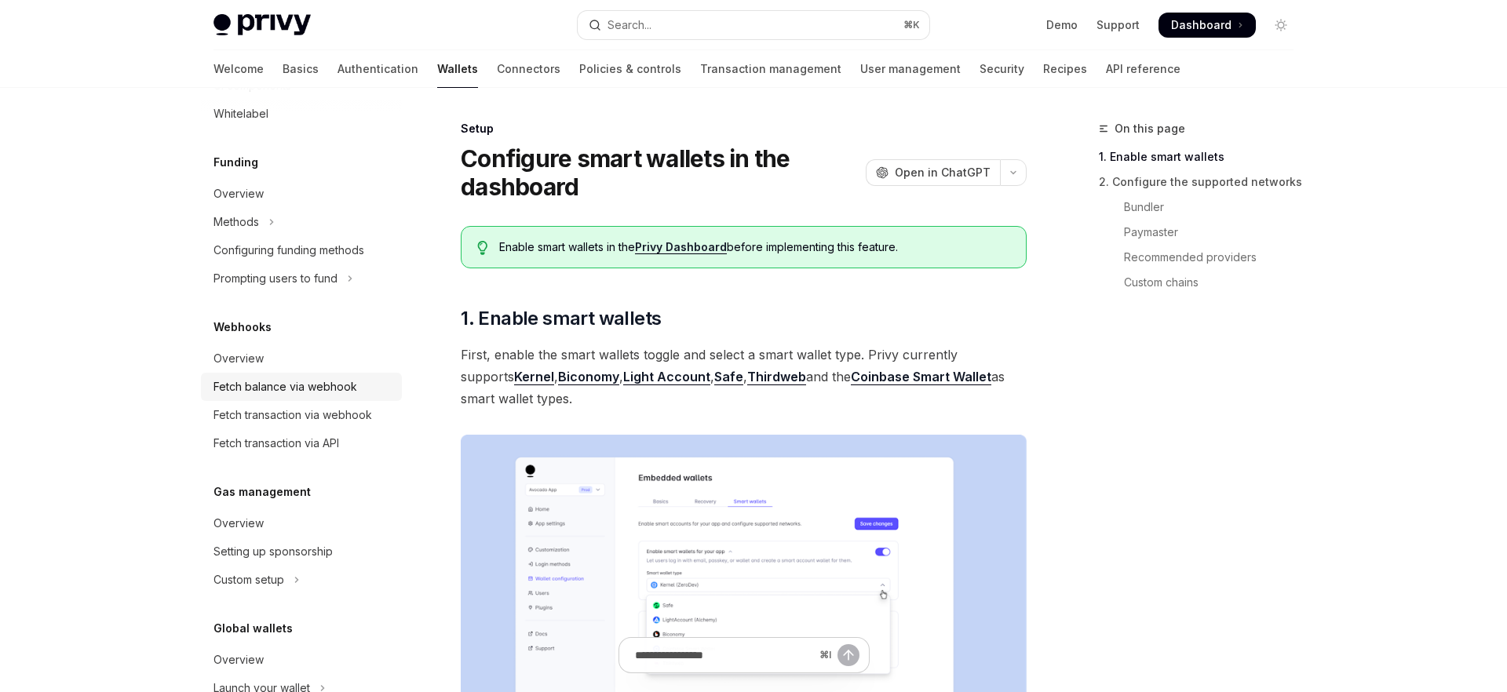
scroll to position [784, 0]
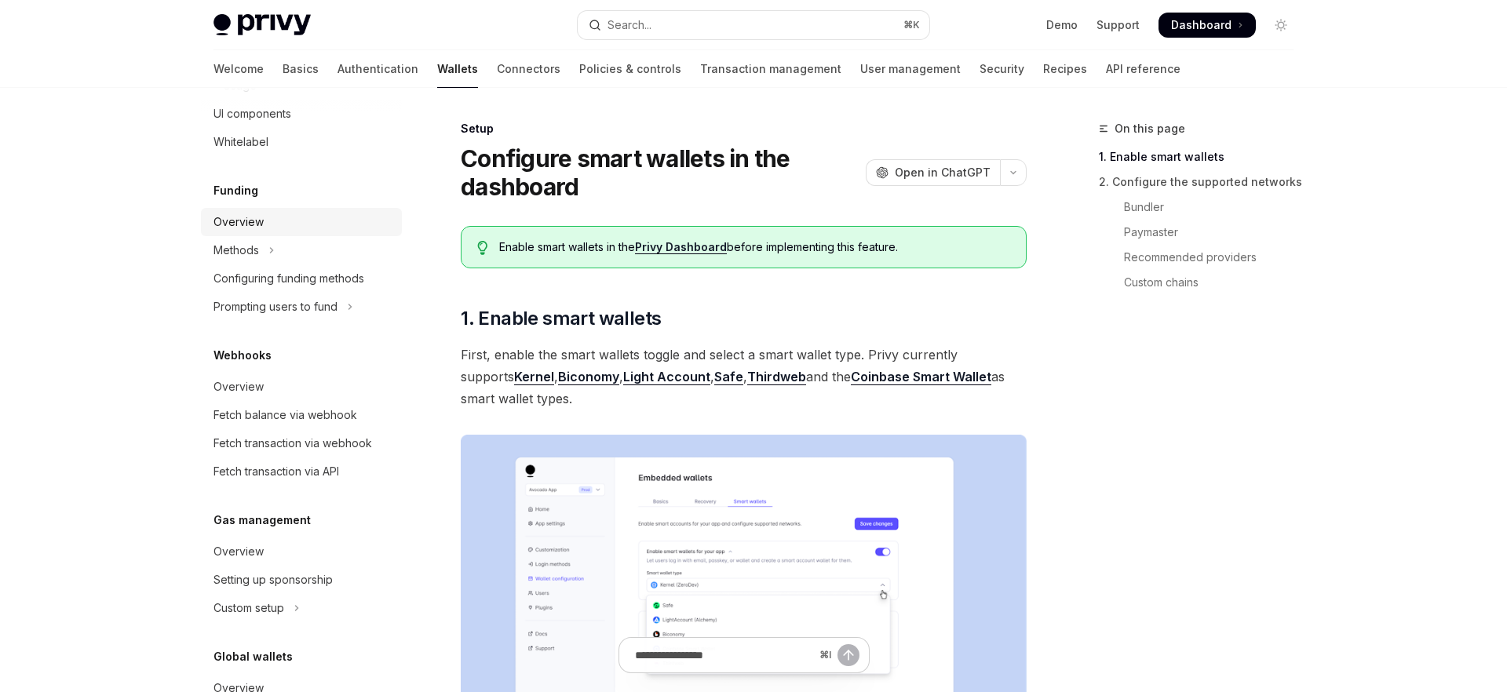
click at [240, 223] on div "Overview" at bounding box center [238, 222] width 50 height 19
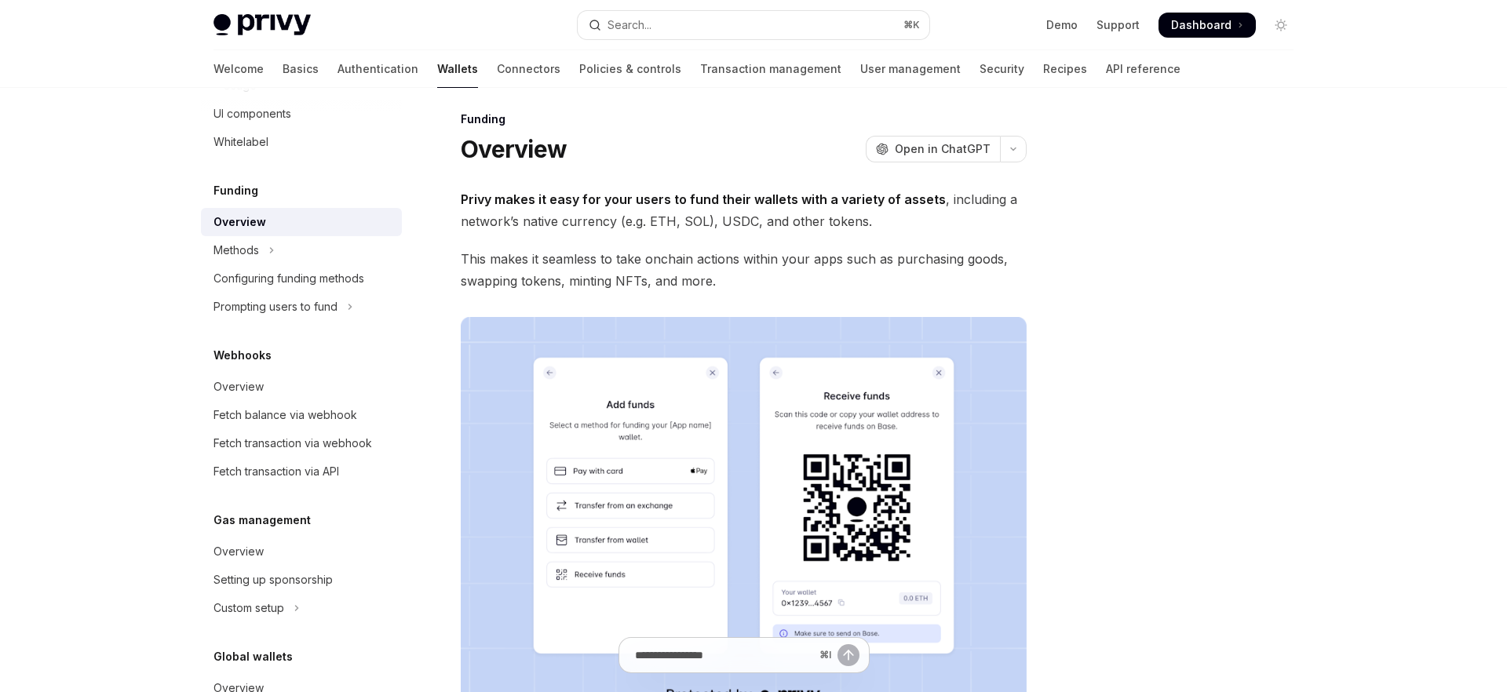
scroll to position [11, 0]
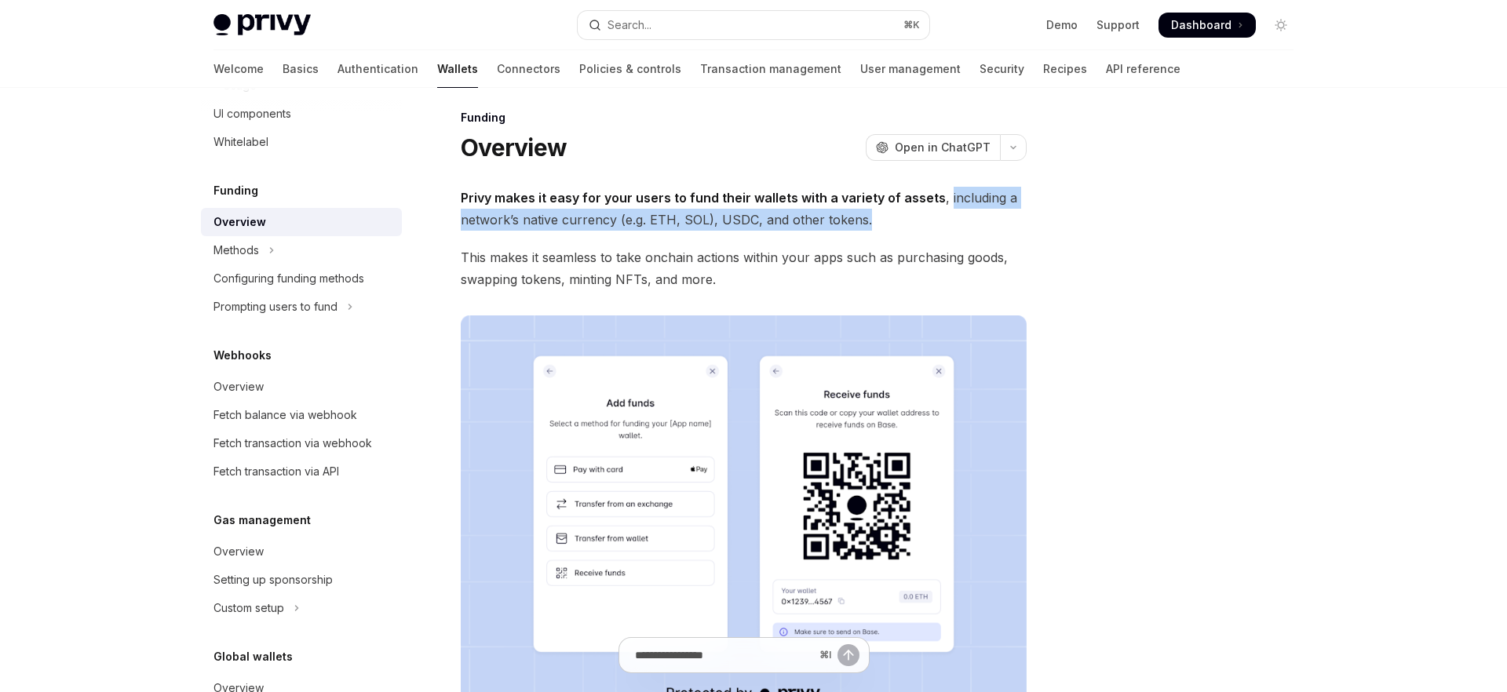
drag, startPoint x: 938, startPoint y: 200, endPoint x: 960, endPoint y: 213, distance: 25.7
click at [960, 213] on span "Privy makes it easy for your users to fund their wallets with a variety of asse…" at bounding box center [744, 209] width 566 height 44
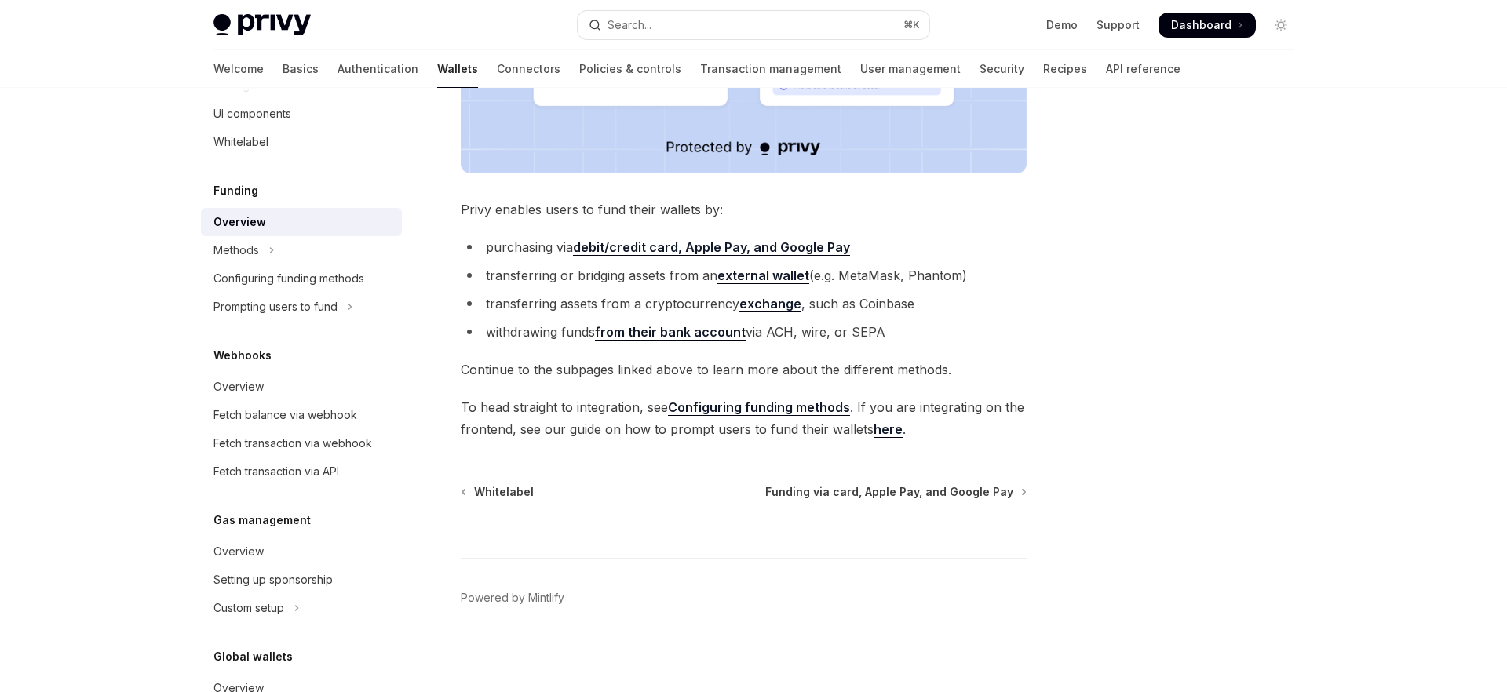
scroll to position [559, 0]
click at [242, 256] on div "Methods" at bounding box center [236, 250] width 46 height 19
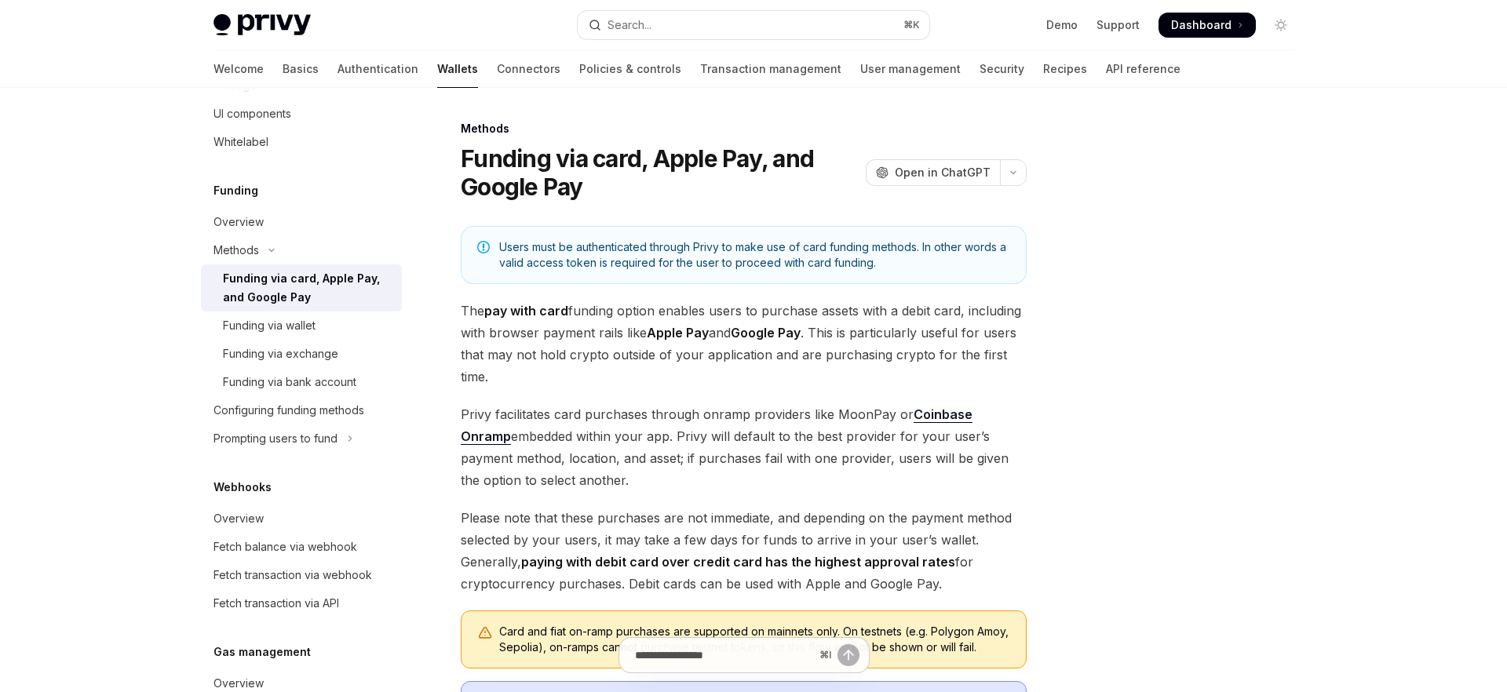
click at [301, 301] on div "Funding via card, Apple Pay, and Google Pay" at bounding box center [307, 288] width 169 height 38
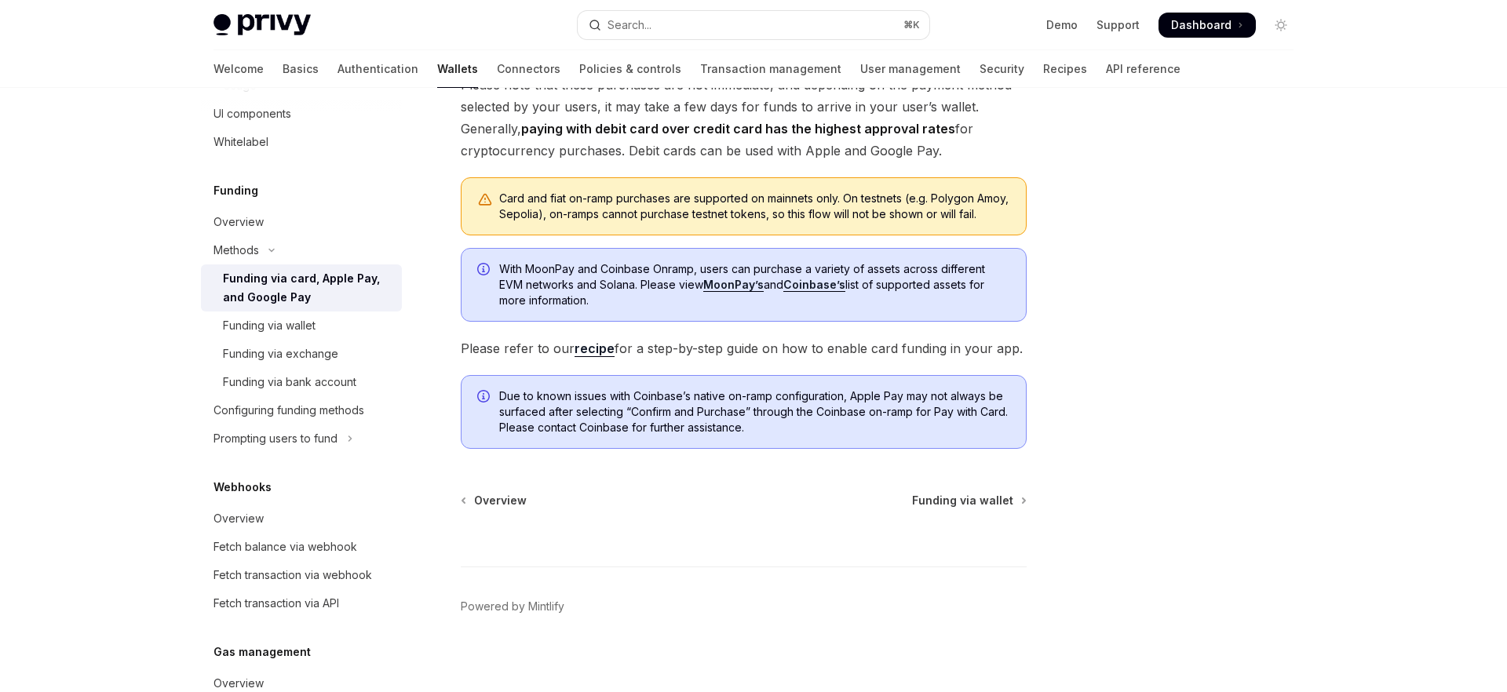
scroll to position [435, 0]
click at [313, 337] on link "Funding via wallet" at bounding box center [301, 326] width 201 height 28
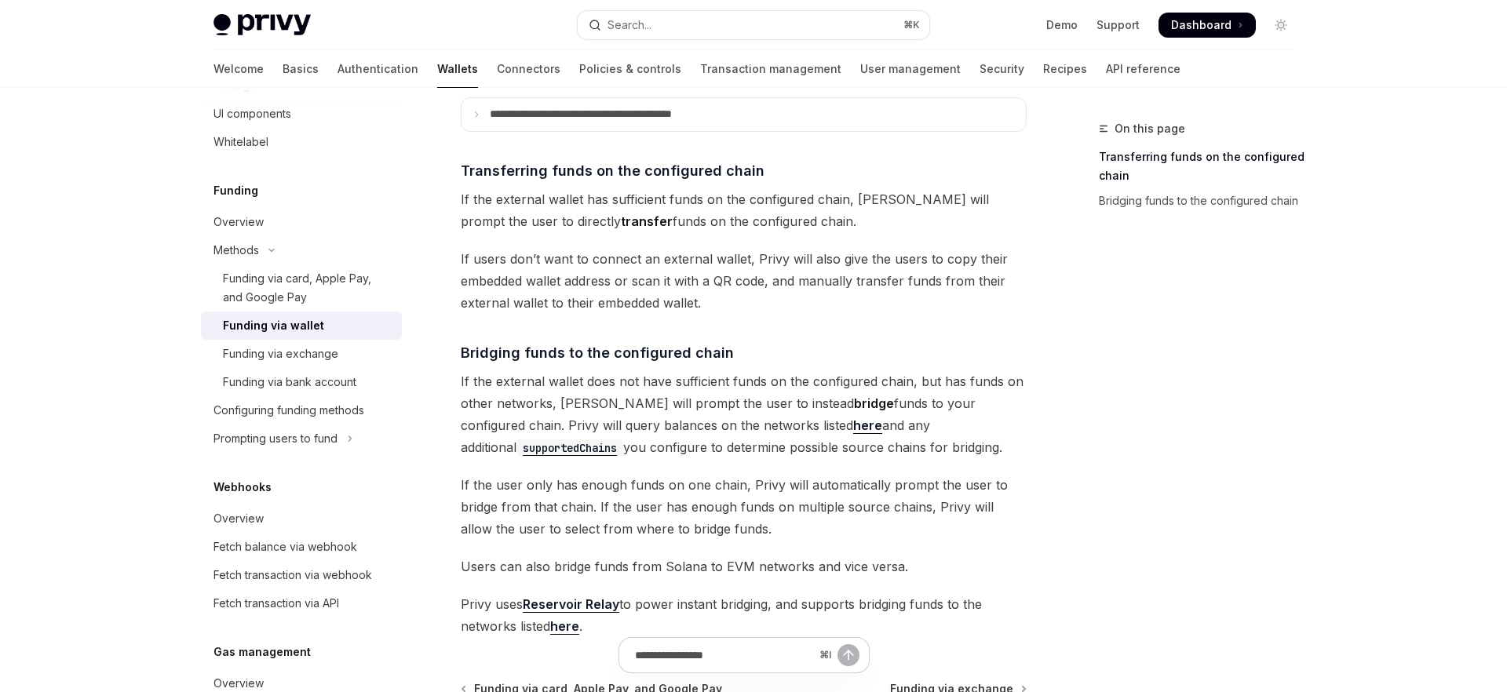
scroll to position [511, 0]
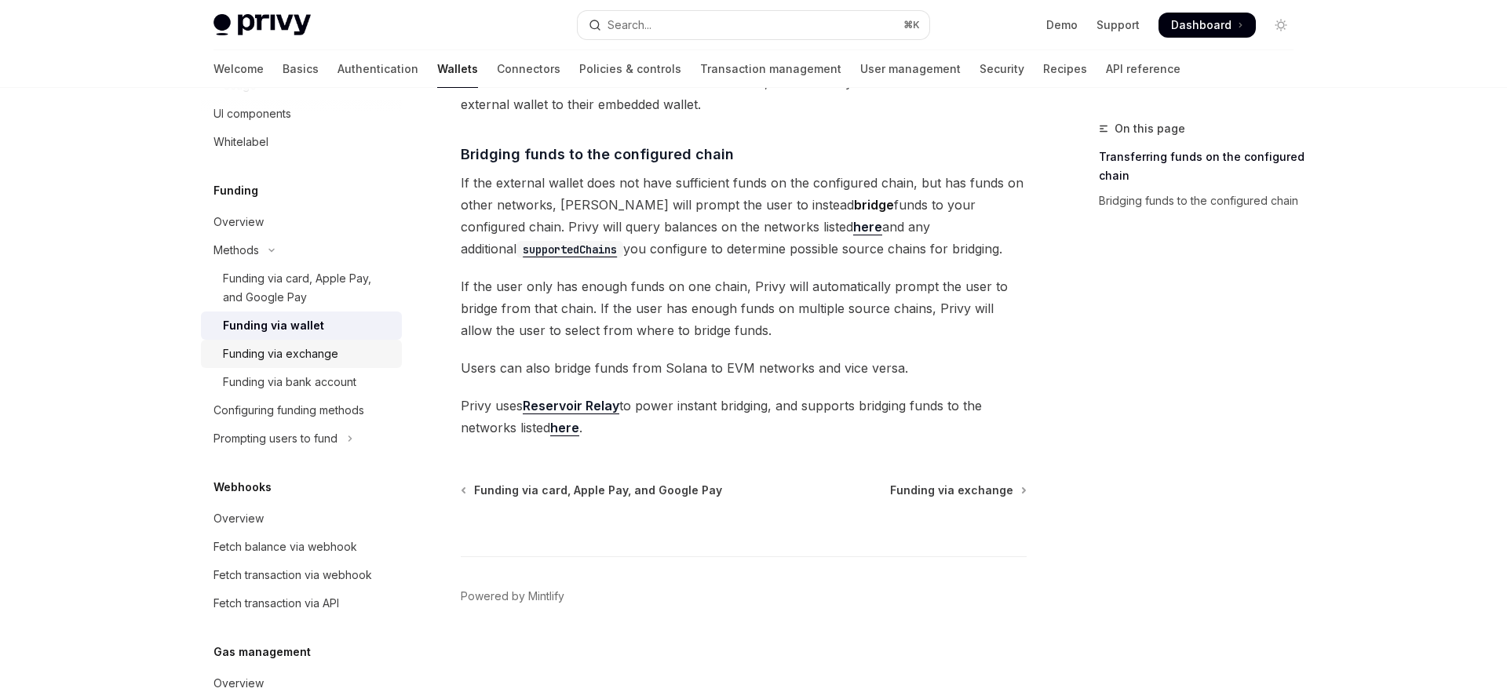
click at [293, 358] on div "Funding via exchange" at bounding box center [280, 353] width 115 height 19
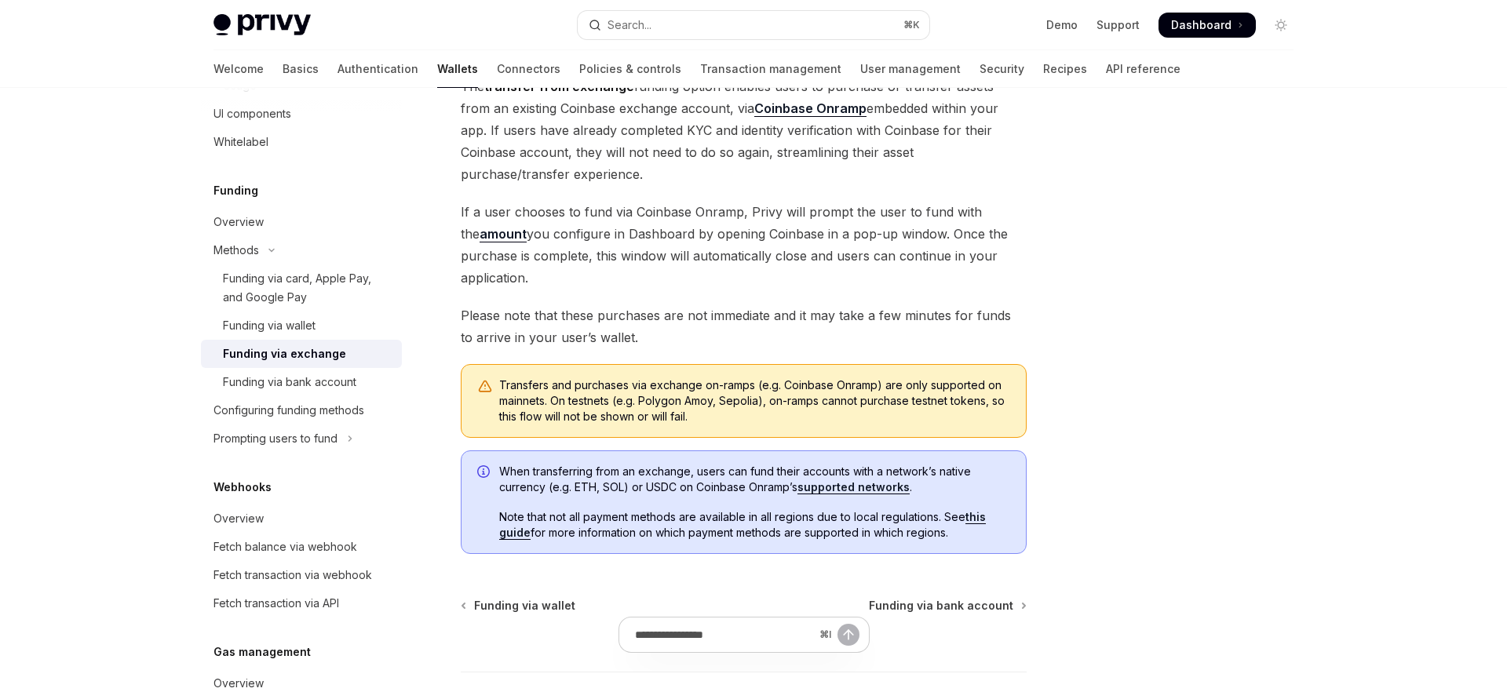
scroll to position [238, 0]
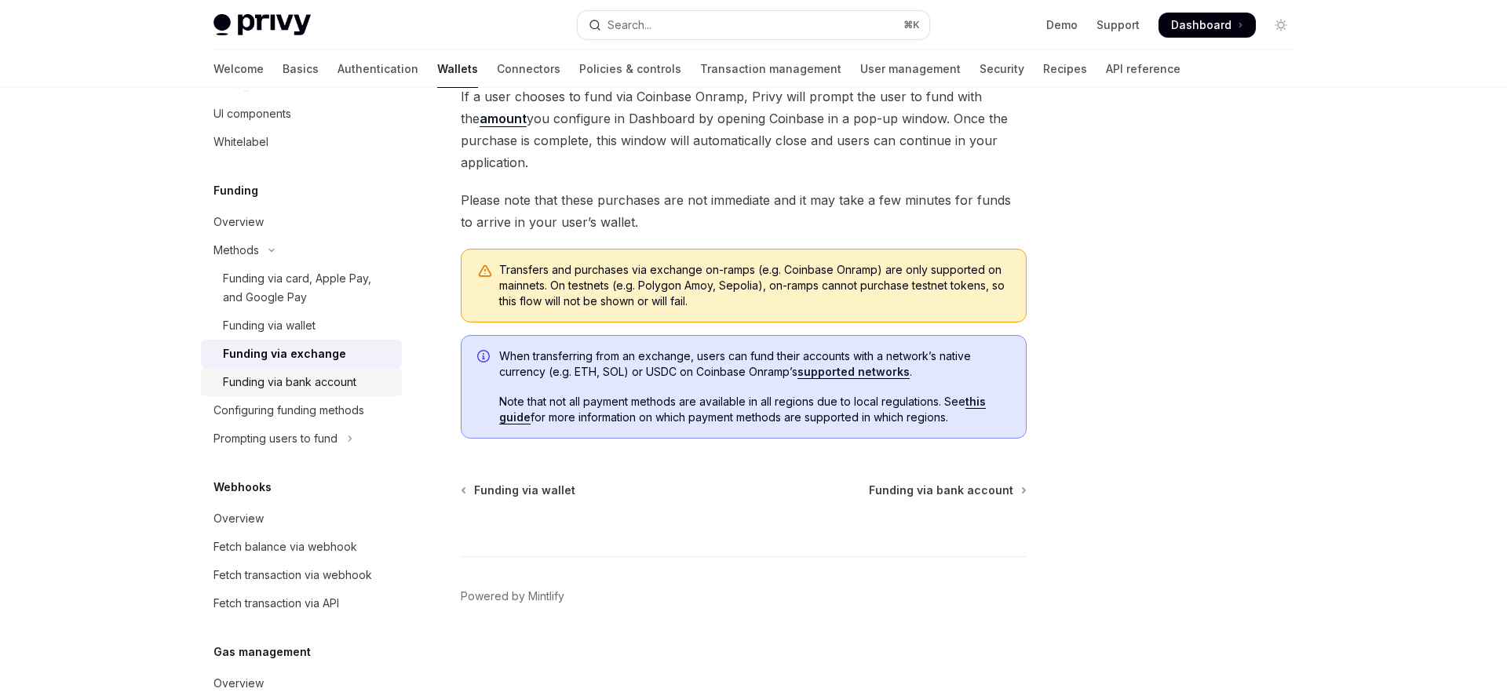
click at [311, 389] on div "Funding via bank account" at bounding box center [289, 382] width 133 height 19
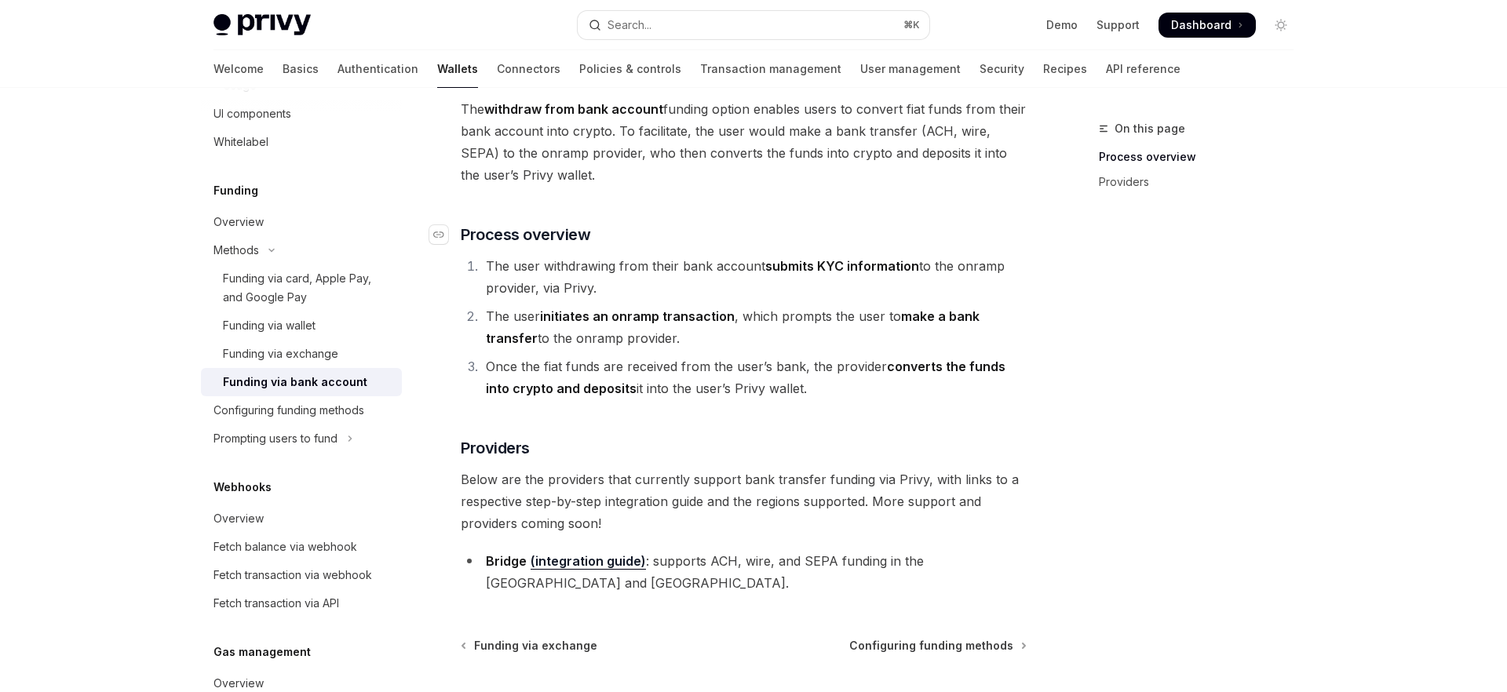
scroll to position [293, 0]
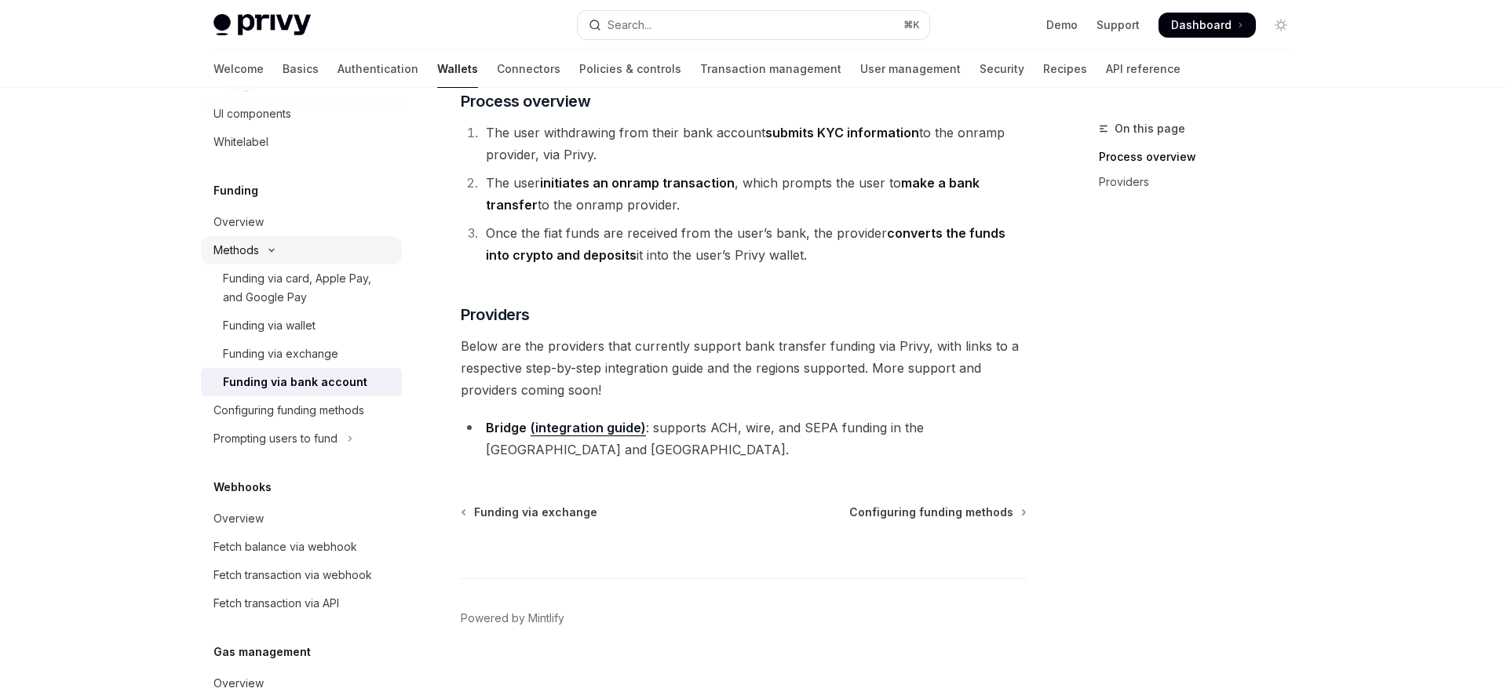
click at [257, 253] on div "Methods" at bounding box center [236, 250] width 46 height 19
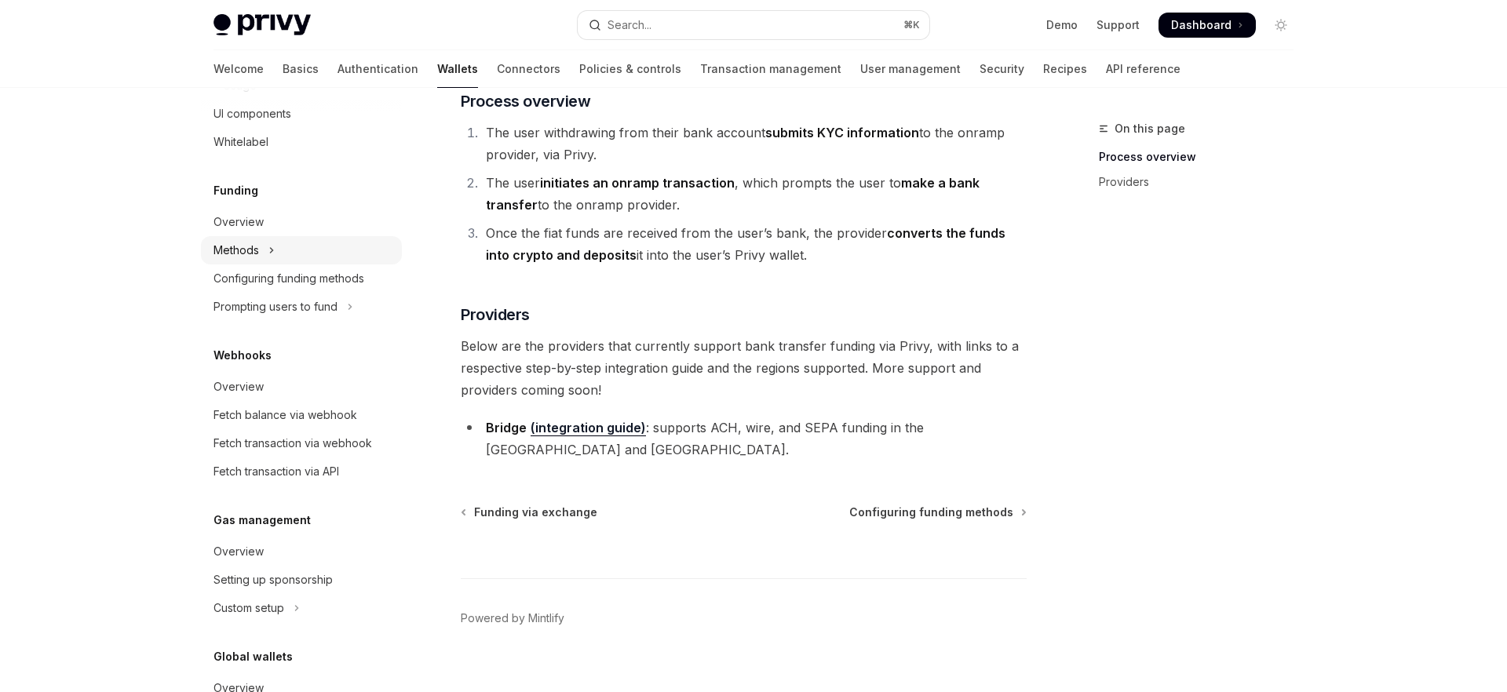
click at [257, 253] on div "Methods" at bounding box center [236, 250] width 46 height 19
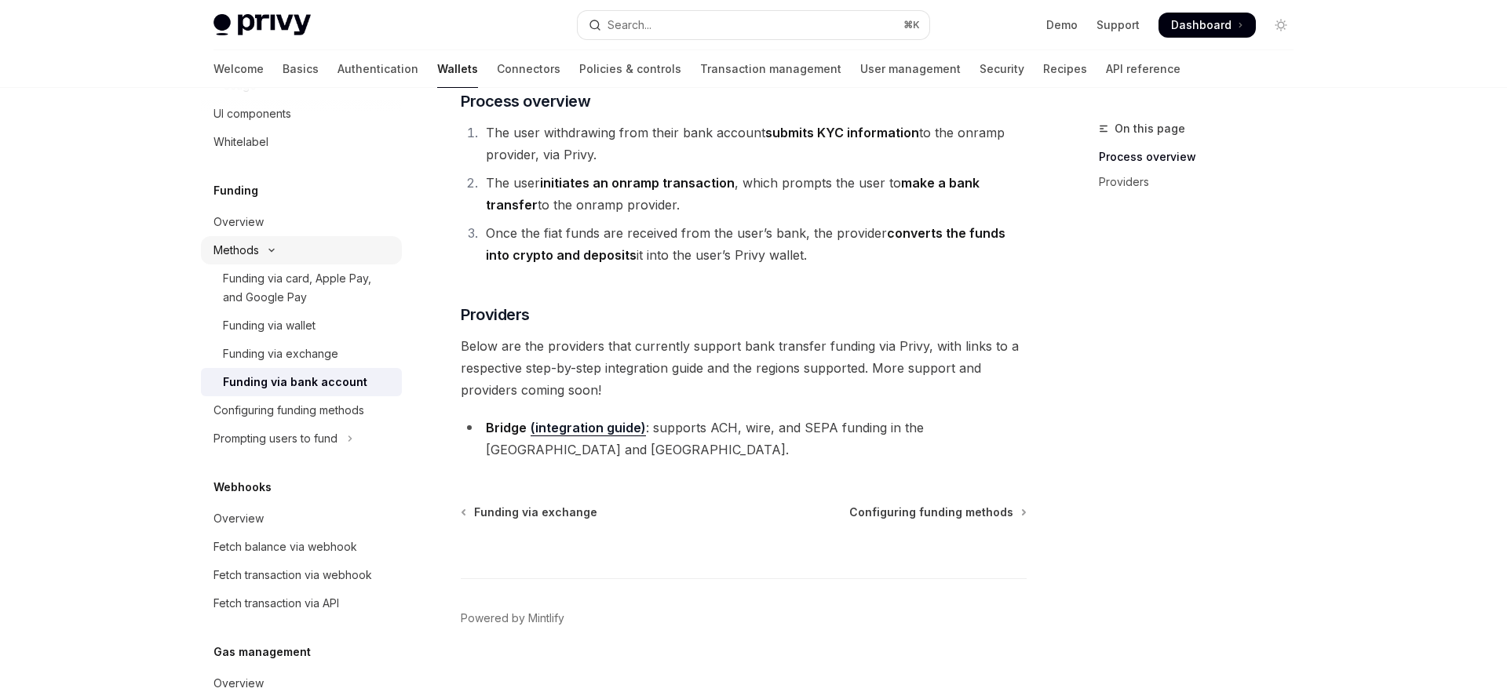
click at [261, 257] on button "Methods" at bounding box center [301, 250] width 201 height 28
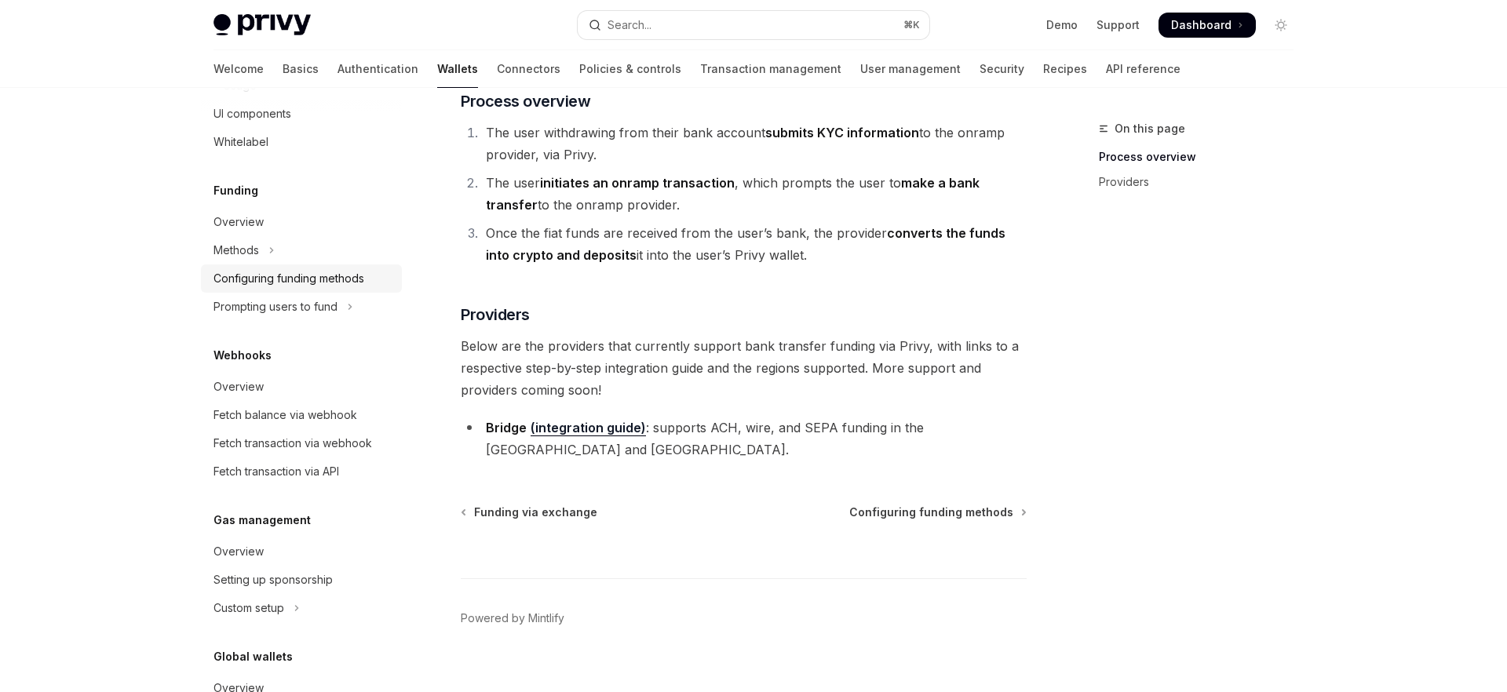
click at [281, 283] on div "Configuring funding methods" at bounding box center [288, 278] width 151 height 19
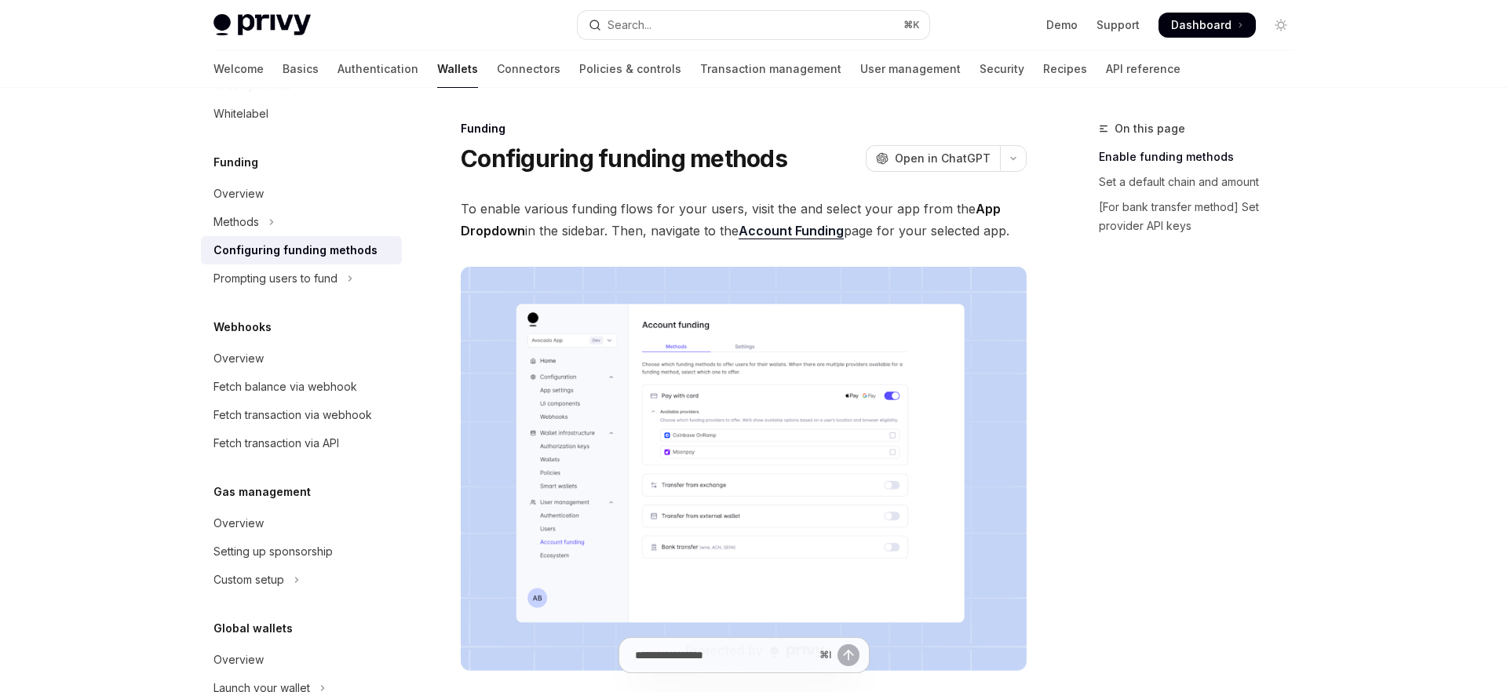
scroll to position [828, 0]
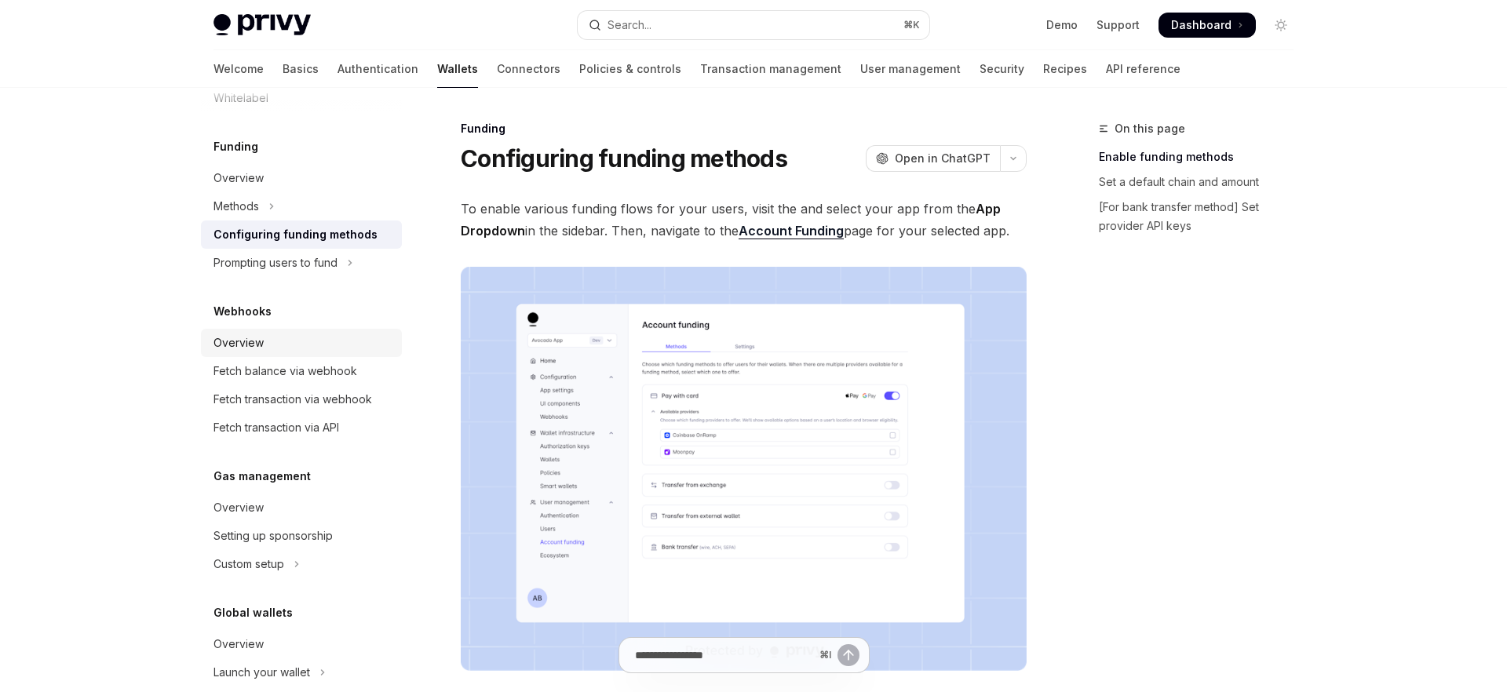
click at [245, 341] on div "Overview" at bounding box center [238, 342] width 50 height 19
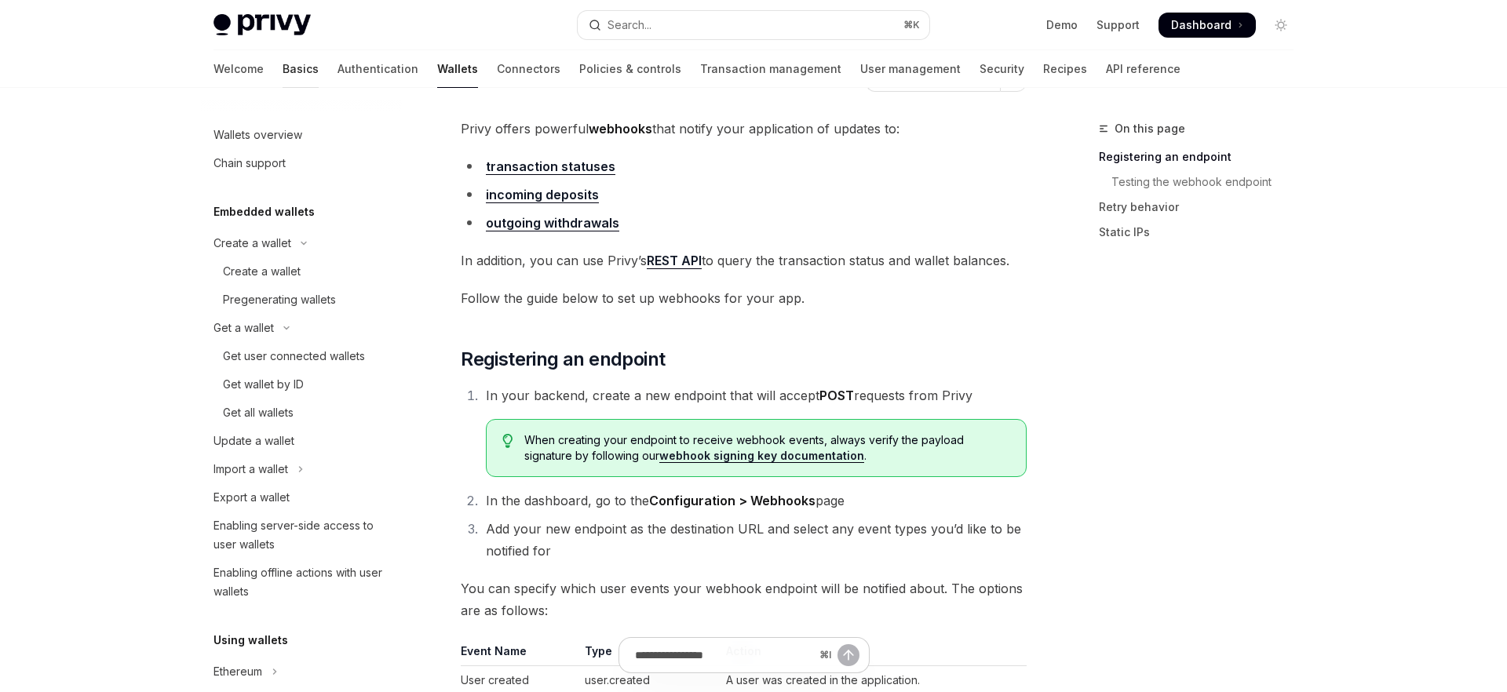
click at [282, 68] on link "Basics" at bounding box center [300, 69] width 36 height 38
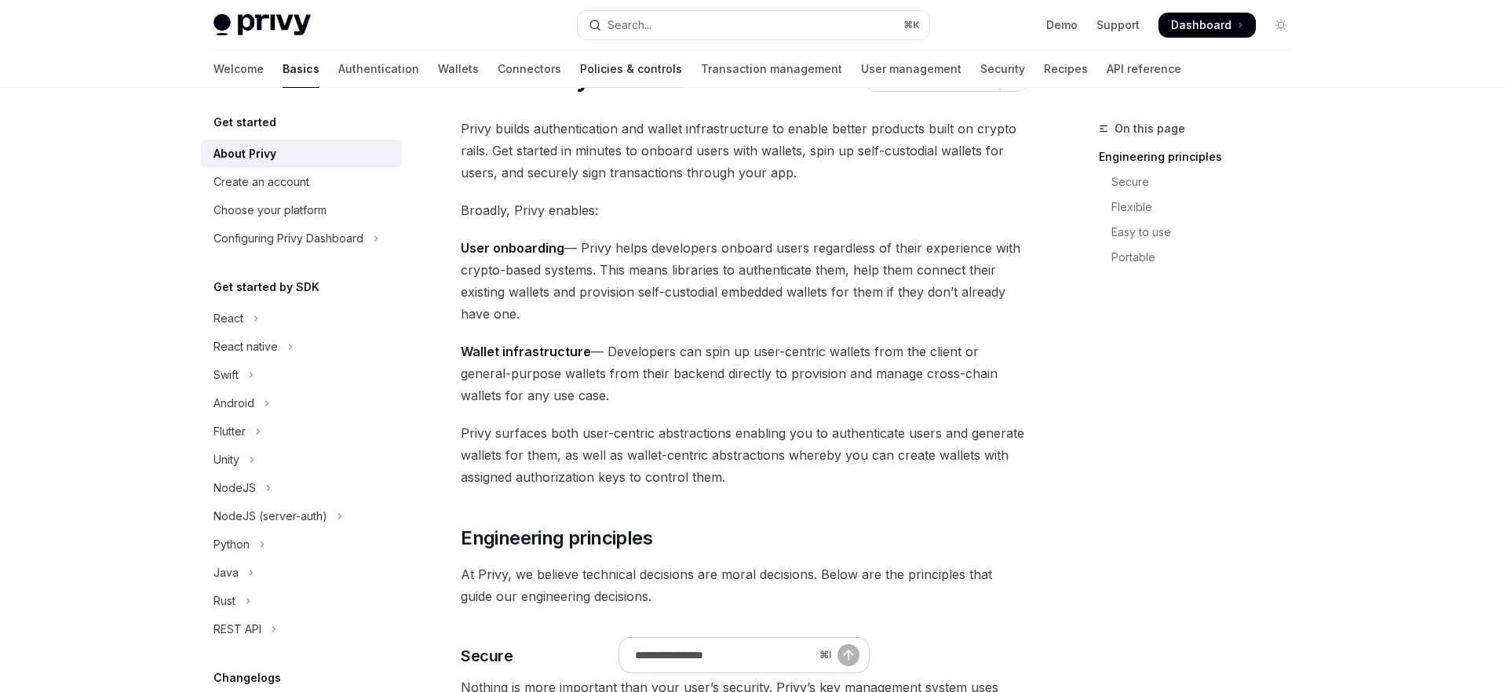
click at [580, 67] on link "Policies & controls" at bounding box center [631, 69] width 102 height 38
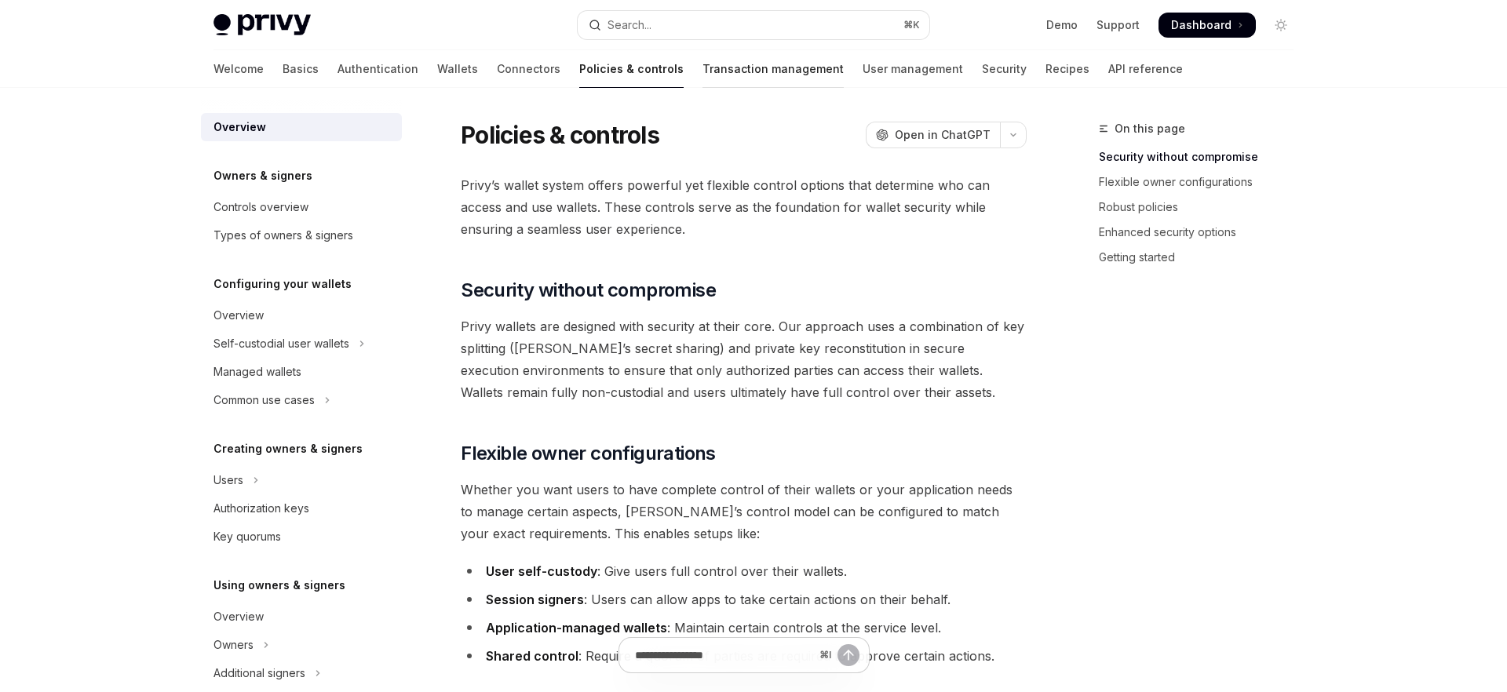
click at [702, 71] on link "Transaction management" at bounding box center [772, 69] width 141 height 38
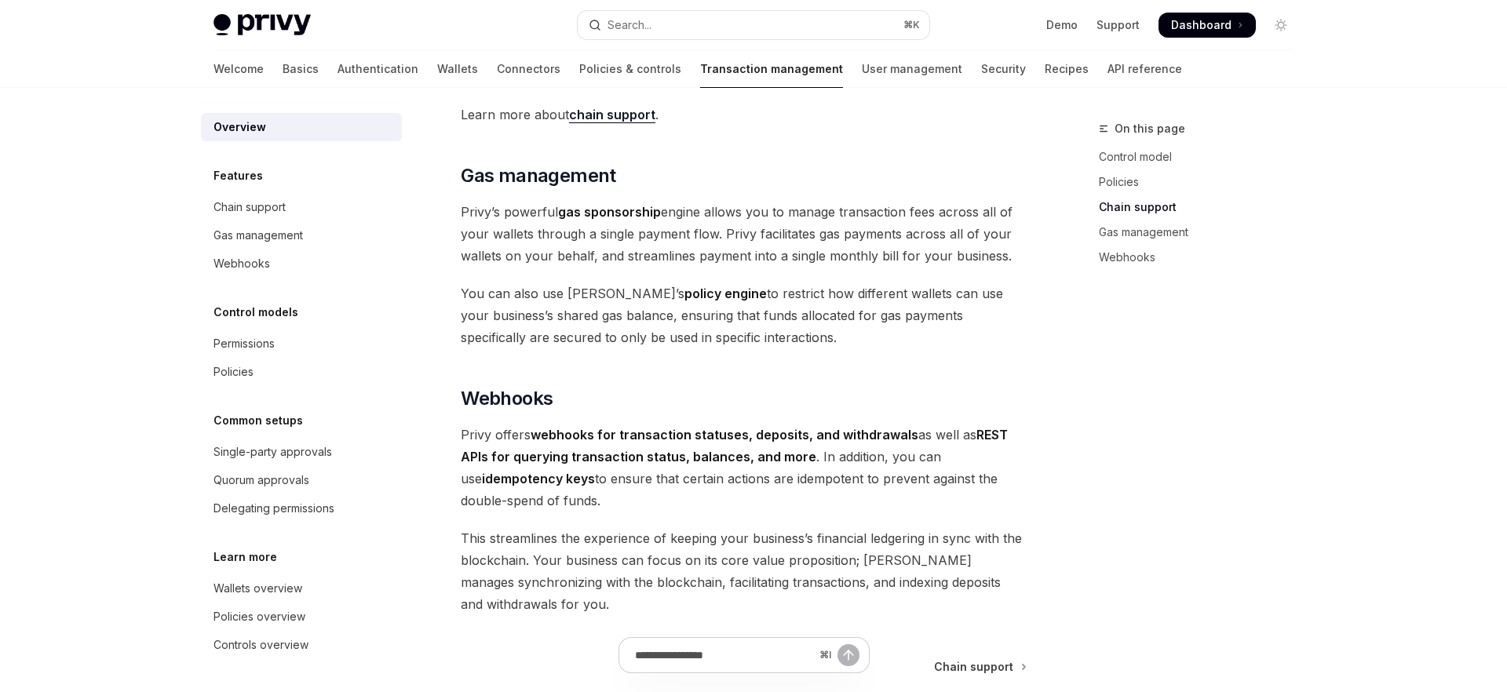
scroll to position [1446, 0]
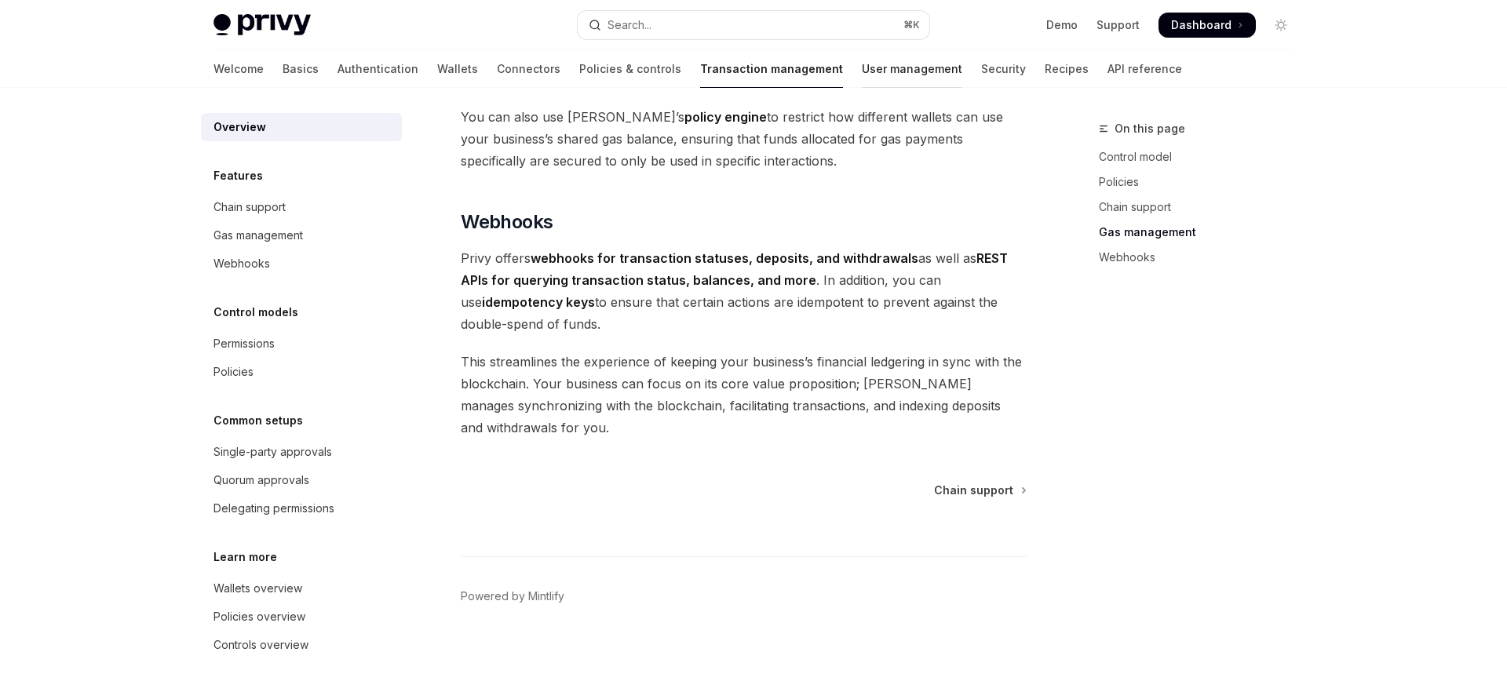
click at [862, 70] on link "User management" at bounding box center [912, 69] width 100 height 38
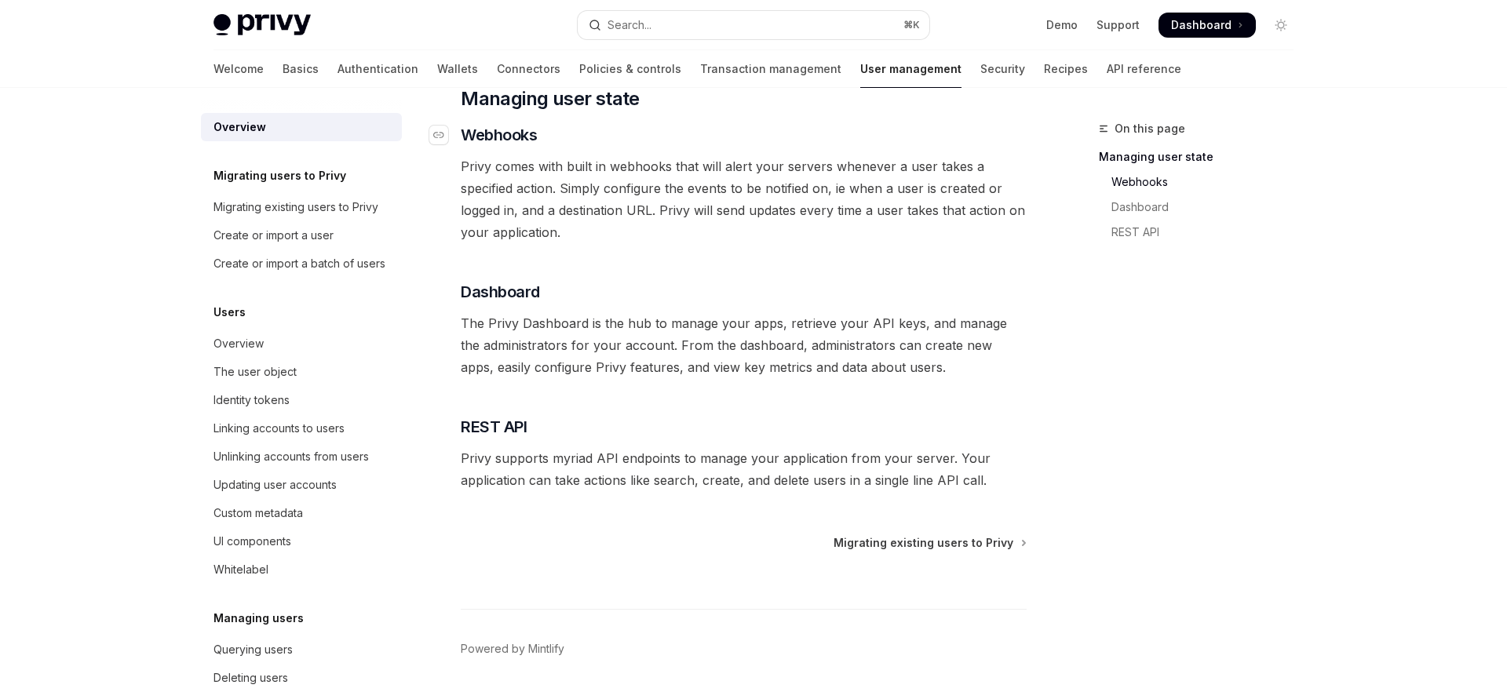
scroll to position [304, 0]
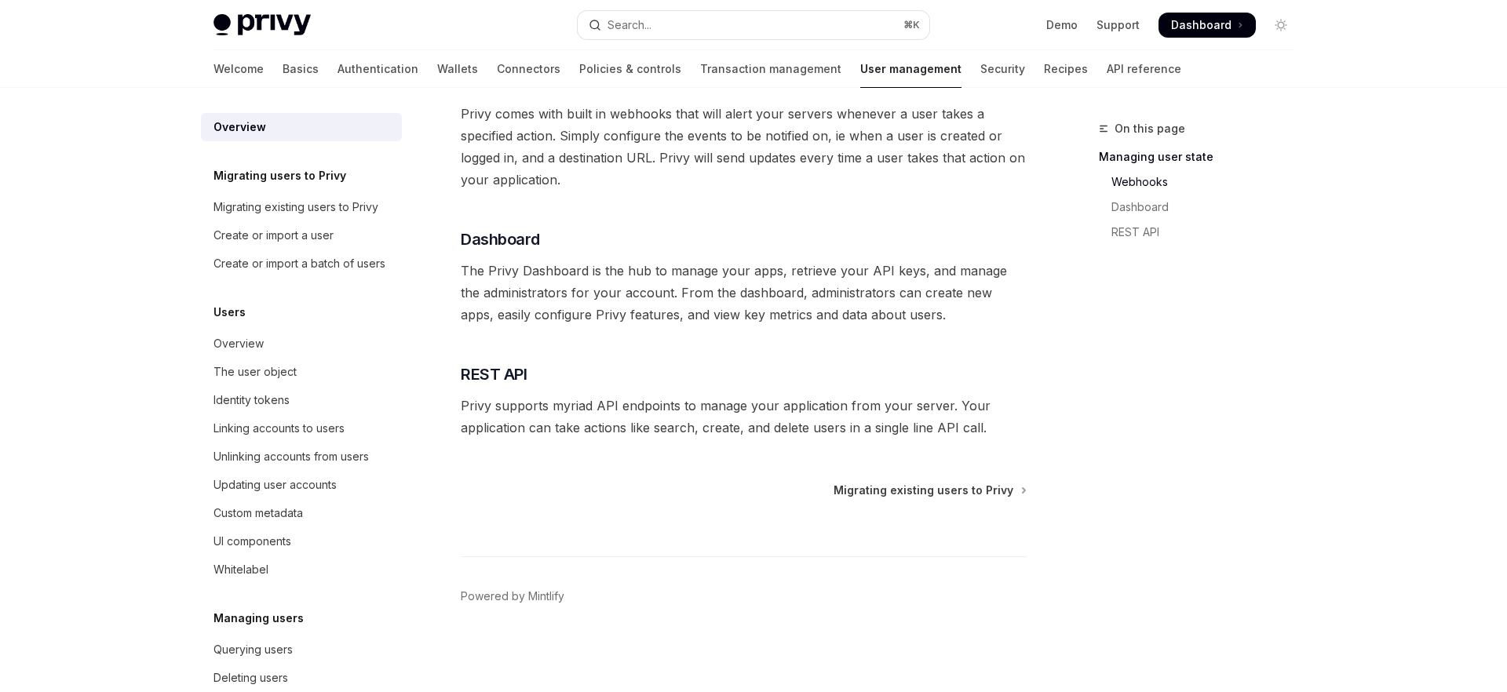
click at [938, 61] on div "Welcome Basics Authentication Wallets Connectors Policies & controls Transactio…" at bounding box center [696, 69] width 967 height 38
click at [980, 65] on link "Security" at bounding box center [1002, 69] width 45 height 38
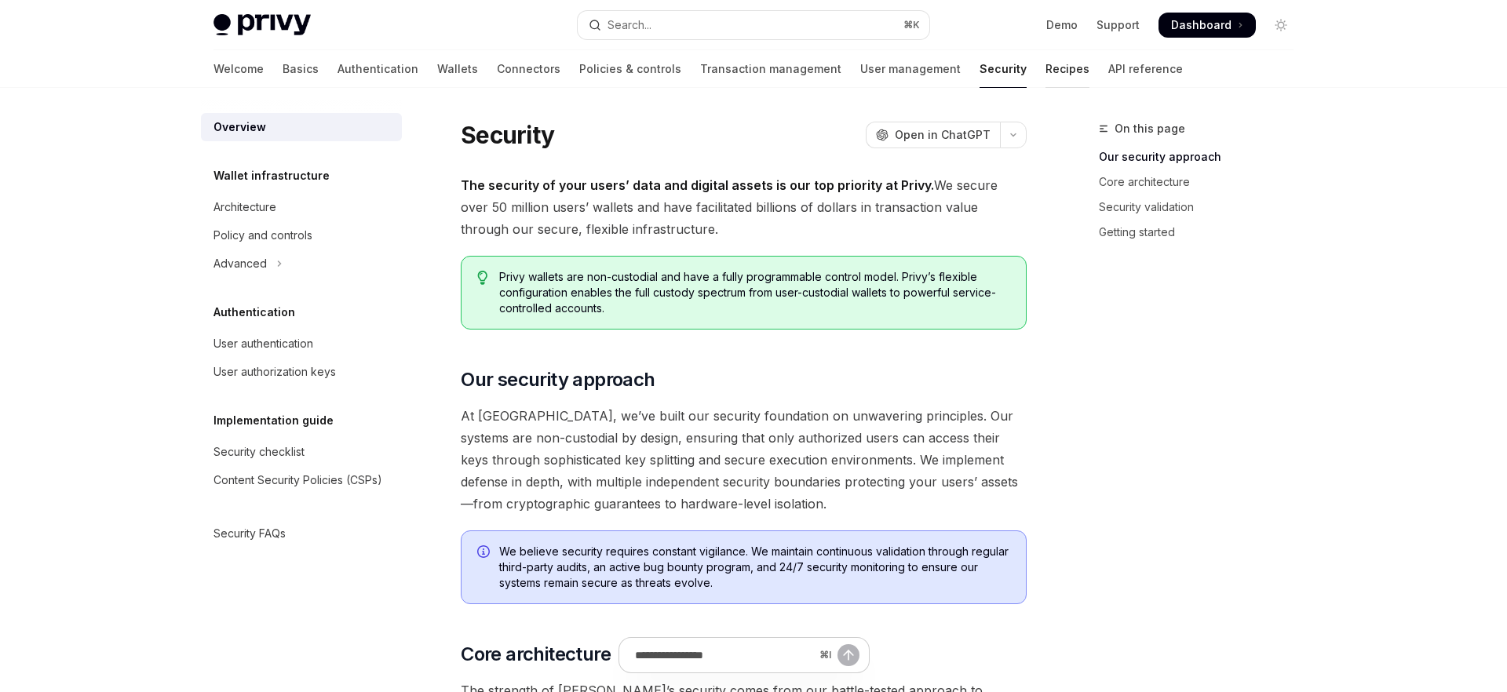
click at [1045, 54] on link "Recipes" at bounding box center [1067, 69] width 44 height 38
type textarea "*"
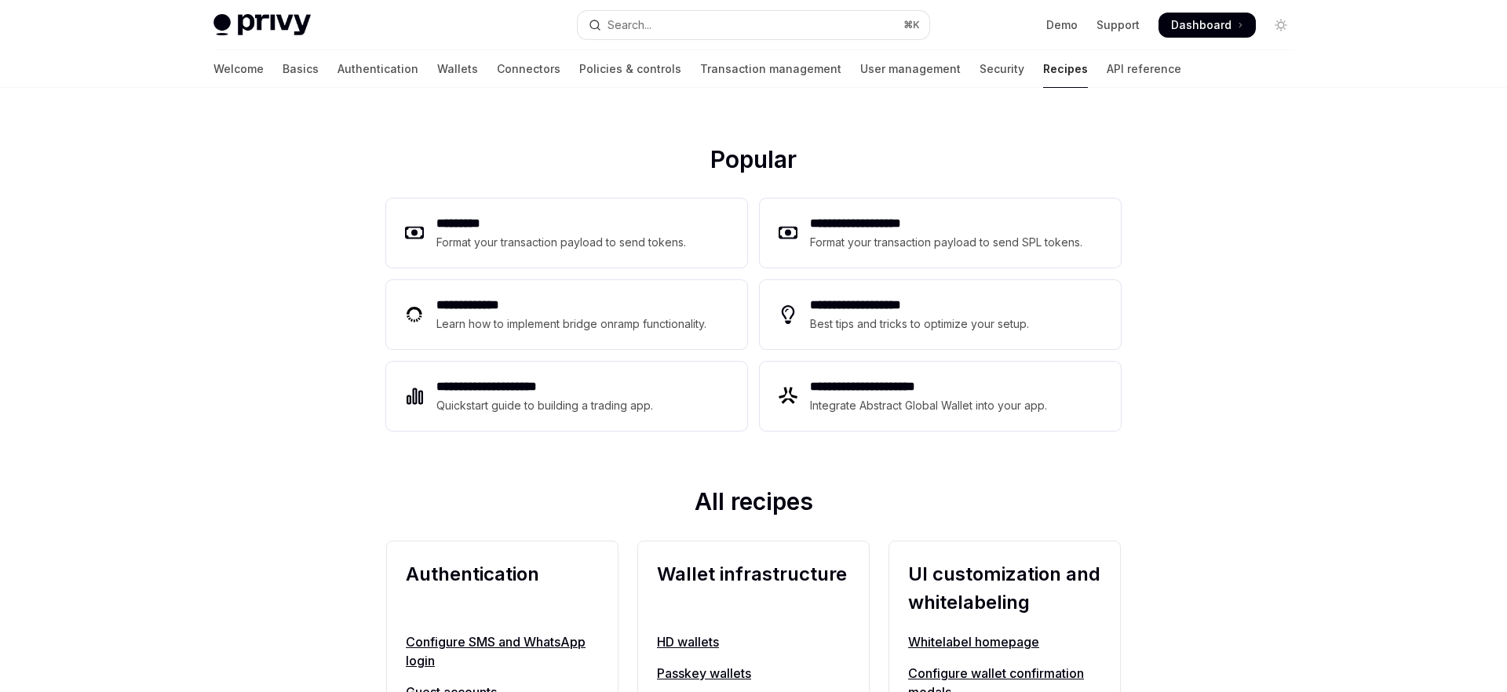
scroll to position [173, 0]
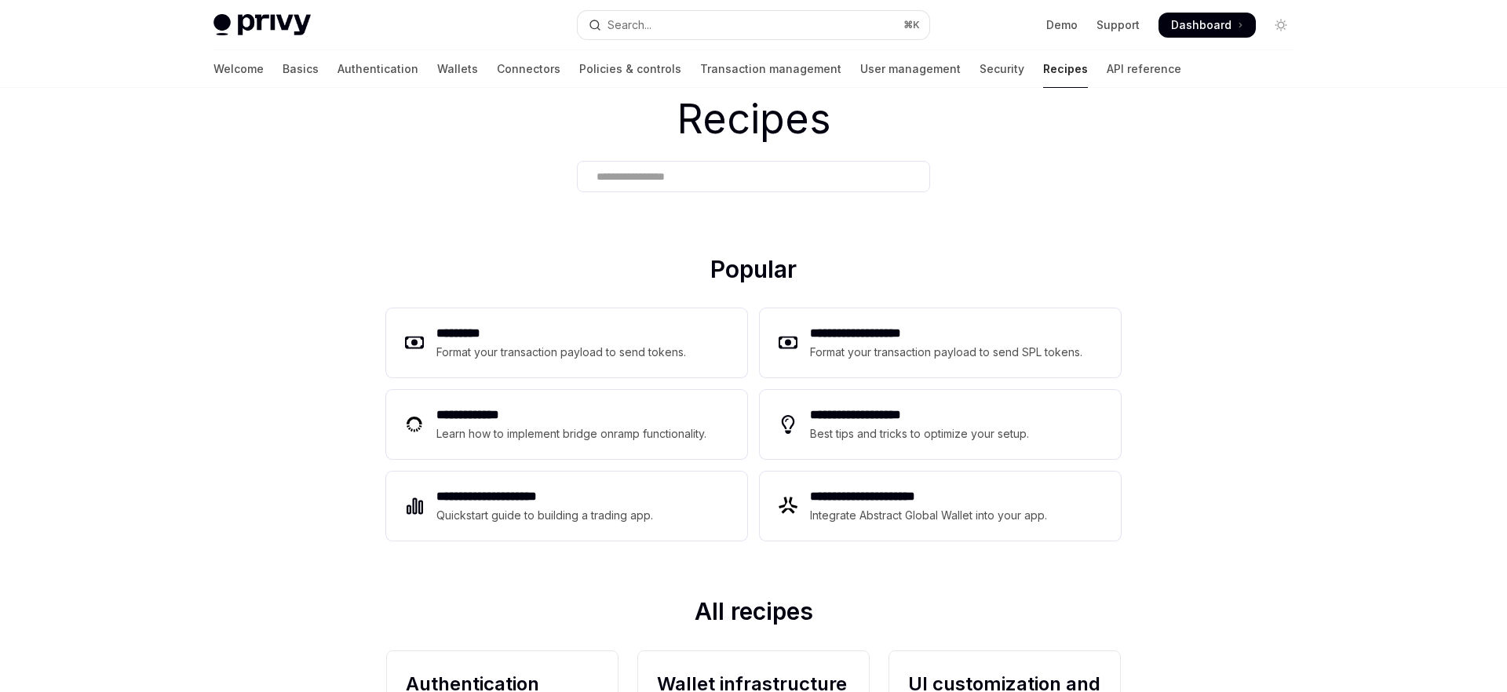
scroll to position [0, 0]
